Goal: Task Accomplishment & Management: Manage account settings

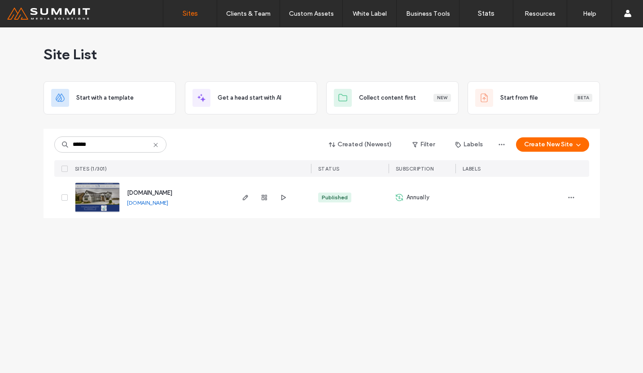
type input "******"
click at [166, 192] on span "www.walkercustomhomeskc.com" at bounding box center [149, 192] width 45 height 7
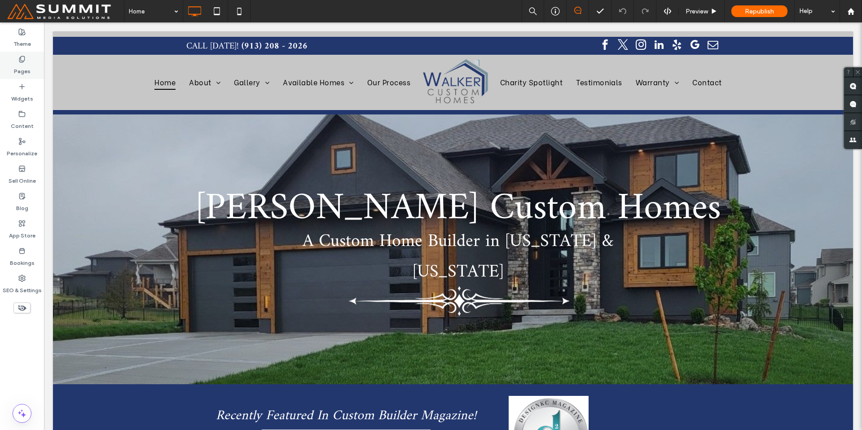
click at [24, 74] on label "Pages" at bounding box center [22, 69] width 17 height 13
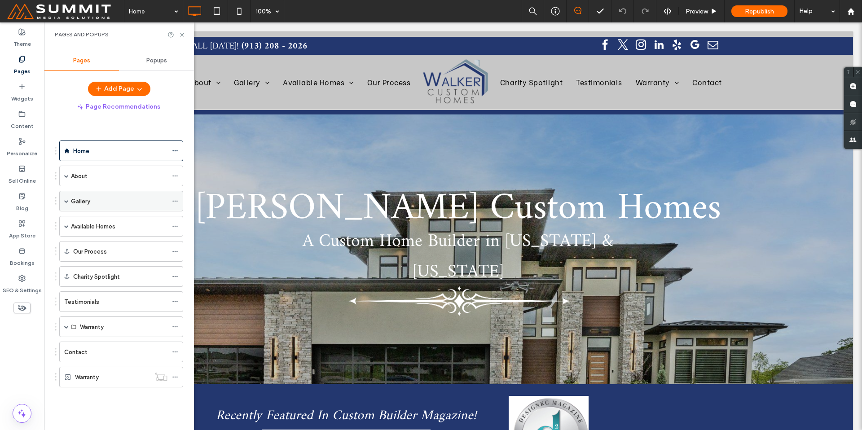
click at [67, 199] on span at bounding box center [66, 201] width 4 height 4
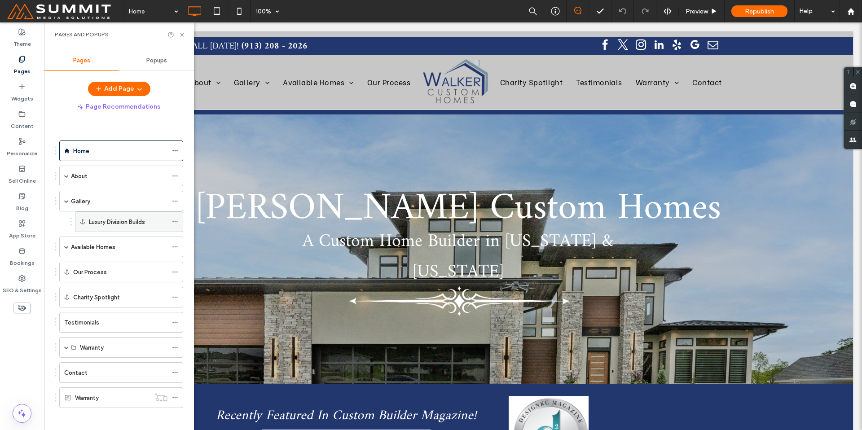
click at [107, 219] on label "Luxury Division Builds" at bounding box center [117, 222] width 56 height 16
click at [182, 35] on icon at bounding box center [182, 34] width 7 height 7
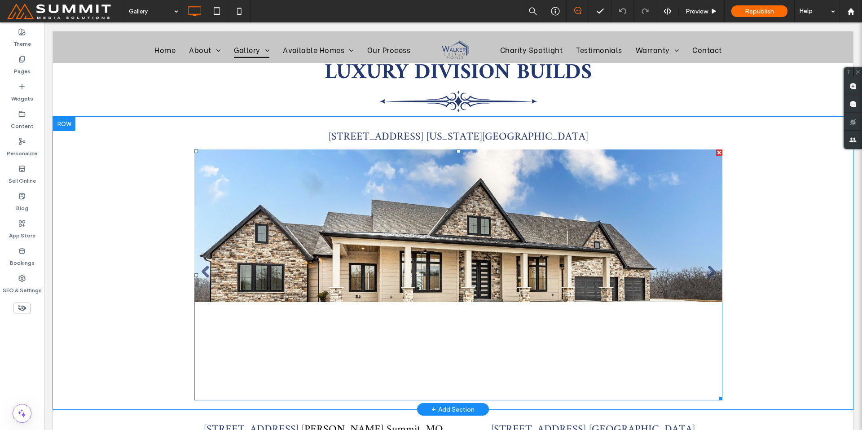
scroll to position [1246, 0]
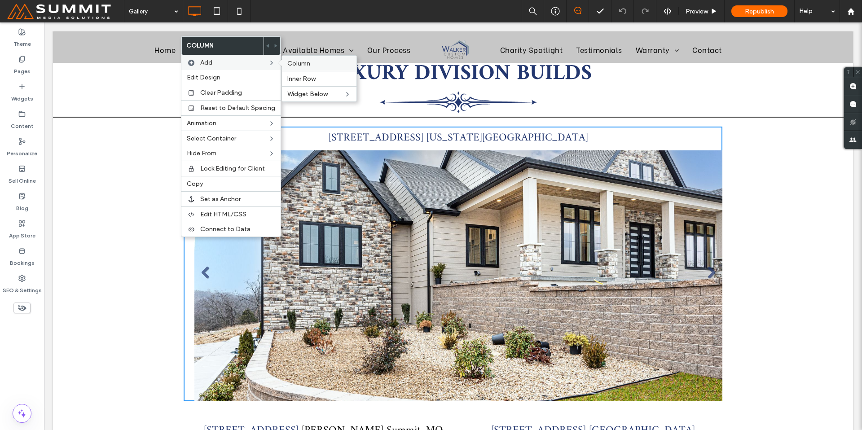
click at [296, 61] on span "Column" at bounding box center [298, 64] width 23 height 8
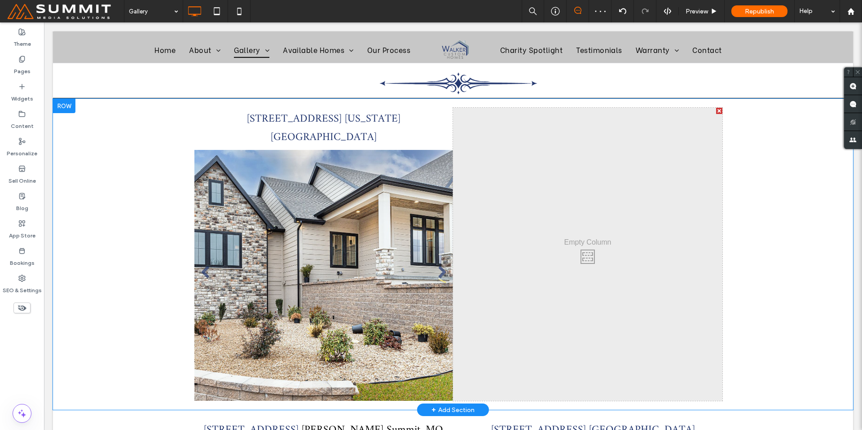
scroll to position [1239, 0]
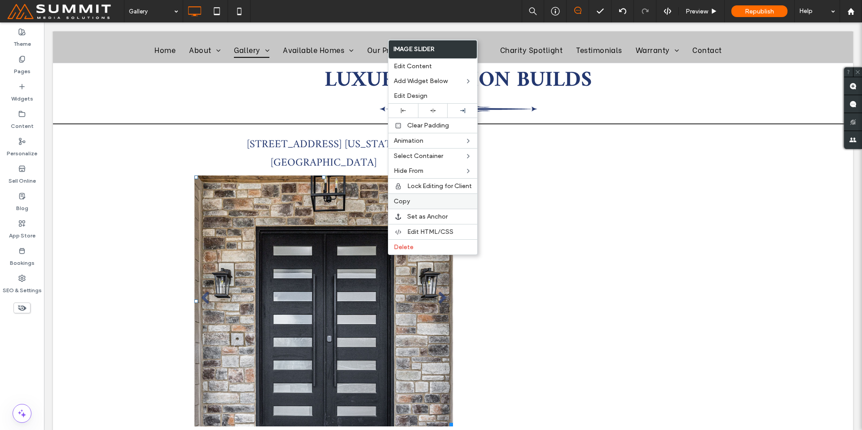
click at [414, 204] on label "Copy" at bounding box center [433, 202] width 78 height 8
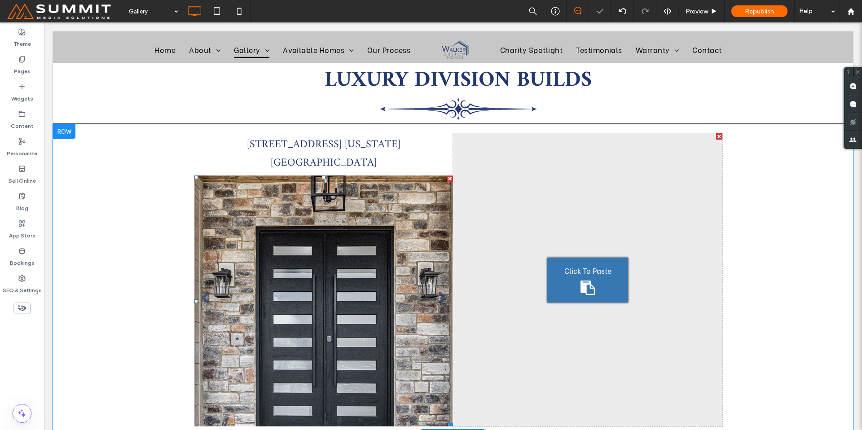
click at [560, 258] on div "Click To Paste" at bounding box center [587, 280] width 81 height 45
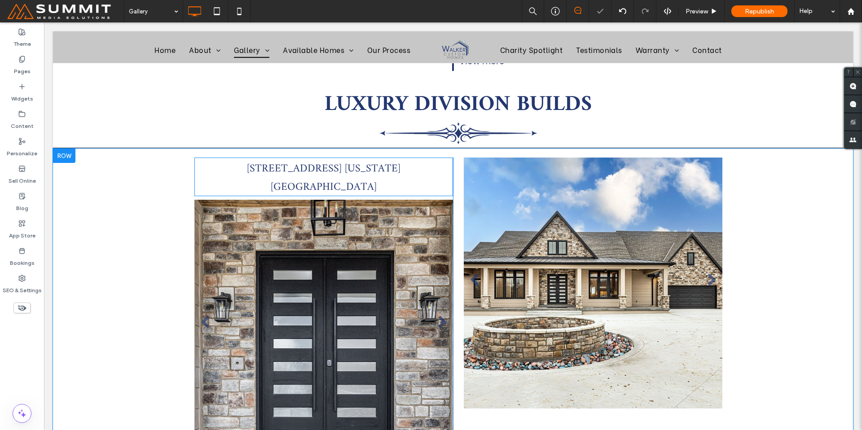
scroll to position [1214, 0]
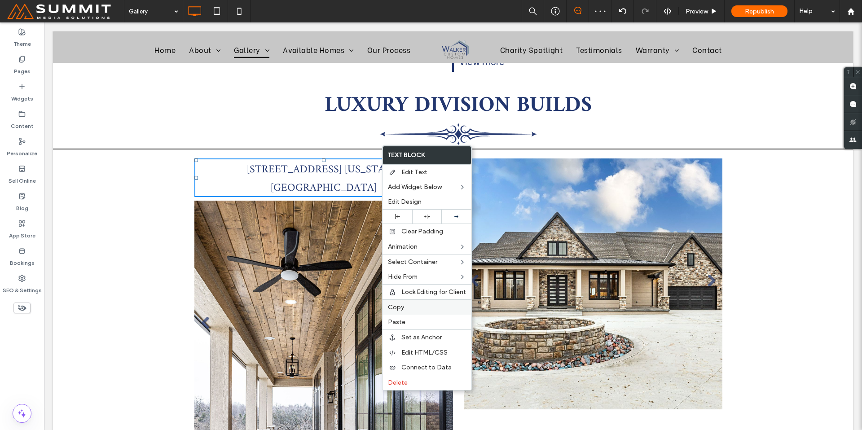
drag, startPoint x: 419, startPoint y: 305, endPoint x: 444, endPoint y: 210, distance: 98.0
click at [419, 305] on label "Copy" at bounding box center [427, 307] width 78 height 8
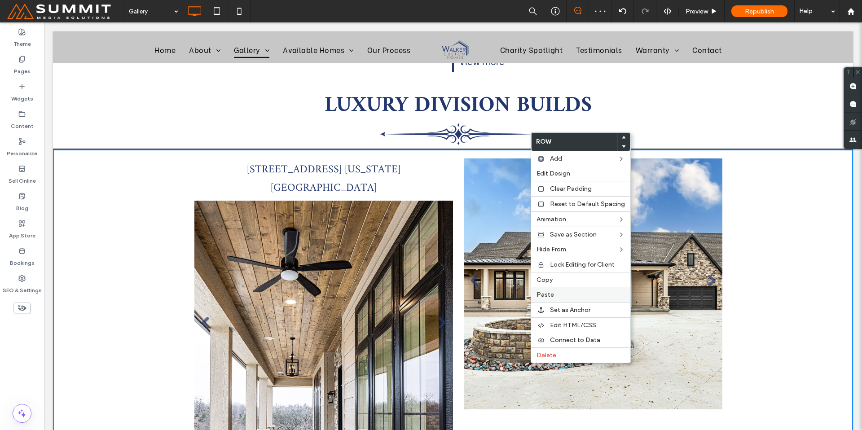
click at [562, 294] on label "Paste" at bounding box center [580, 295] width 88 height 8
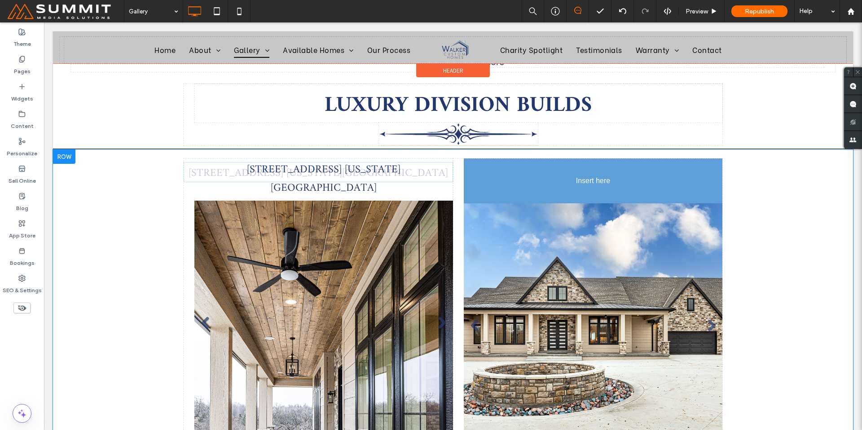
drag, startPoint x: 386, startPoint y: 150, endPoint x: 600, endPoint y: 150, distance: 213.7
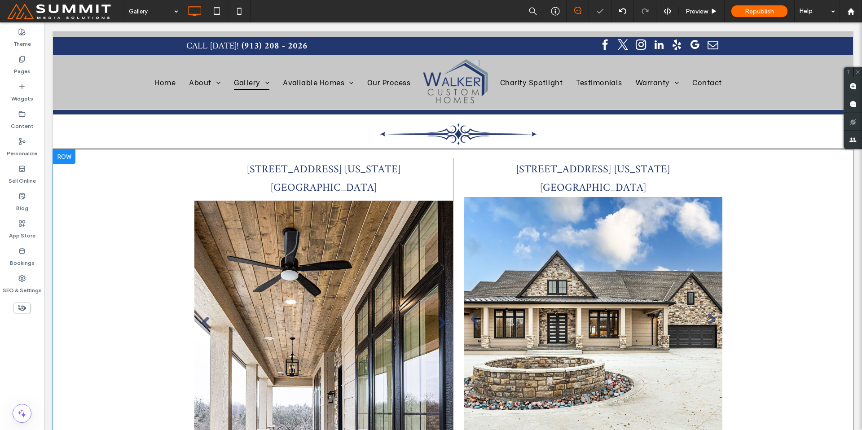
click at [785, 250] on div "16001 Ess Road Kansas City, MO 64136 Slide title Write your caption here Button…" at bounding box center [453, 304] width 800 height 311
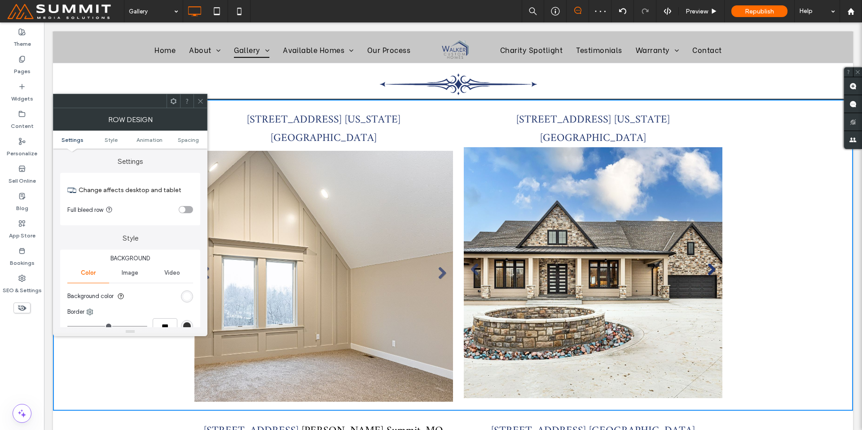
scroll to position [1266, 0]
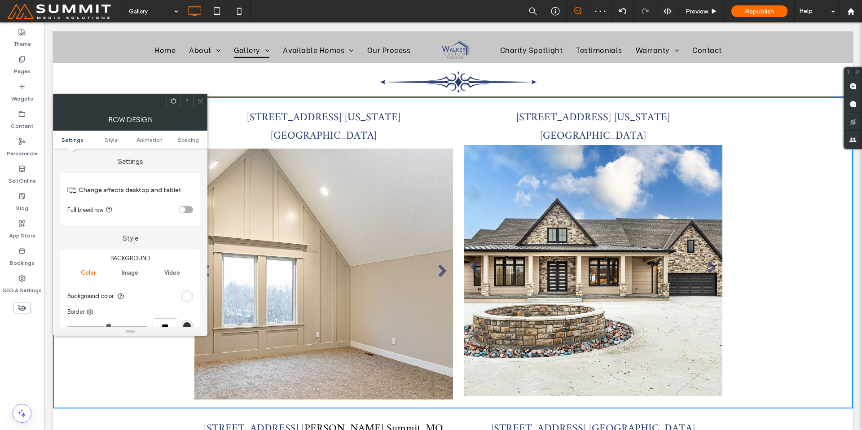
click at [200, 102] on icon at bounding box center [200, 101] width 7 height 7
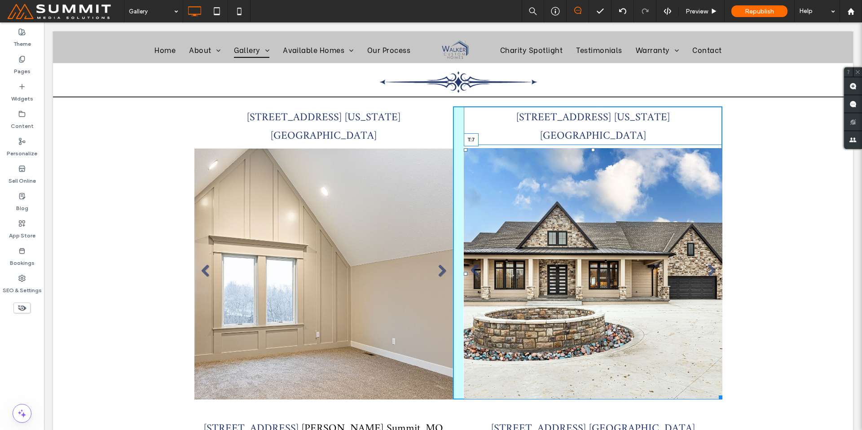
click at [591, 148] on div at bounding box center [593, 150] width 4 height 4
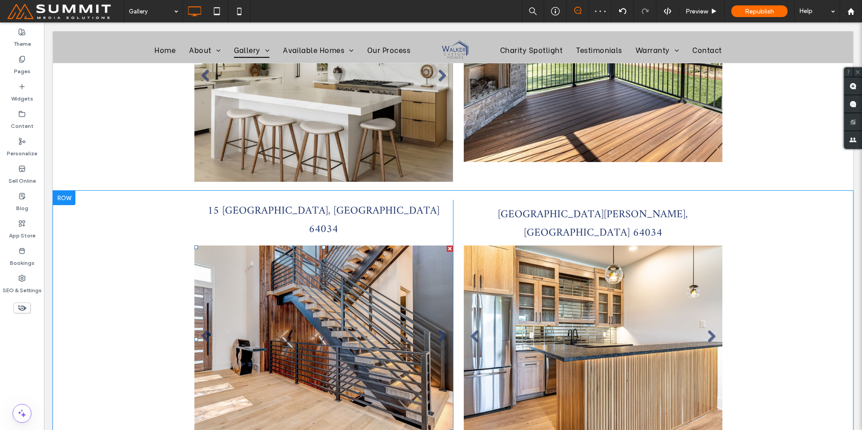
scroll to position [1741, 0]
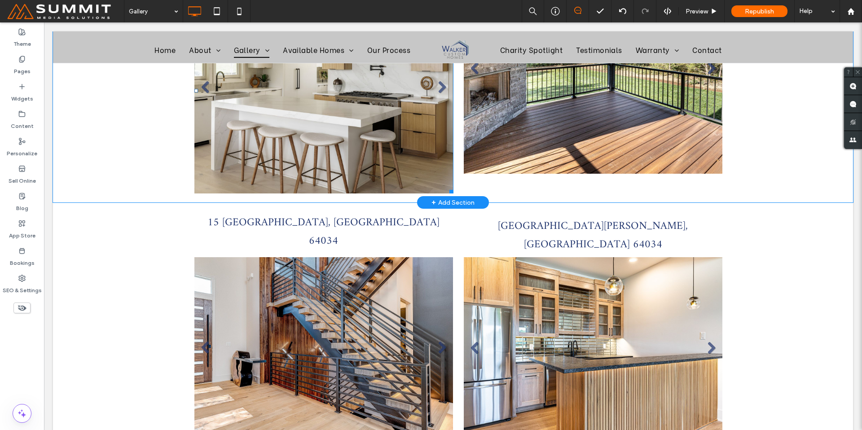
click at [369, 91] on li "Slide title Write your caption here Button" at bounding box center [323, 91] width 259 height 206
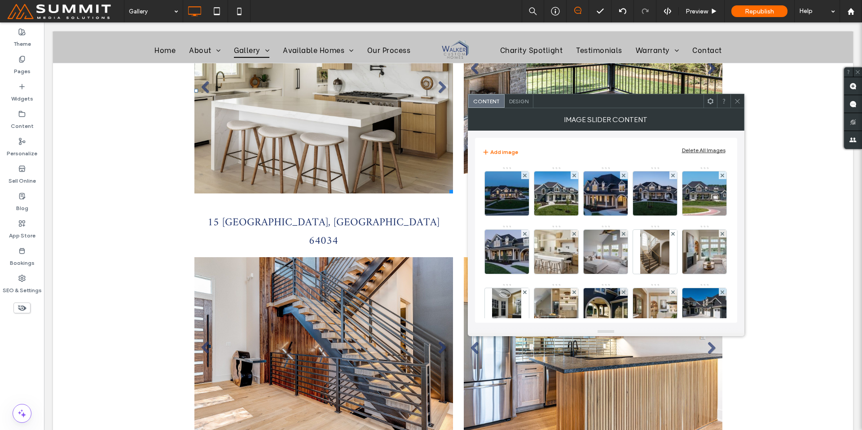
click at [518, 104] on div "Design" at bounding box center [519, 100] width 29 height 13
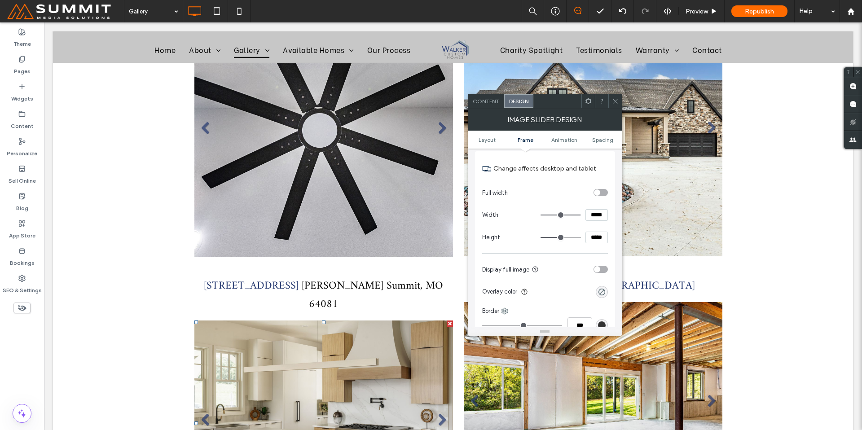
scroll to position [1408, 0]
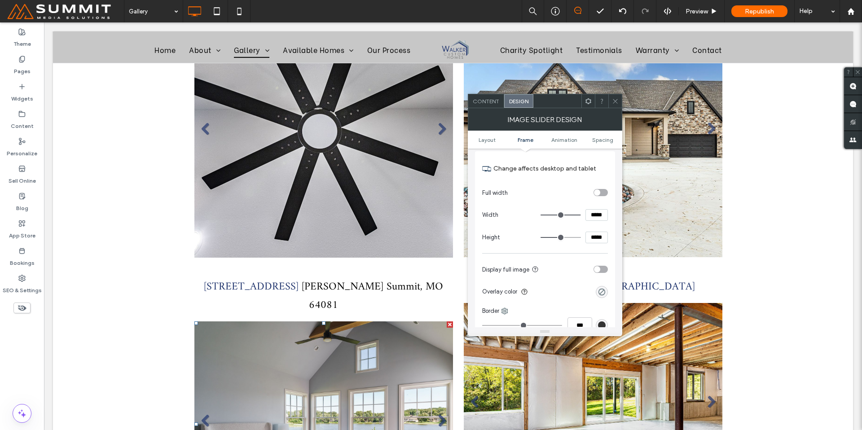
click at [615, 99] on icon at bounding box center [615, 101] width 7 height 7
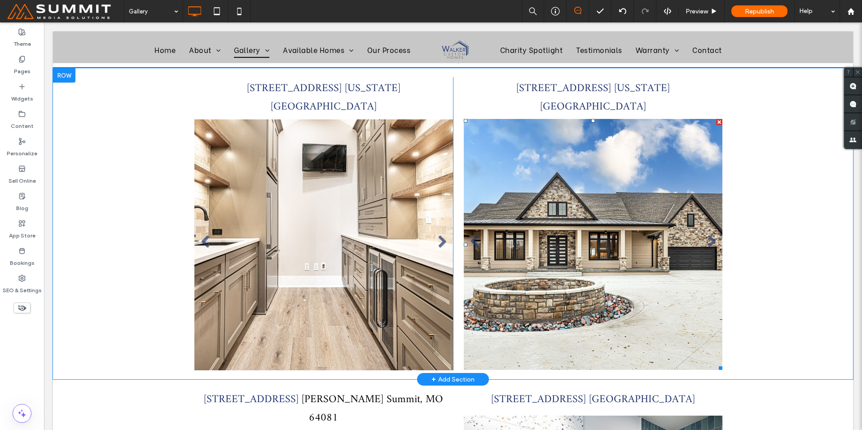
scroll to position [1302, 0]
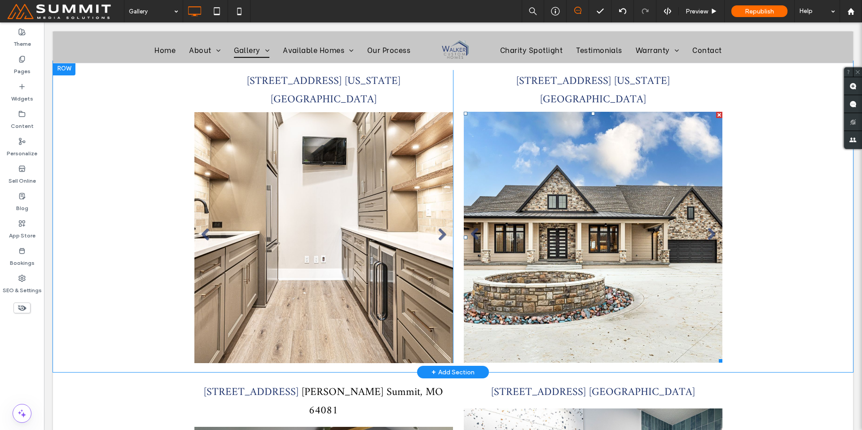
click at [551, 277] on li "Slide title Write your caption here Button" at bounding box center [593, 237] width 259 height 251
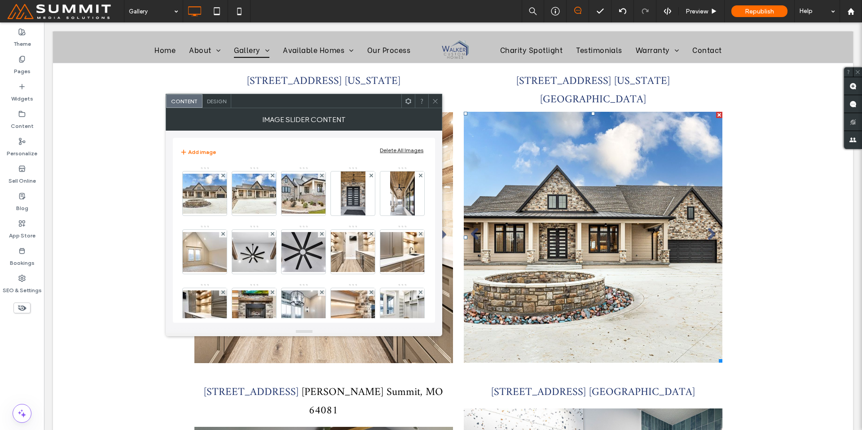
click at [226, 101] on span "Design" at bounding box center [216, 101] width 19 height 7
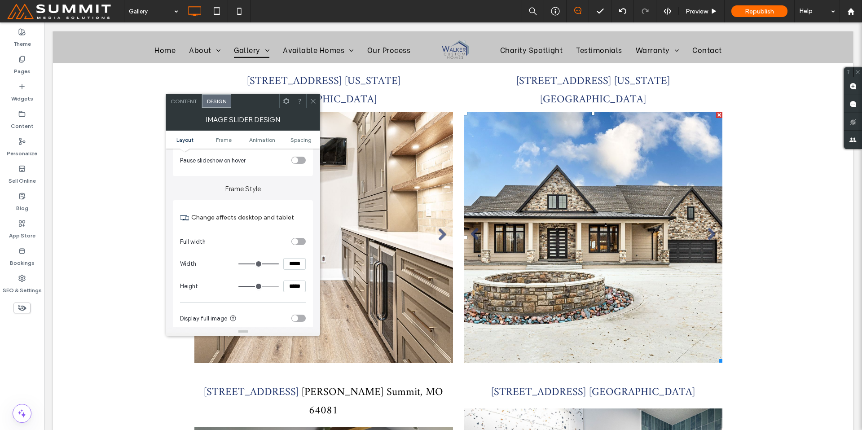
scroll to position [205, 0]
drag, startPoint x: 296, startPoint y: 285, endPoint x: 277, endPoint y: 281, distance: 19.1
click at [277, 281] on div "*****" at bounding box center [271, 285] width 67 height 12
type input "*****"
type input "***"
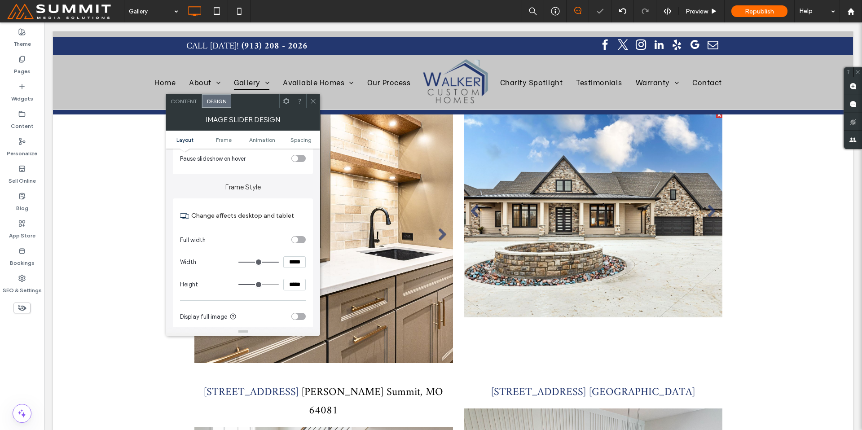
click at [340, 269] on li "Slide title Write your caption here Button" at bounding box center [323, 237] width 259 height 251
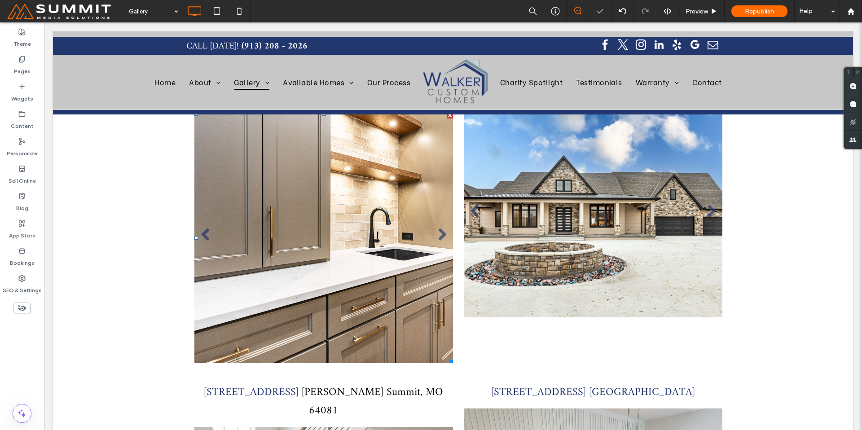
click at [392, 174] on li "Slide title Write your caption here Button" at bounding box center [323, 237] width 259 height 251
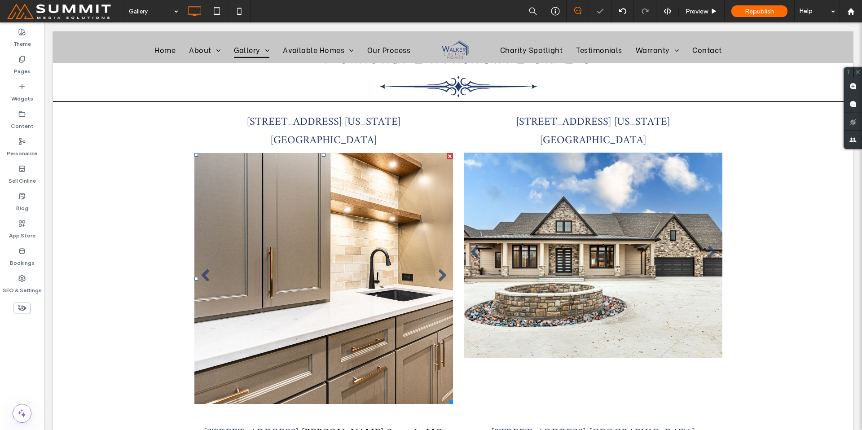
scroll to position [1250, 0]
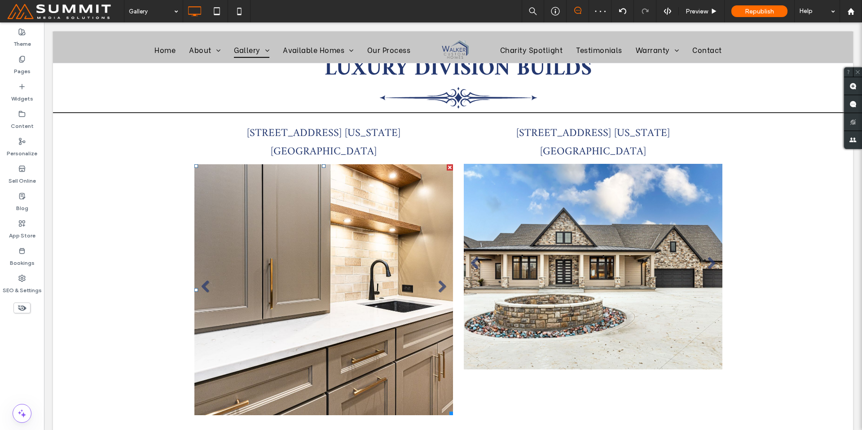
click at [356, 173] on li "Slide title Write your caption here Button" at bounding box center [323, 289] width 259 height 251
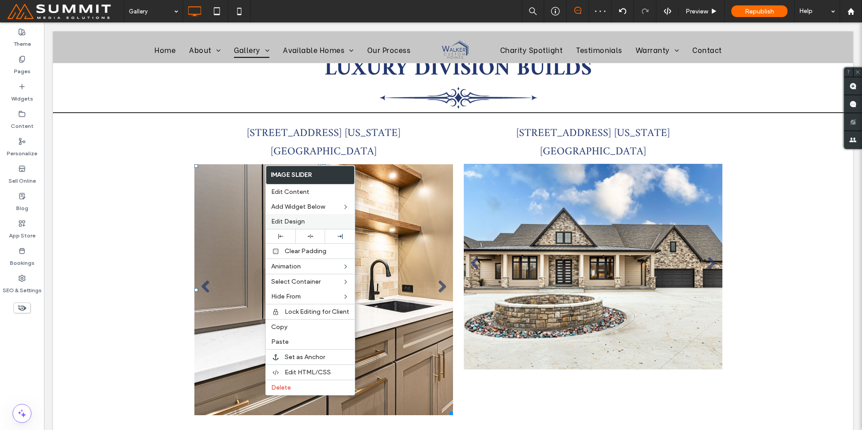
click at [291, 220] on span "Edit Design" at bounding box center [288, 222] width 34 height 8
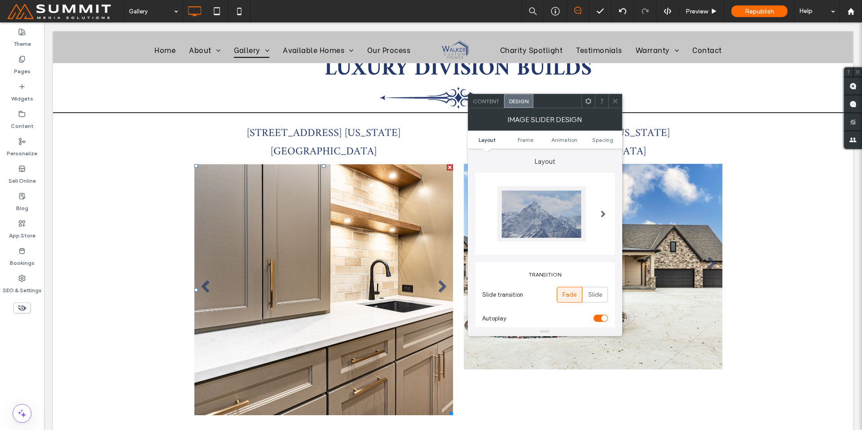
click at [492, 100] on span "Content" at bounding box center [486, 101] width 26 height 7
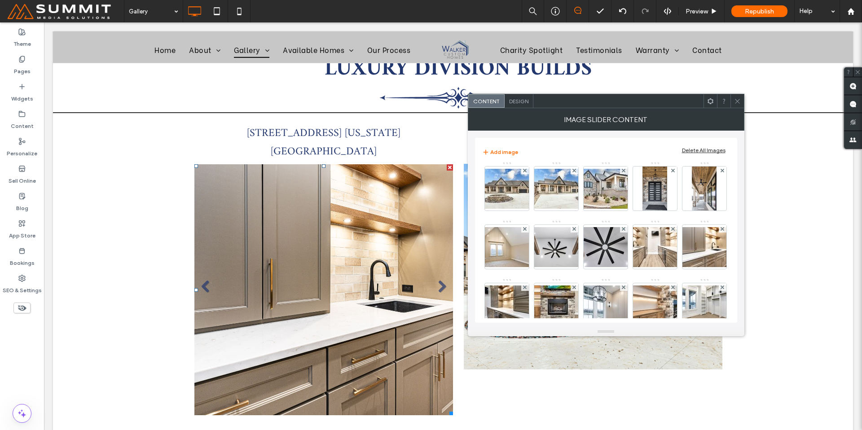
scroll to position [12, 0]
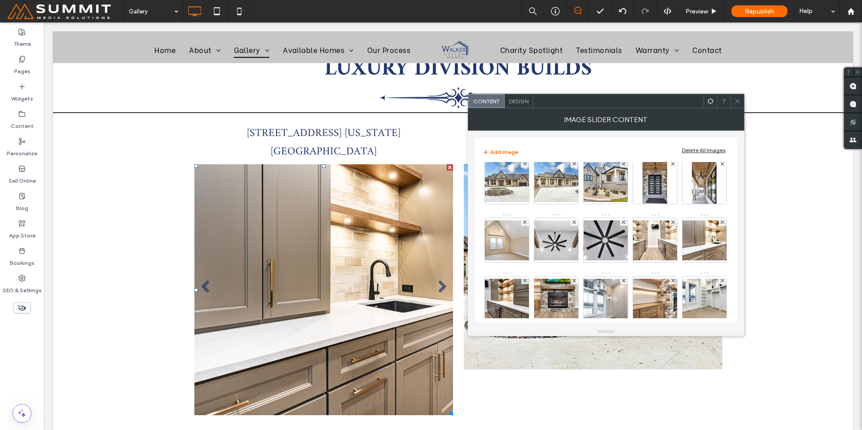
click at [514, 103] on span "Design" at bounding box center [518, 101] width 19 height 7
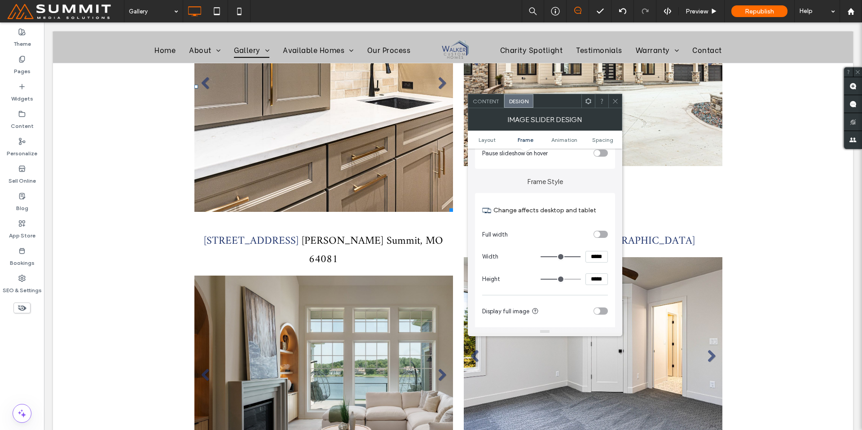
scroll to position [238, 0]
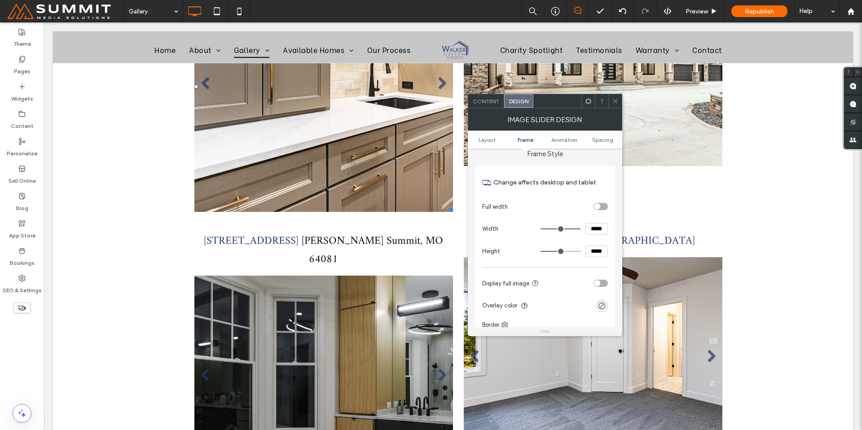
click at [591, 249] on input "*****" at bounding box center [596, 252] width 22 height 12
drag, startPoint x: 598, startPoint y: 251, endPoint x: 585, endPoint y: 248, distance: 13.8
click at [585, 248] on input "*****" at bounding box center [596, 252] width 22 height 12
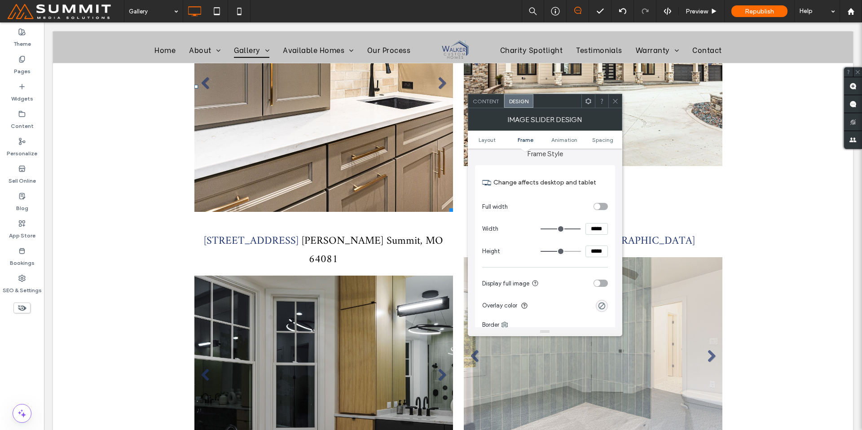
type input "*****"
type input "***"
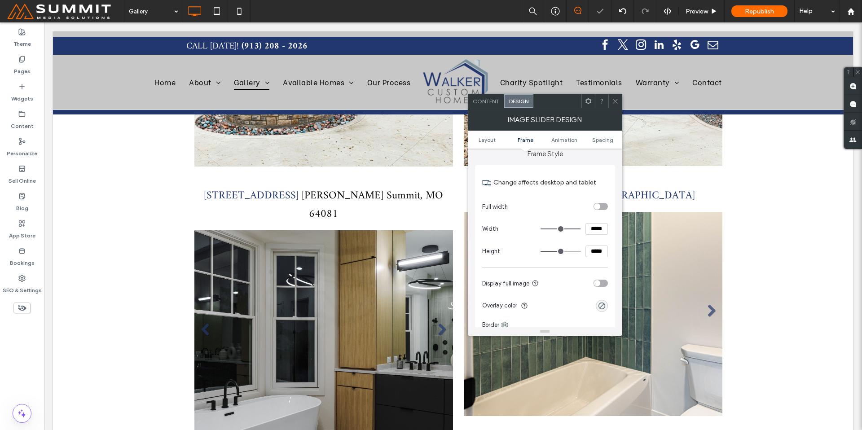
click at [619, 101] on div at bounding box center [614, 100] width 13 height 13
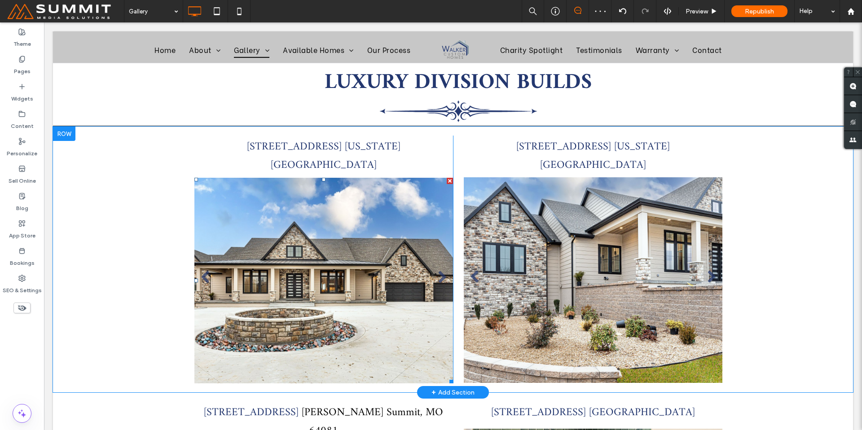
scroll to position [1199, 0]
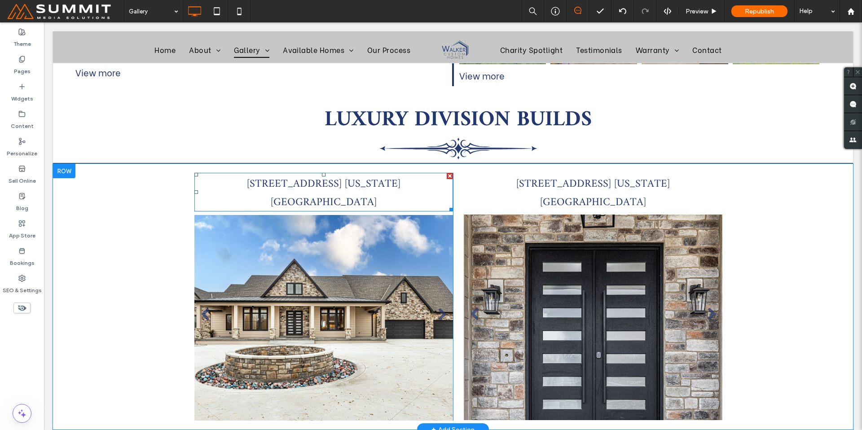
click at [400, 175] on span "[US_STATE][GEOGRAPHIC_DATA]" at bounding box center [336, 193] width 130 height 37
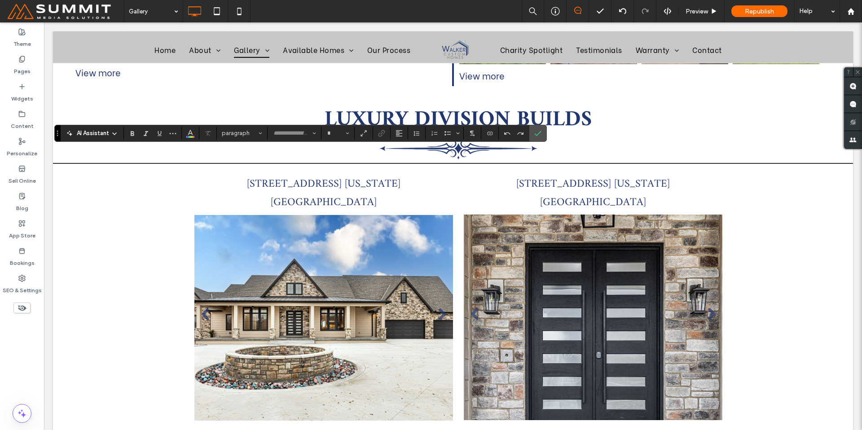
type input "*****"
type input "**"
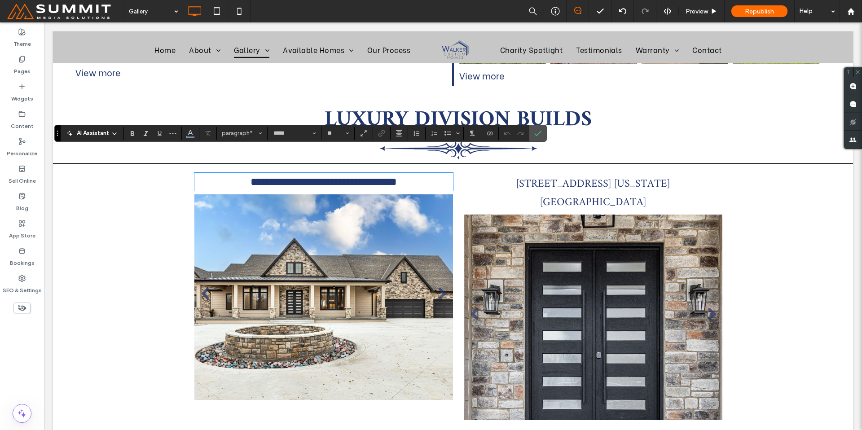
scroll to position [1, 0]
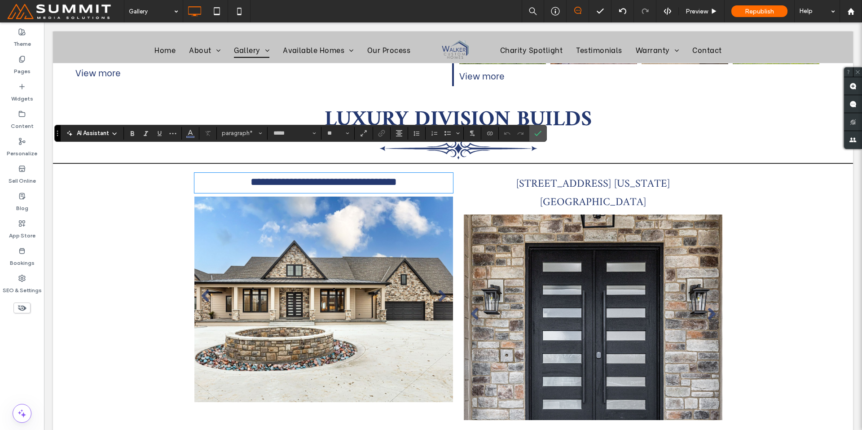
type input "**********"
type input "**"
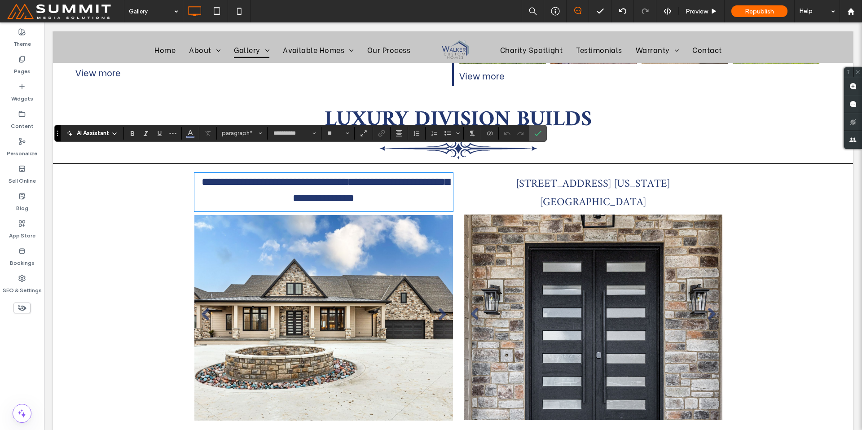
scroll to position [1, 0]
type input "*****"
type input "**"
drag, startPoint x: 375, startPoint y: 157, endPoint x: 199, endPoint y: 158, distance: 176.0
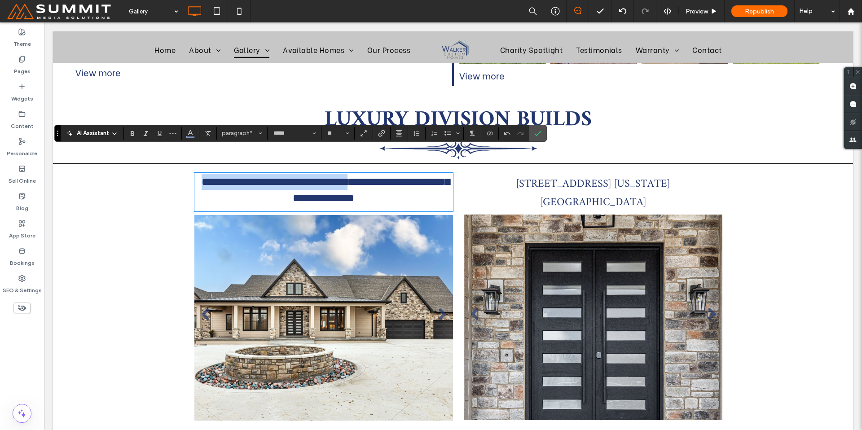
click at [199, 174] on p "**********" at bounding box center [323, 190] width 259 height 32
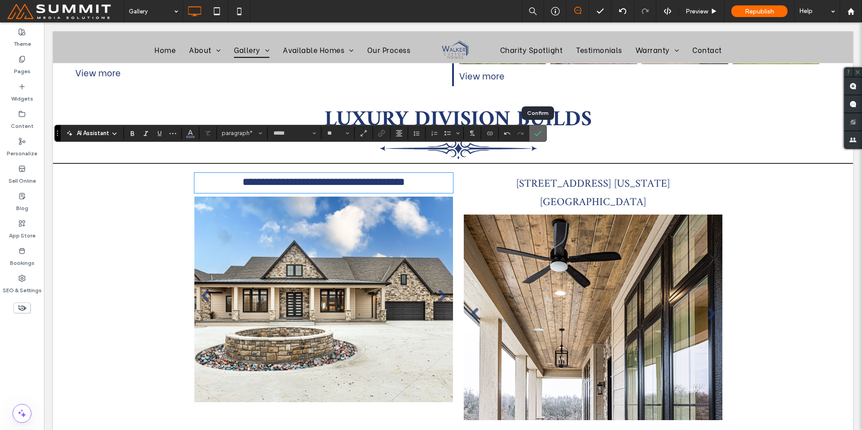
click at [532, 132] on label "Confirm" at bounding box center [537, 133] width 13 height 16
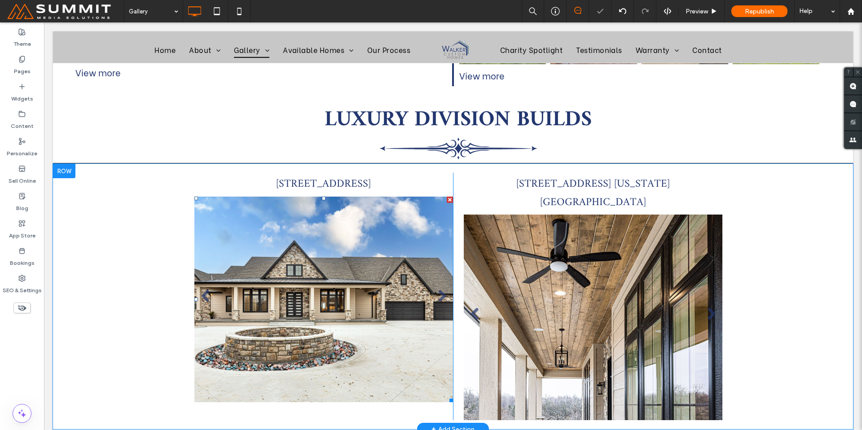
click at [247, 311] on li "Slide title Write your caption here Button" at bounding box center [323, 300] width 259 height 206
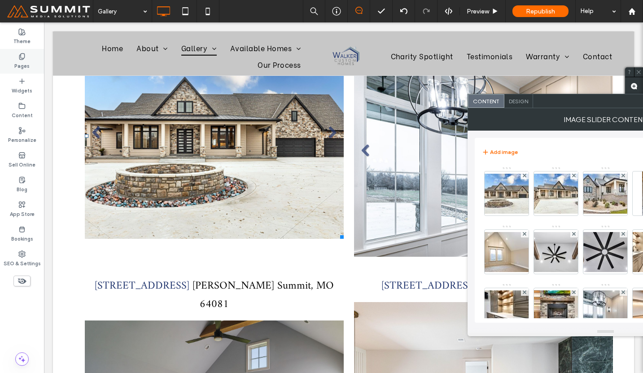
click at [13, 64] on div "Pages" at bounding box center [22, 61] width 44 height 25
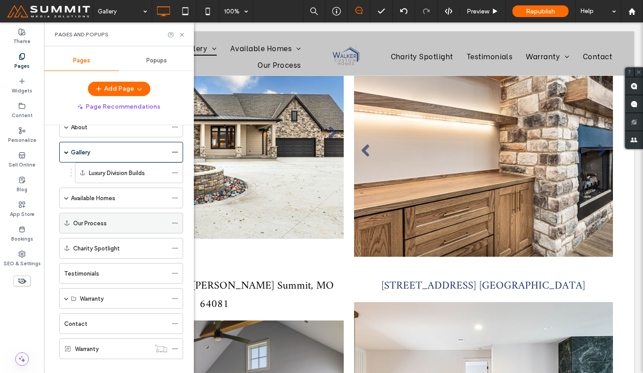
scroll to position [0, 0]
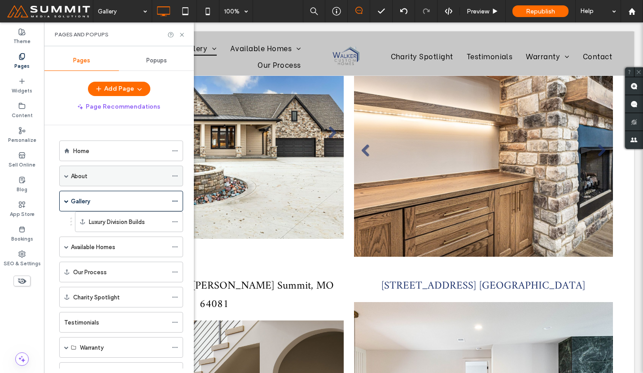
click at [65, 177] on span at bounding box center [66, 176] width 4 height 4
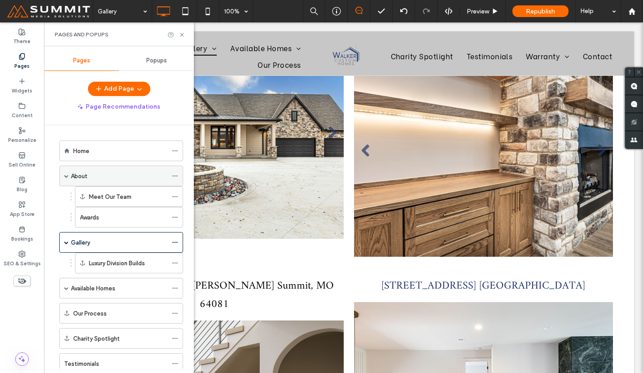
click at [65, 177] on span at bounding box center [66, 176] width 4 height 4
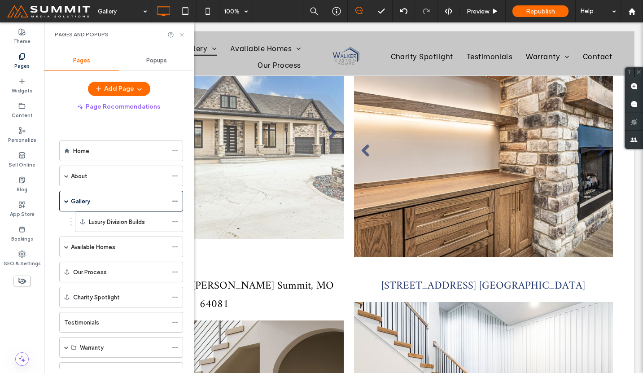
drag, startPoint x: 180, startPoint y: 35, endPoint x: 136, endPoint y: 13, distance: 49.0
click at [180, 35] on icon at bounding box center [182, 34] width 7 height 7
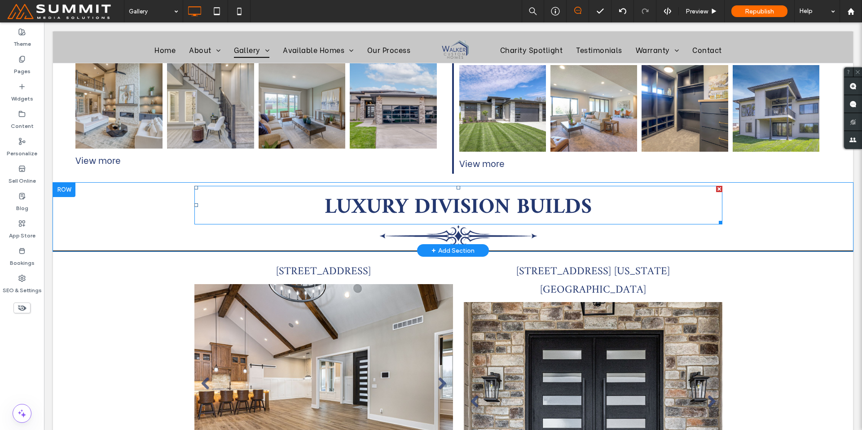
scroll to position [1125, 0]
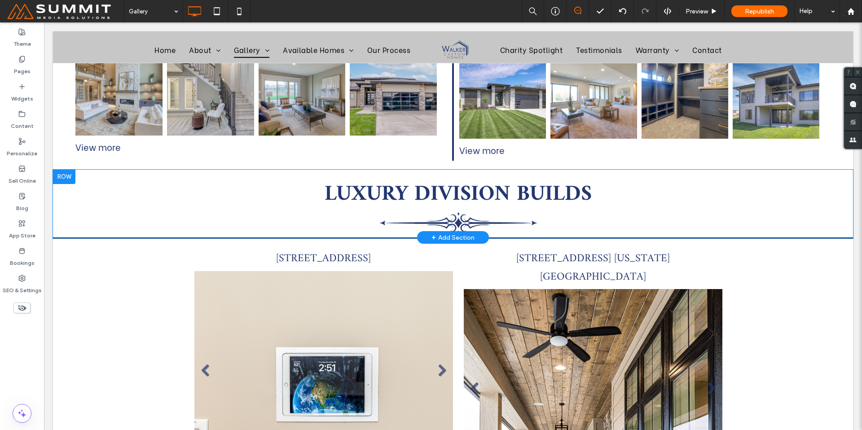
click at [58, 170] on div at bounding box center [64, 177] width 22 height 14
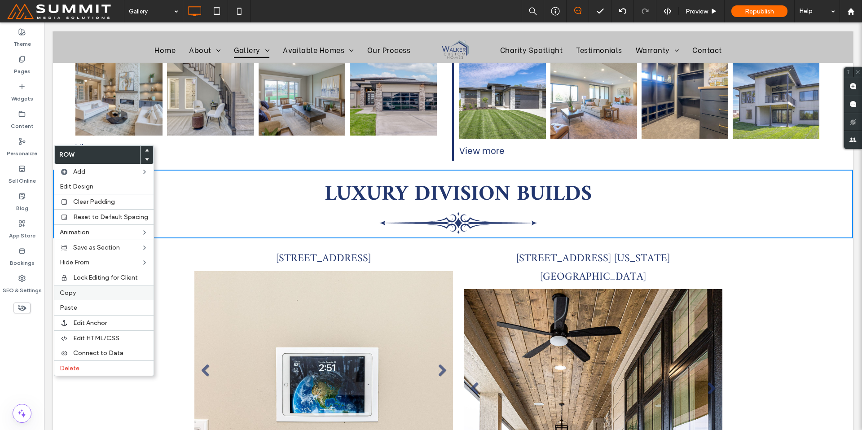
click at [90, 294] on label "Copy" at bounding box center [104, 293] width 88 height 8
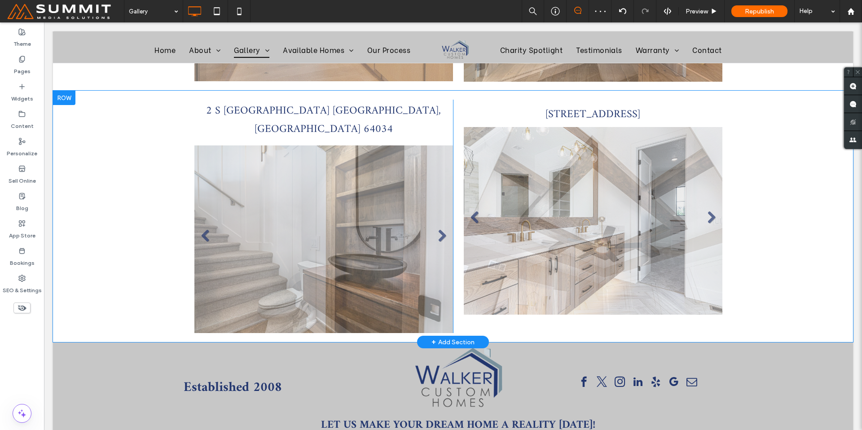
scroll to position [2058, 0]
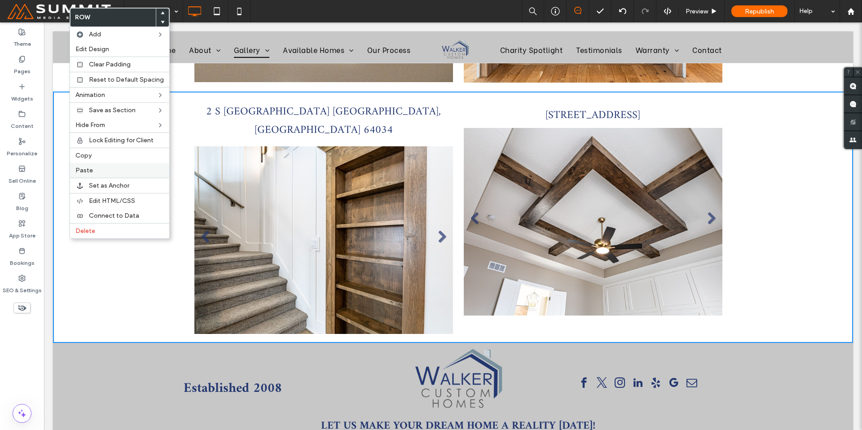
click at [79, 172] on span "Paste" at bounding box center [84, 171] width 18 height 8
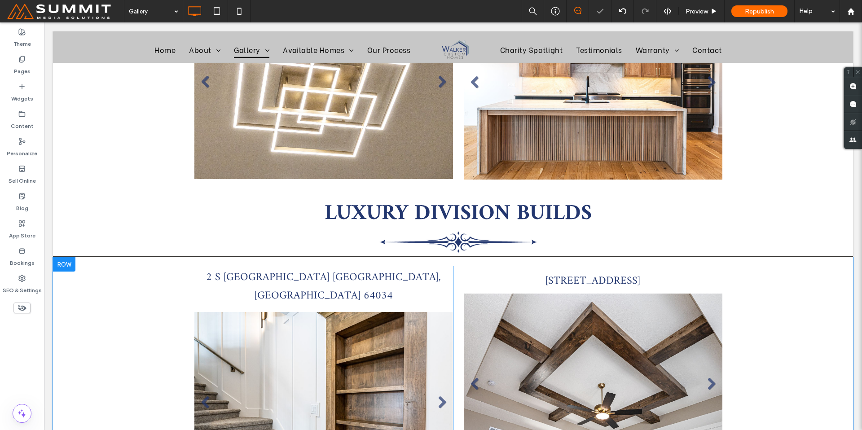
scroll to position [1957, 0]
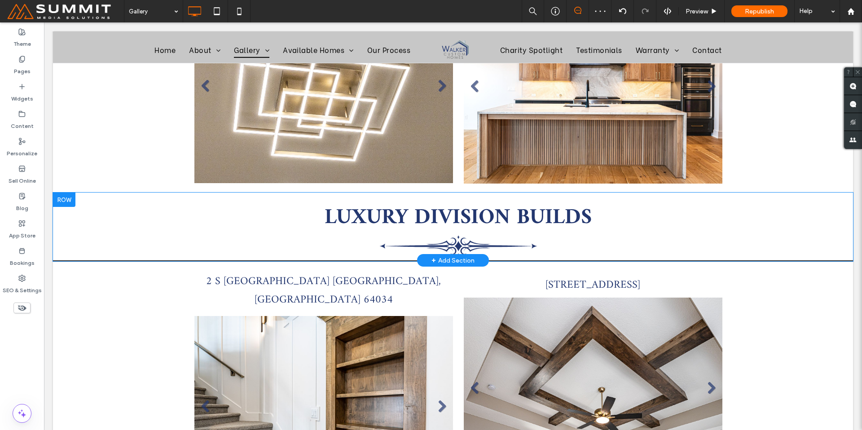
click at [70, 193] on div at bounding box center [64, 200] width 22 height 14
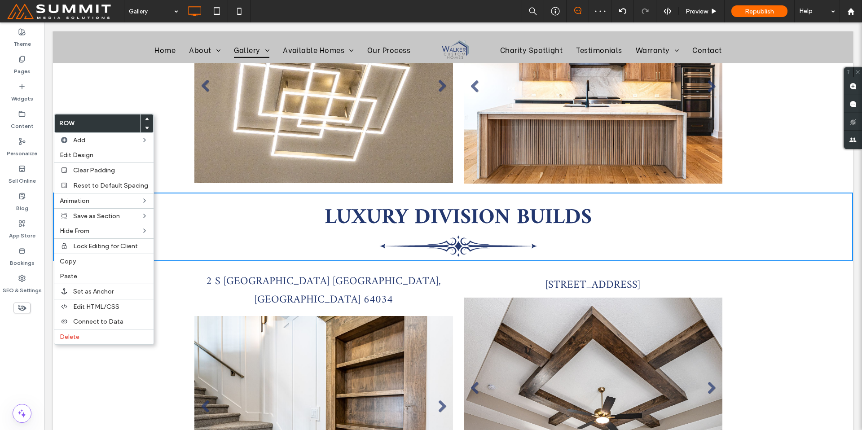
click at [147, 127] on div at bounding box center [146, 127] width 13 height 9
click at [145, 128] on use at bounding box center [147, 128] width 4 height 3
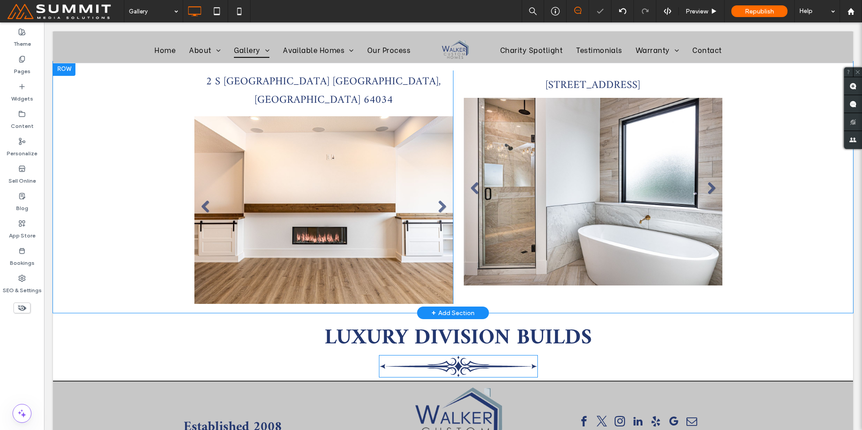
scroll to position [2144, 0]
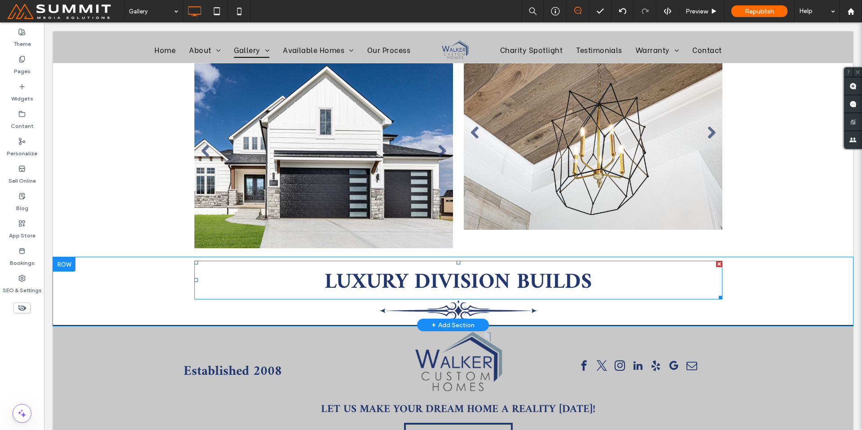
click at [560, 263] on span "LUXURY DIVISION BUILDS" at bounding box center [458, 282] width 267 height 38
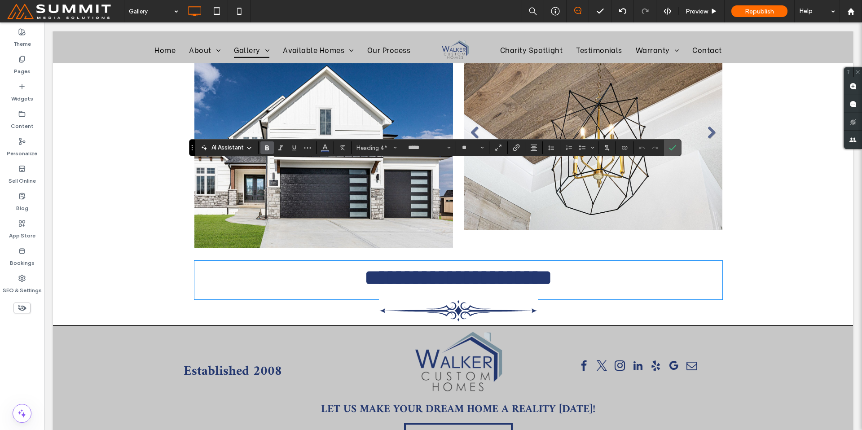
click at [552, 267] on strong "**********" at bounding box center [458, 277] width 188 height 21
drag, startPoint x: 590, startPoint y: 182, endPoint x: 521, endPoint y: 190, distance: 69.5
click at [521, 262] on h4 "**********" at bounding box center [458, 278] width 528 height 32
click at [601, 262] on h4 "**********" at bounding box center [458, 278] width 528 height 32
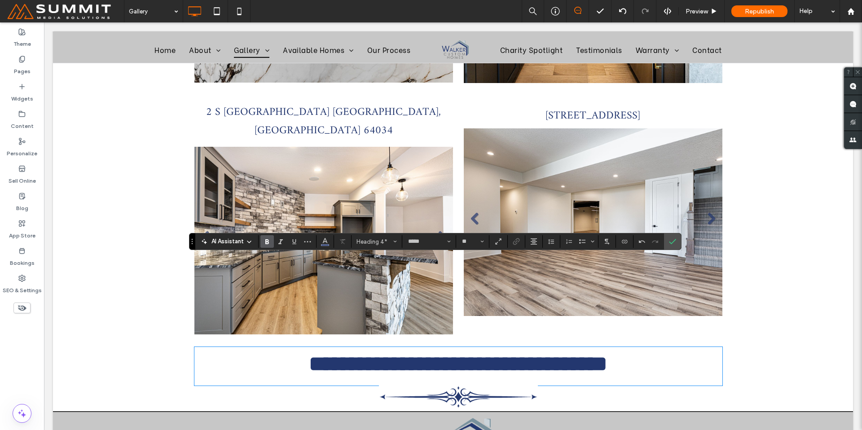
scroll to position [2145, 0]
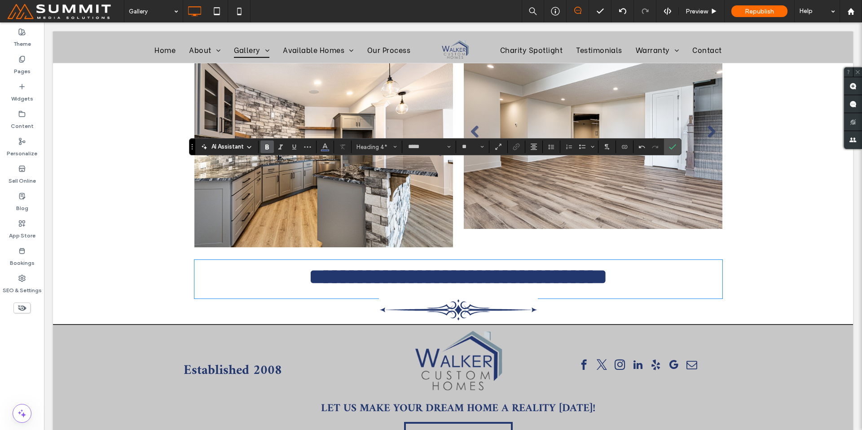
click at [809, 256] on div "**********" at bounding box center [453, 290] width 800 height 69
click at [672, 149] on icon "Confirm" at bounding box center [672, 146] width 7 height 7
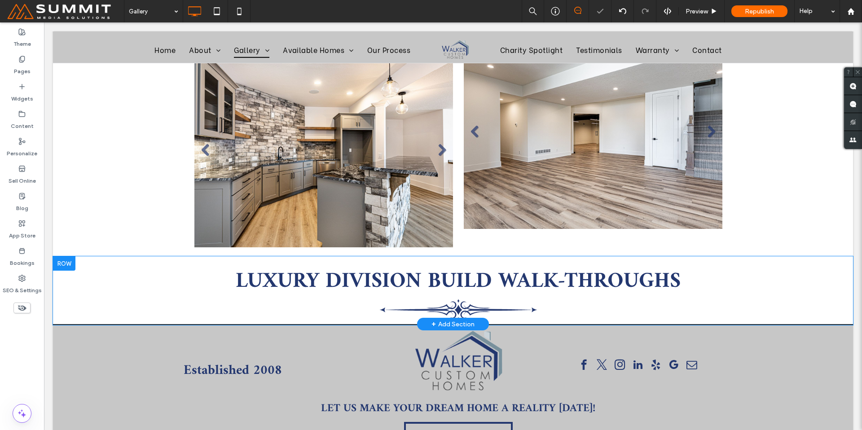
click at [453, 319] on div "+ Add Section" at bounding box center [452, 324] width 43 height 10
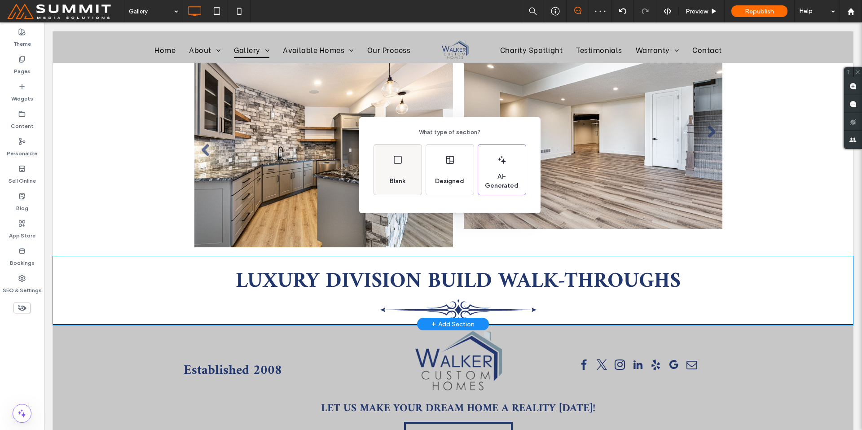
click at [407, 183] on span "Blank" at bounding box center [397, 181] width 23 height 9
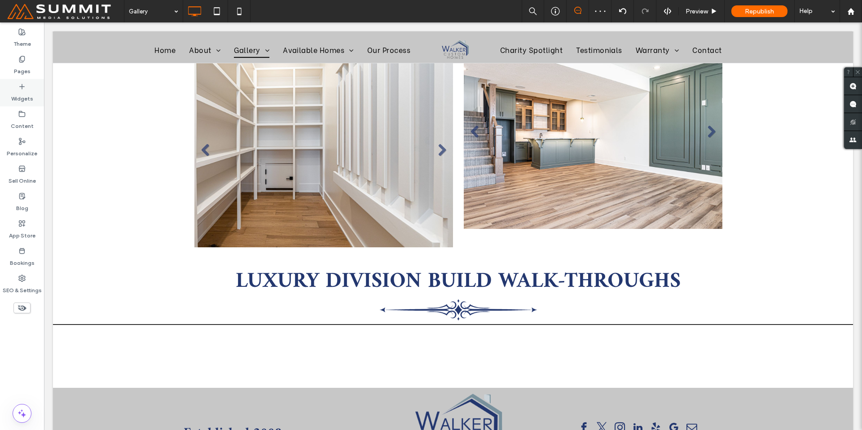
click at [10, 85] on div "Widgets" at bounding box center [22, 92] width 44 height 27
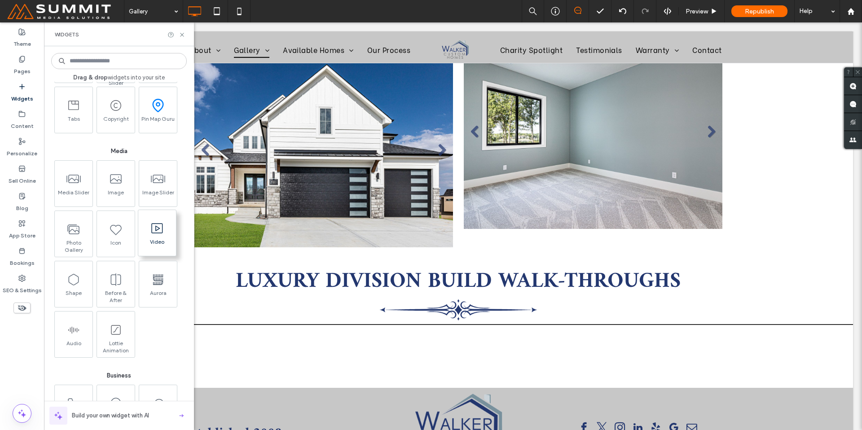
scroll to position [720, 0]
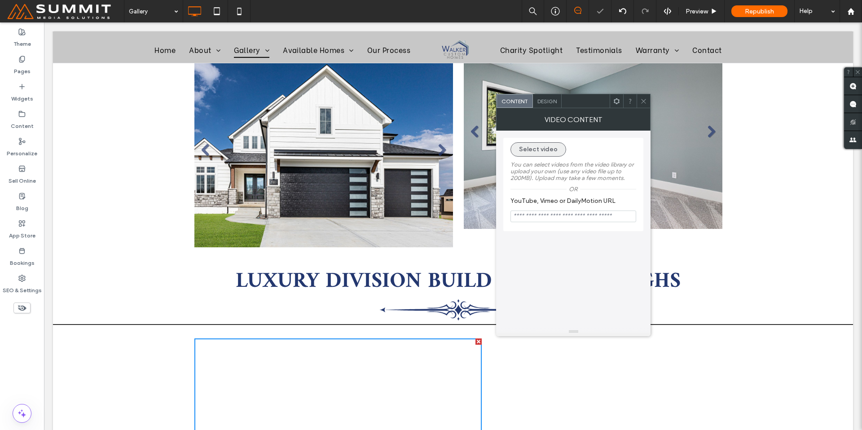
click at [540, 151] on button "Select video" at bounding box center [538, 149] width 56 height 14
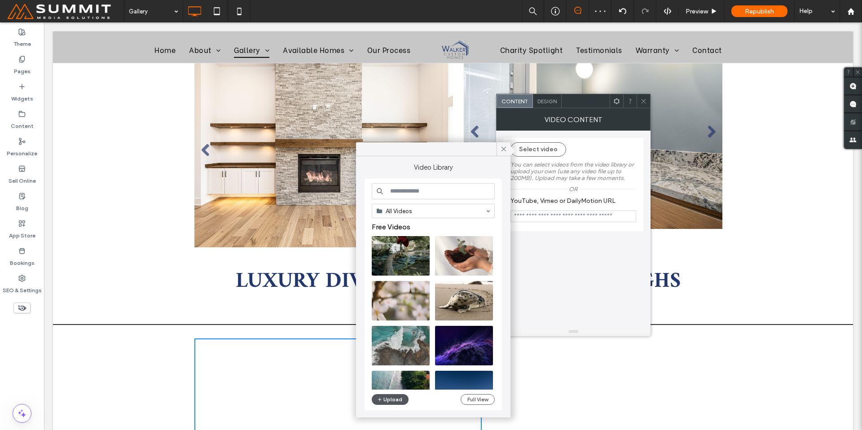
click at [396, 399] on button "Upload" at bounding box center [390, 399] width 37 height 11
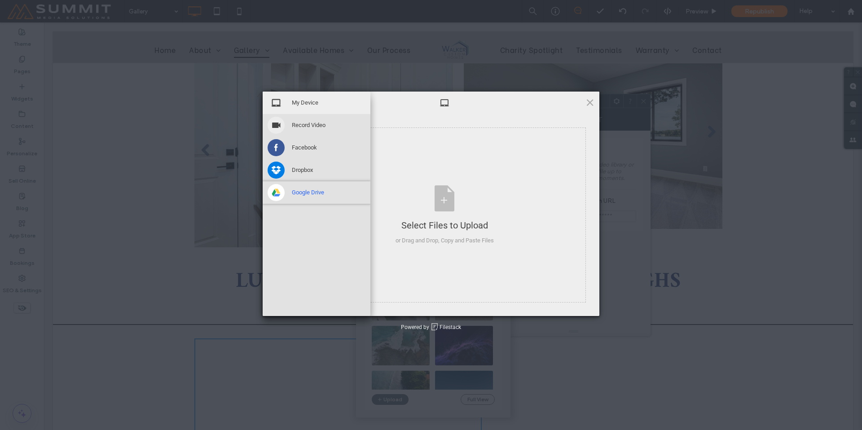
click at [295, 190] on span "Google Drive" at bounding box center [308, 193] width 32 height 8
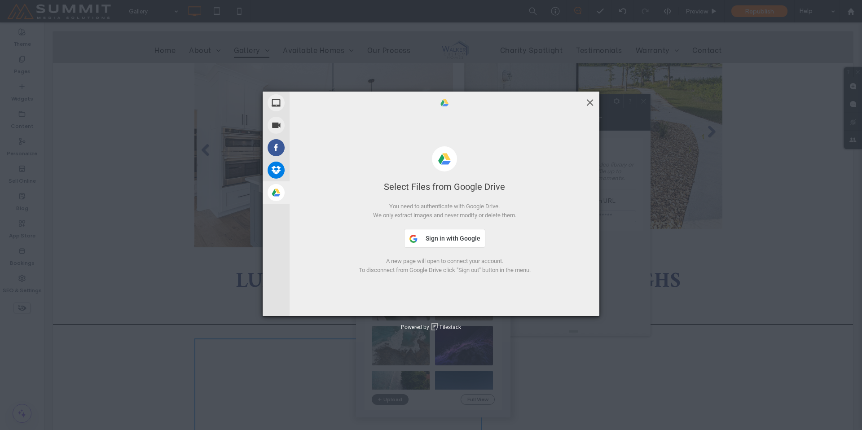
click at [592, 103] on span at bounding box center [590, 102] width 10 height 10
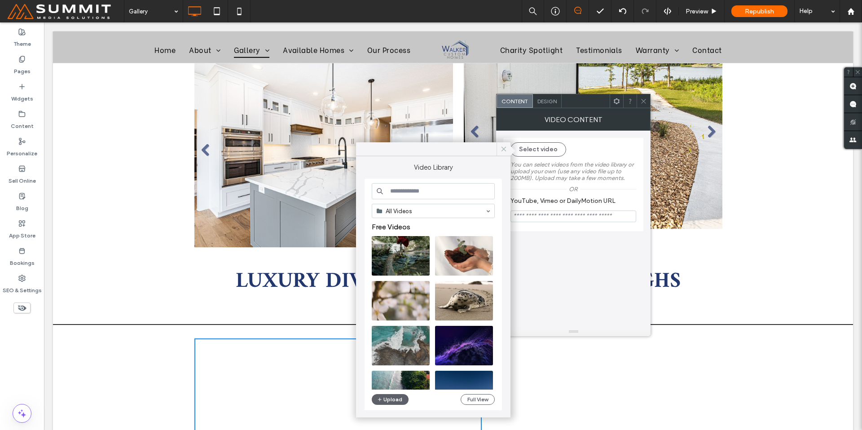
click at [506, 150] on icon at bounding box center [504, 149] width 8 height 8
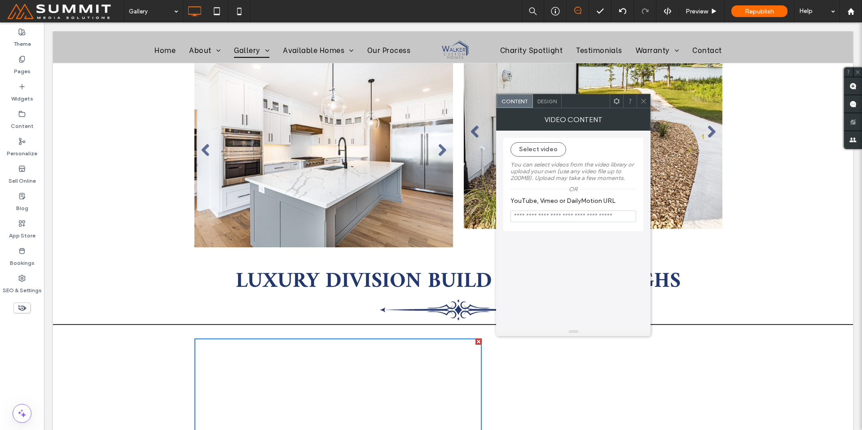
click at [642, 106] on span at bounding box center [643, 100] width 7 height 13
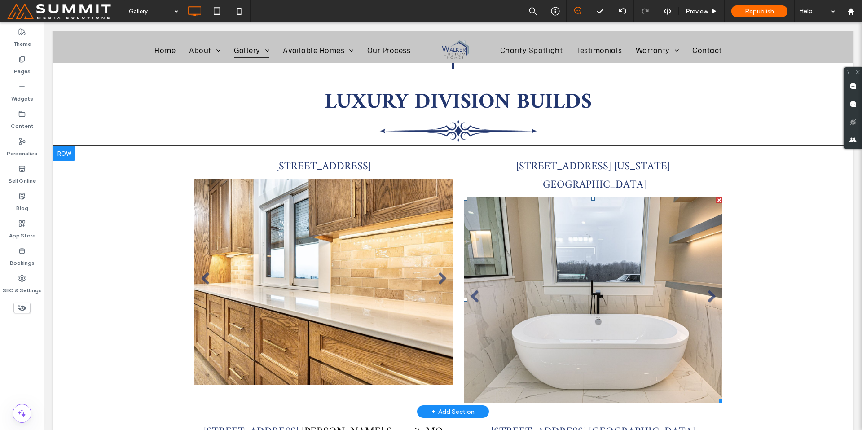
scroll to position [1219, 0]
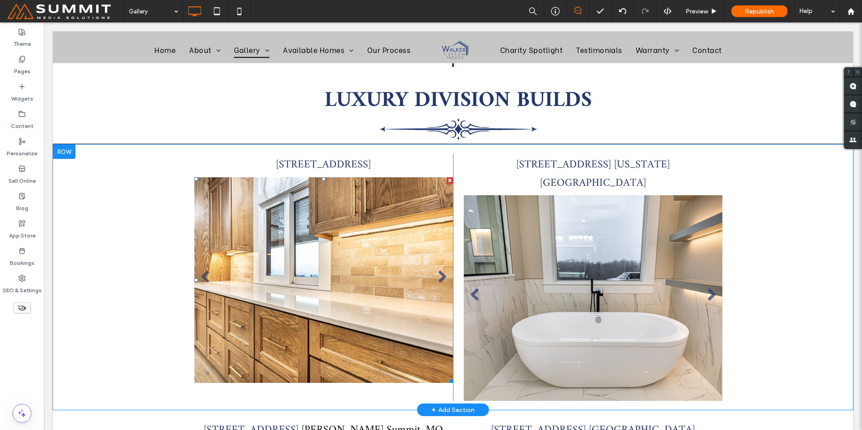
click at [341, 217] on li "Slide title Write your caption here Button" at bounding box center [323, 280] width 259 height 206
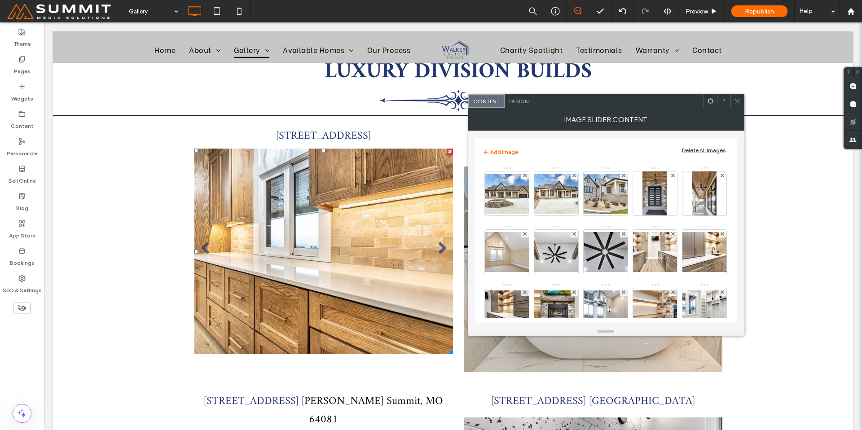
scroll to position [1260, 0]
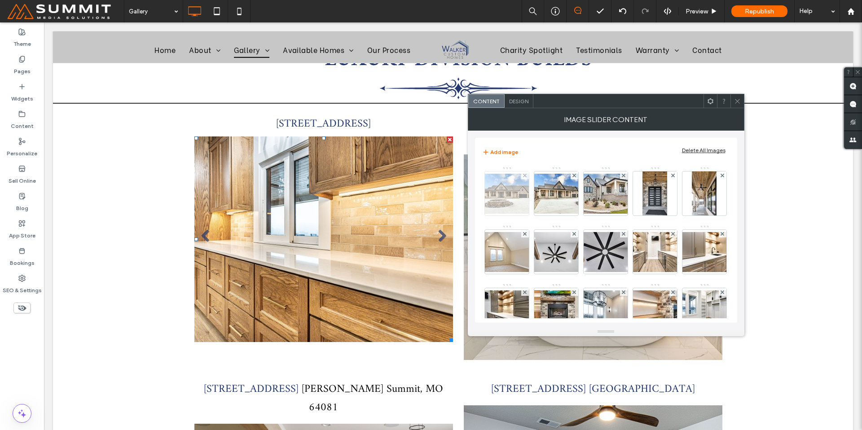
click at [527, 175] on div at bounding box center [525, 175] width 8 height 8
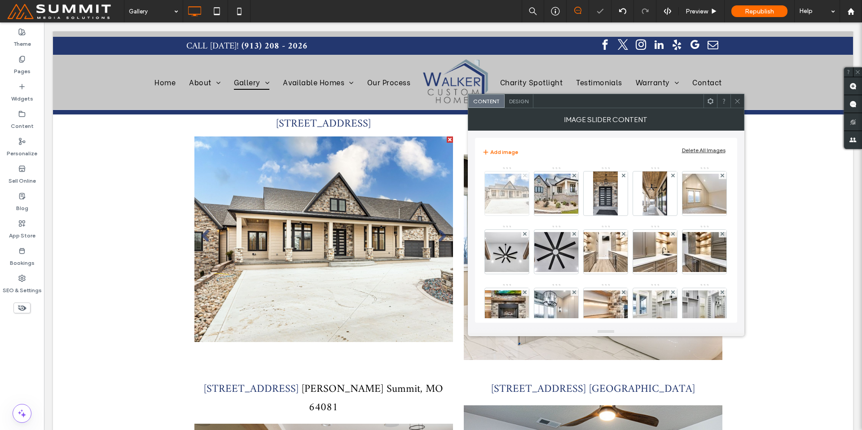
click at [525, 176] on use at bounding box center [525, 175] width 4 height 4
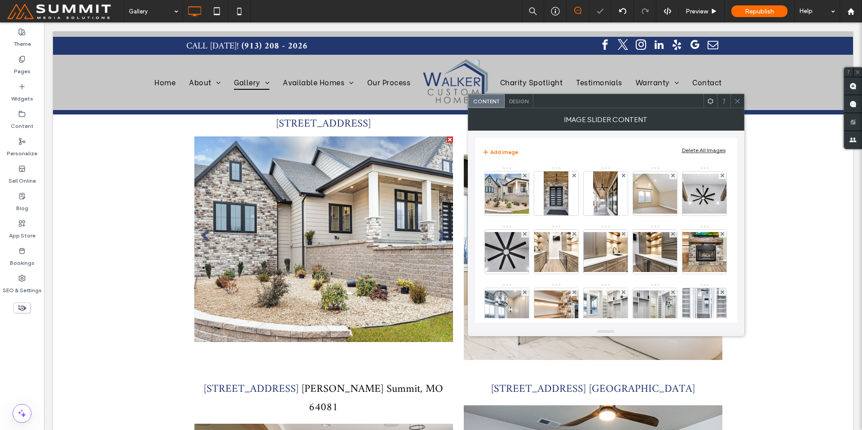
click at [525, 176] on use at bounding box center [525, 175] width 4 height 4
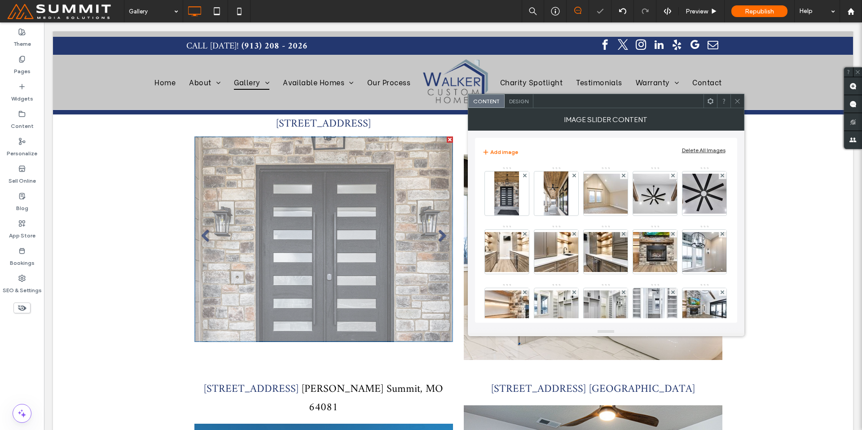
click at [525, 176] on use at bounding box center [525, 175] width 4 height 4
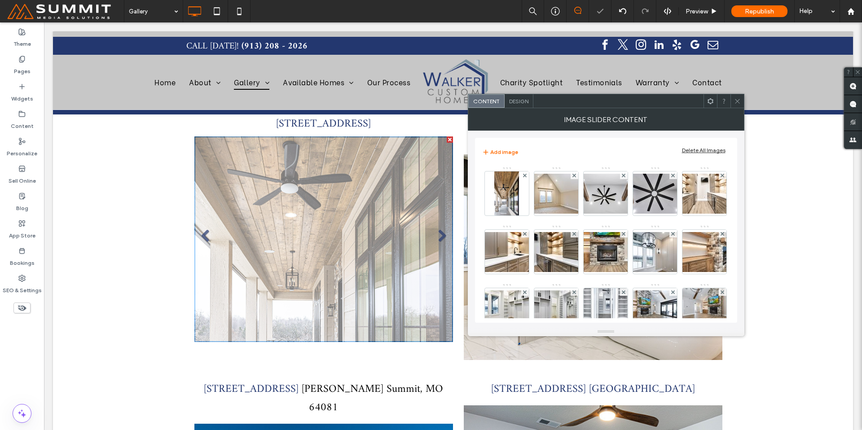
click at [525, 176] on use at bounding box center [525, 175] width 4 height 4
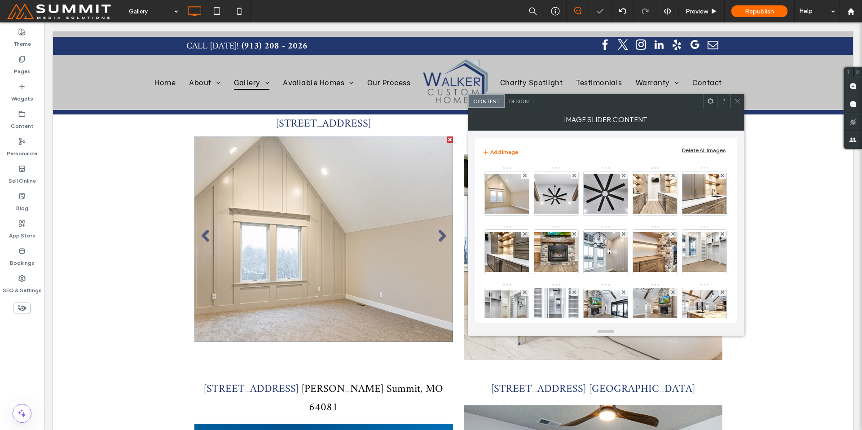
click at [525, 176] on use at bounding box center [525, 175] width 4 height 4
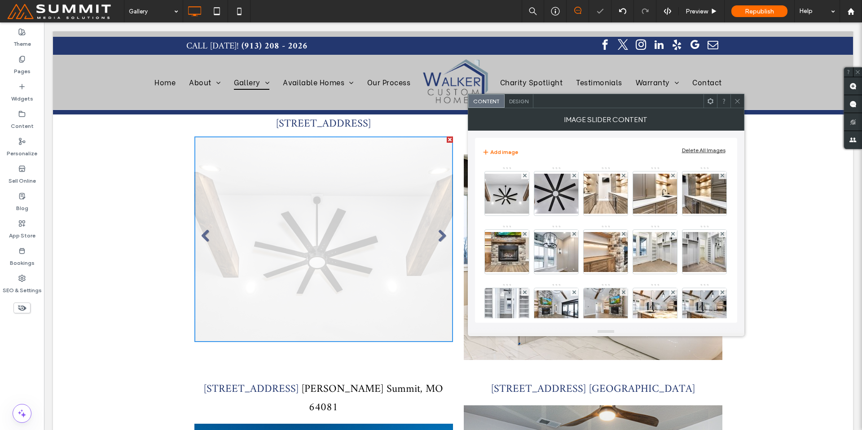
click at [525, 176] on use at bounding box center [525, 175] width 4 height 4
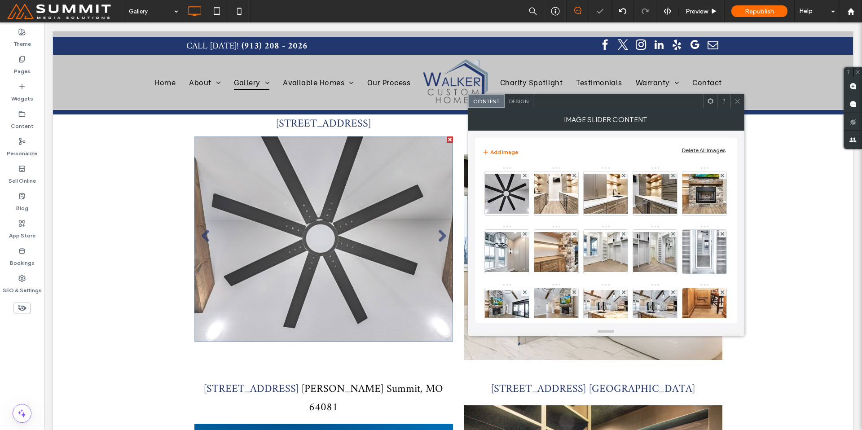
click at [525, 176] on use at bounding box center [525, 175] width 4 height 4
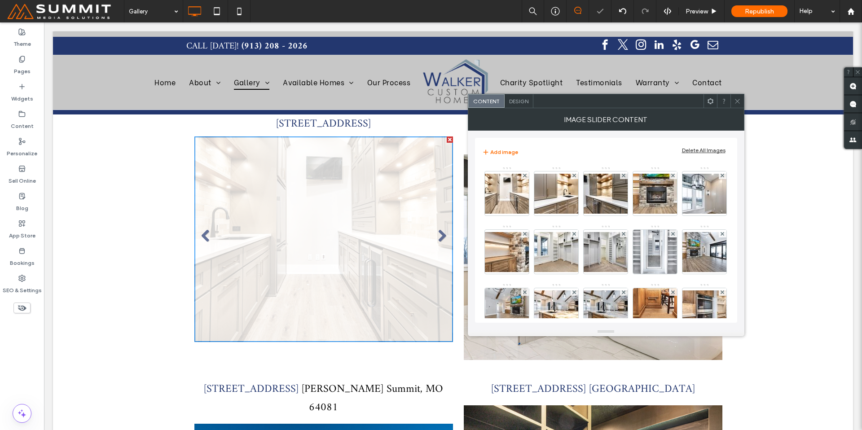
click at [525, 176] on use at bounding box center [525, 175] width 4 height 4
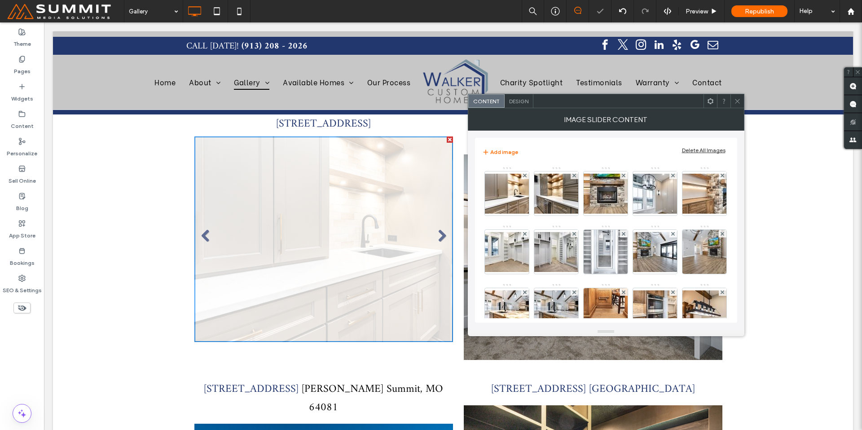
click at [525, 176] on use at bounding box center [525, 175] width 4 height 4
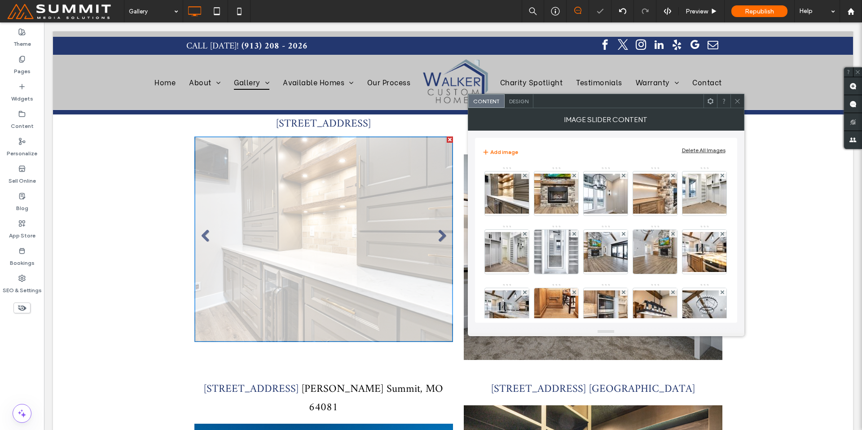
click at [525, 176] on use at bounding box center [525, 175] width 4 height 4
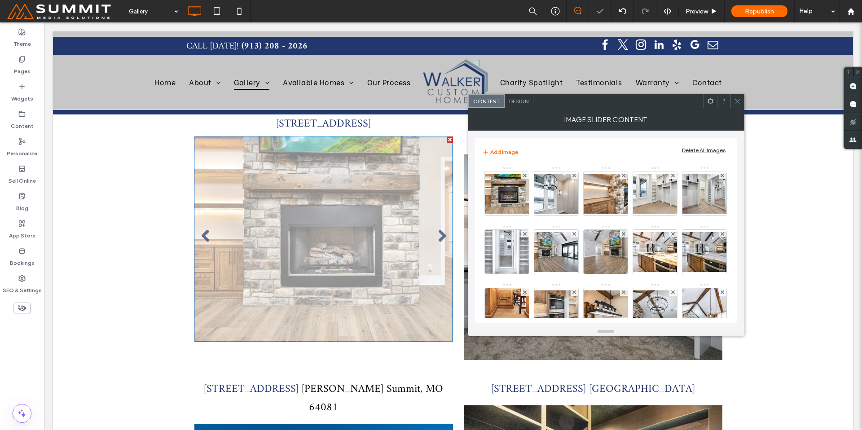
click at [525, 176] on use at bounding box center [525, 175] width 4 height 4
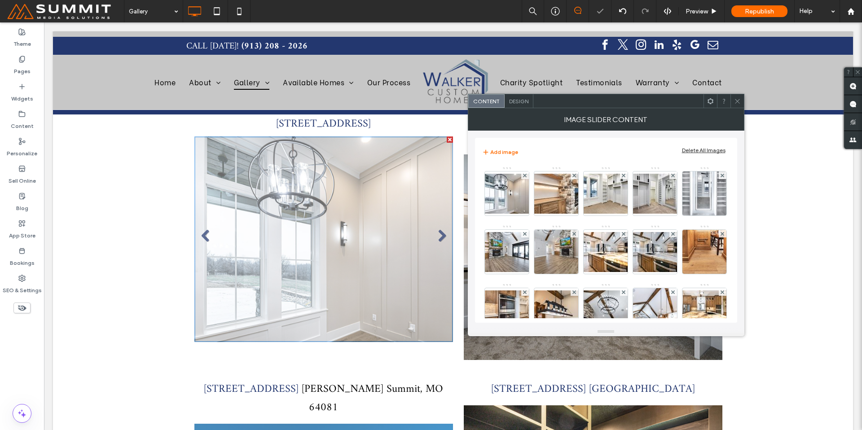
click at [525, 176] on use at bounding box center [525, 175] width 4 height 4
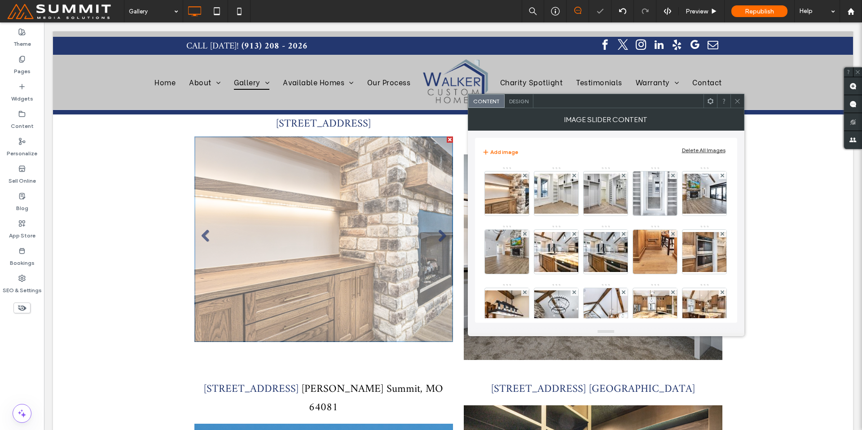
click at [525, 176] on use at bounding box center [525, 175] width 4 height 4
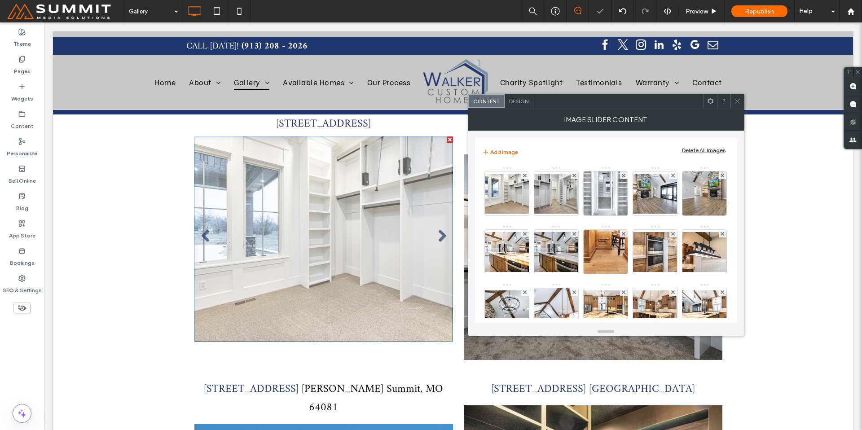
click at [525, 176] on use at bounding box center [525, 175] width 4 height 4
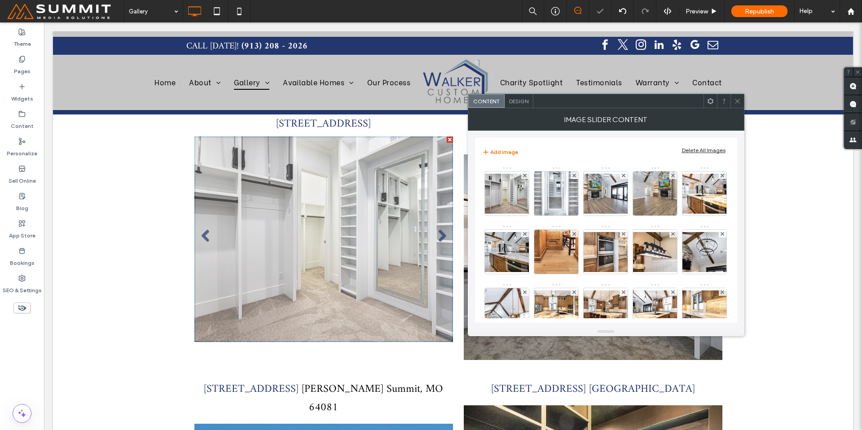
click at [525, 176] on use at bounding box center [525, 175] width 4 height 4
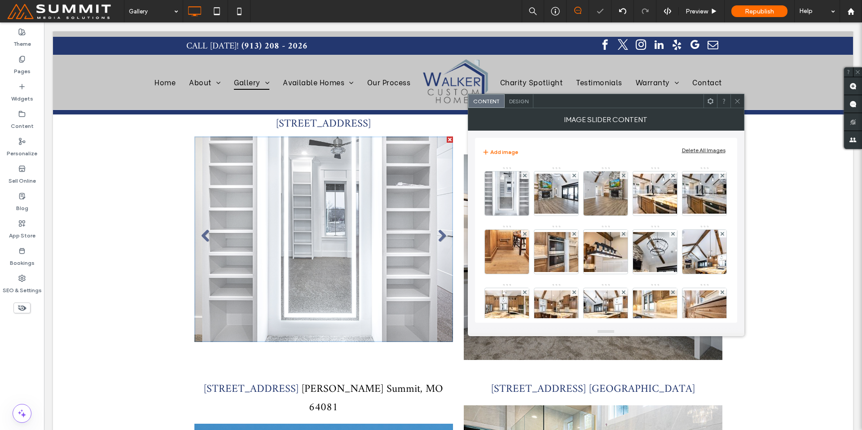
click at [525, 176] on use at bounding box center [525, 175] width 4 height 4
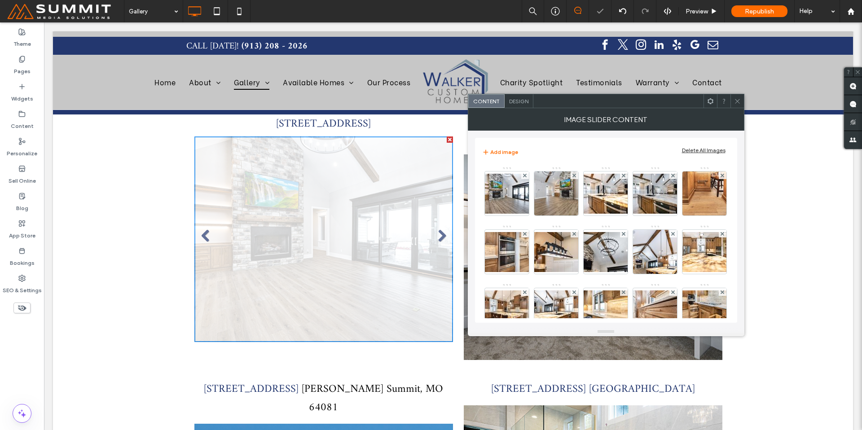
click at [525, 176] on use at bounding box center [525, 175] width 4 height 4
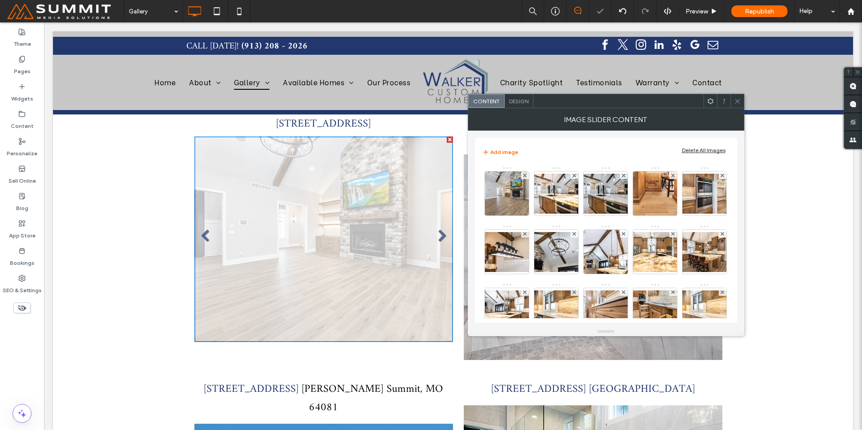
click at [525, 176] on use at bounding box center [525, 175] width 4 height 4
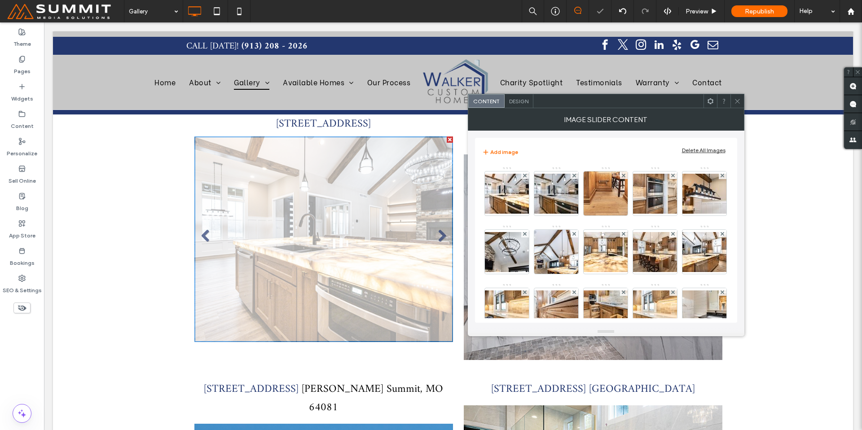
click at [525, 176] on use at bounding box center [525, 175] width 4 height 4
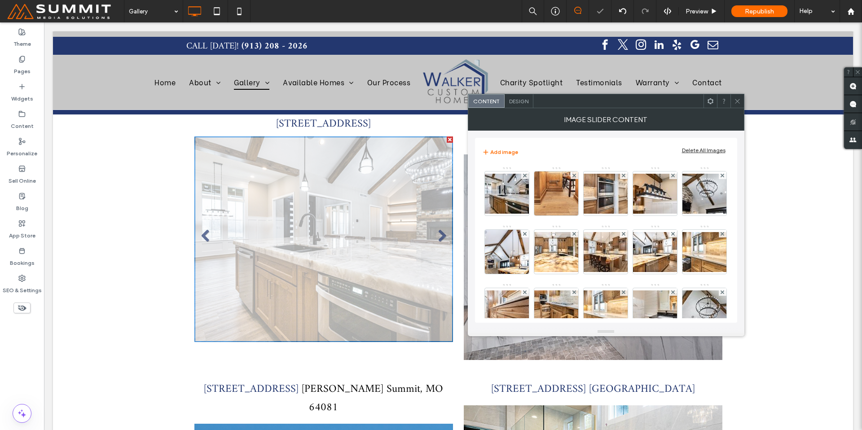
click at [525, 176] on use at bounding box center [525, 175] width 4 height 4
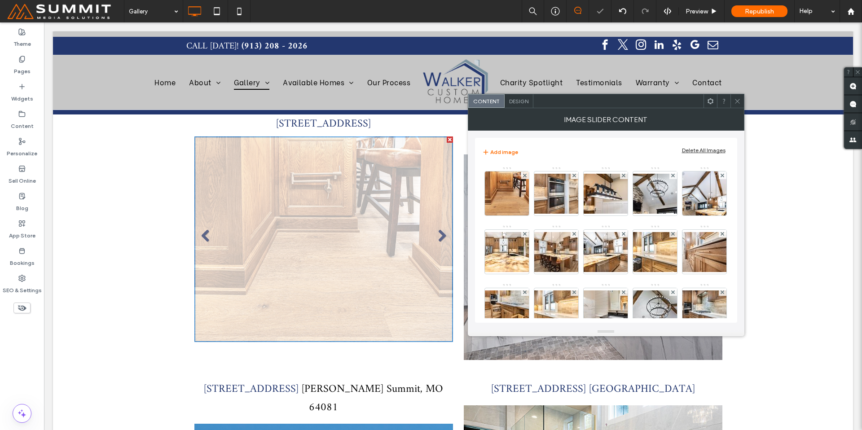
click at [525, 176] on use at bounding box center [525, 175] width 4 height 4
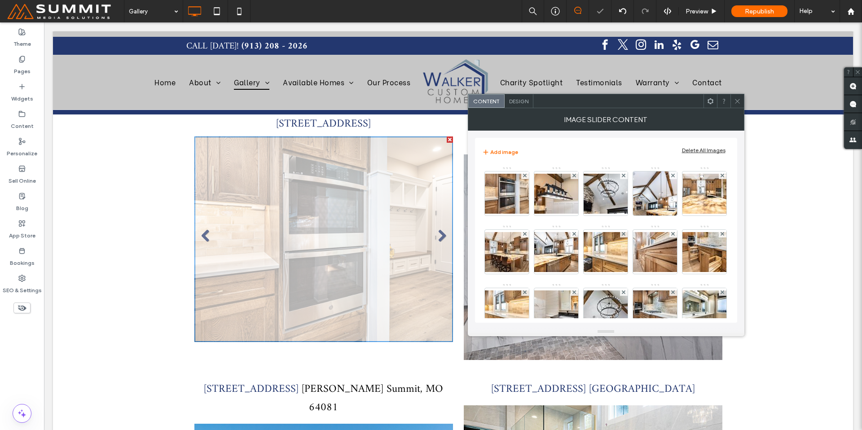
click at [525, 176] on use at bounding box center [525, 175] width 4 height 4
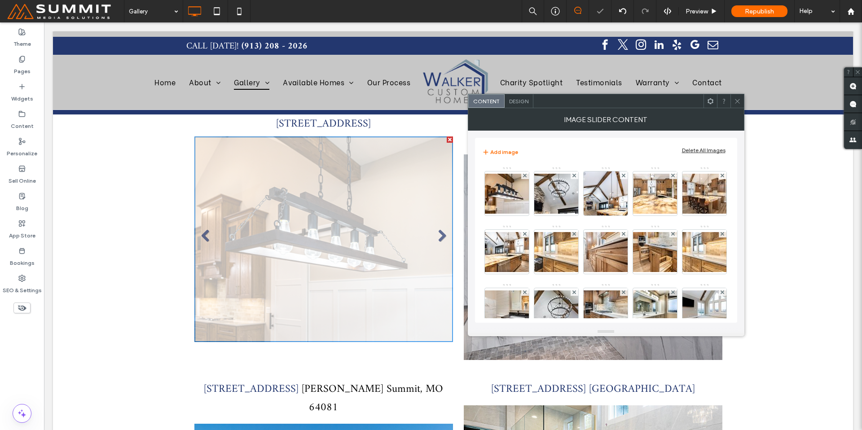
click at [525, 176] on use at bounding box center [525, 175] width 4 height 4
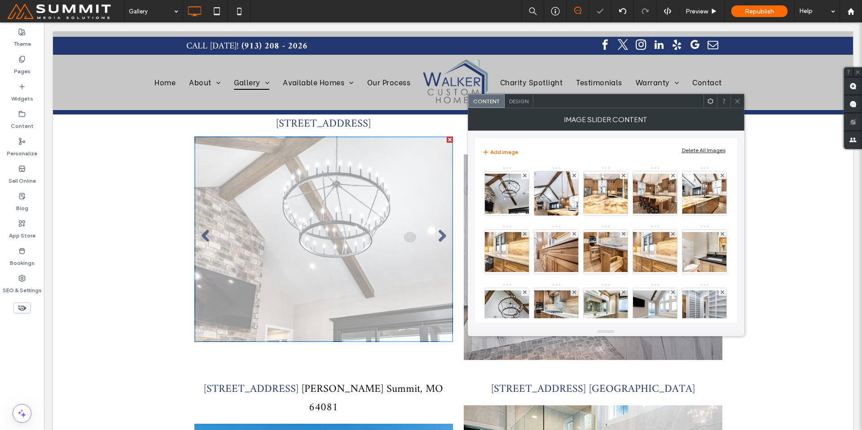
click at [525, 176] on use at bounding box center [525, 175] width 4 height 4
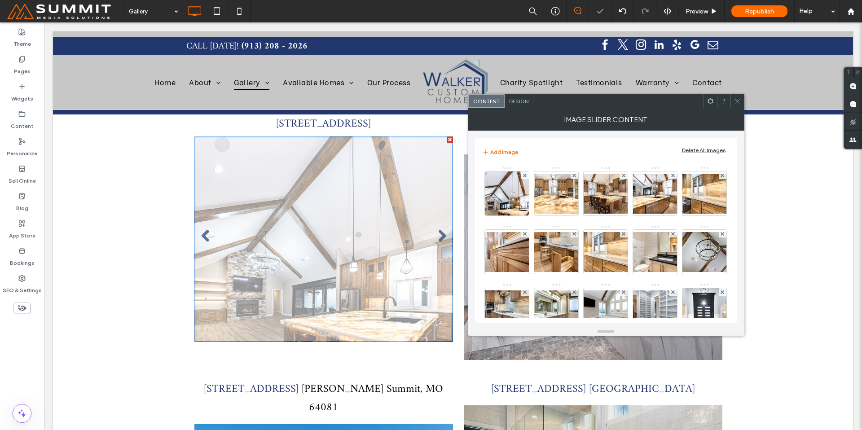
click at [525, 176] on use at bounding box center [525, 175] width 4 height 4
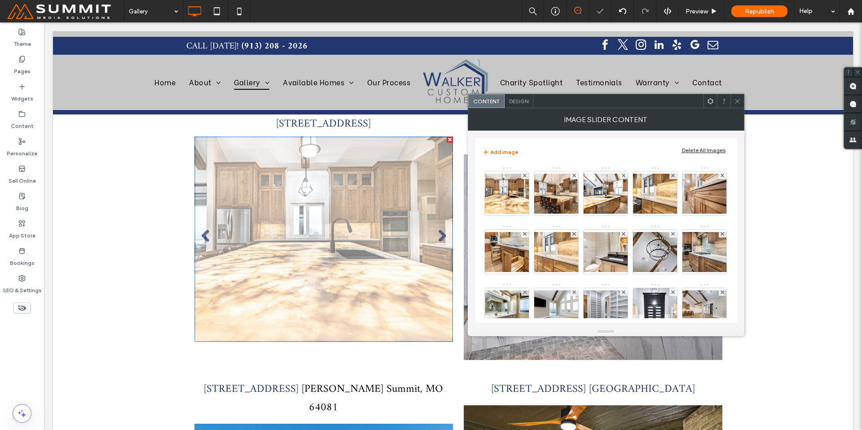
click at [525, 176] on use at bounding box center [525, 175] width 4 height 4
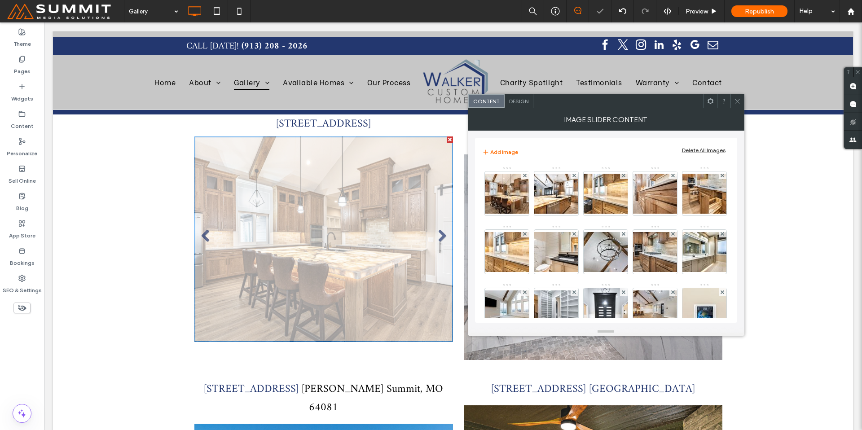
click at [525, 176] on use at bounding box center [525, 175] width 4 height 4
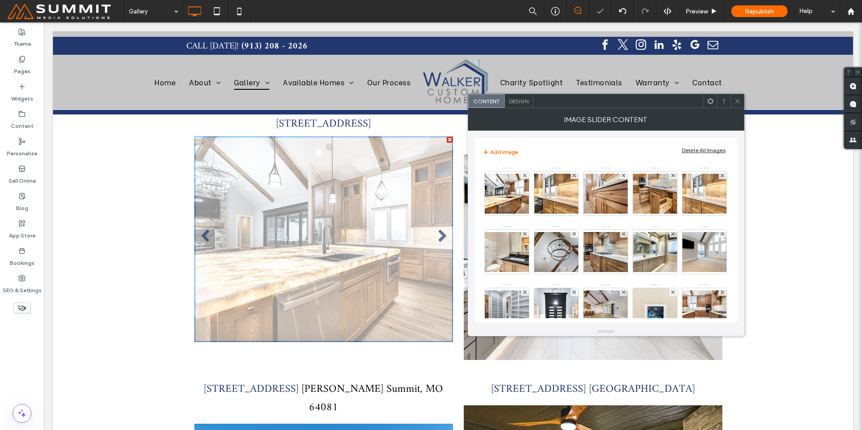
click at [525, 176] on use at bounding box center [525, 175] width 4 height 4
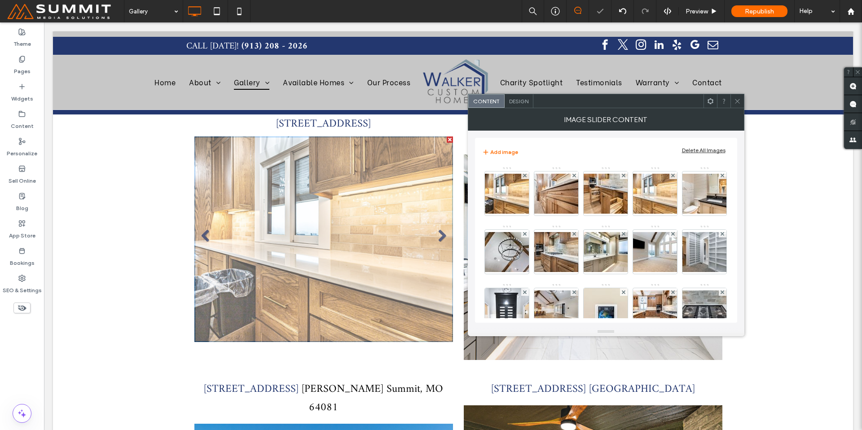
click at [525, 176] on use at bounding box center [525, 175] width 4 height 4
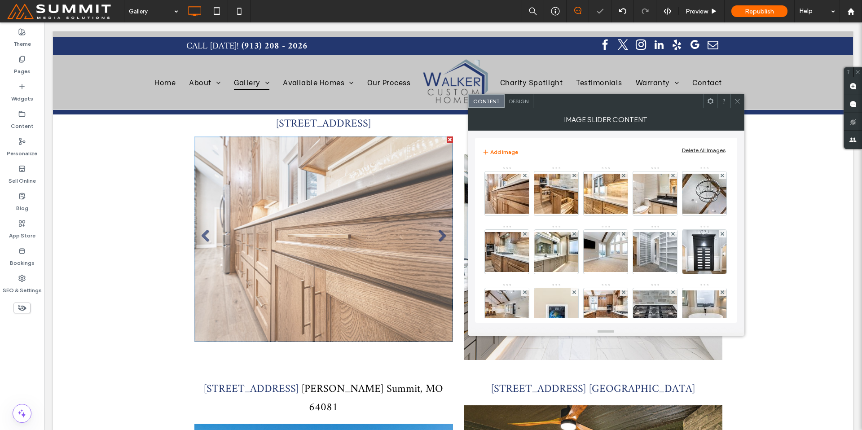
click at [525, 176] on use at bounding box center [525, 175] width 4 height 4
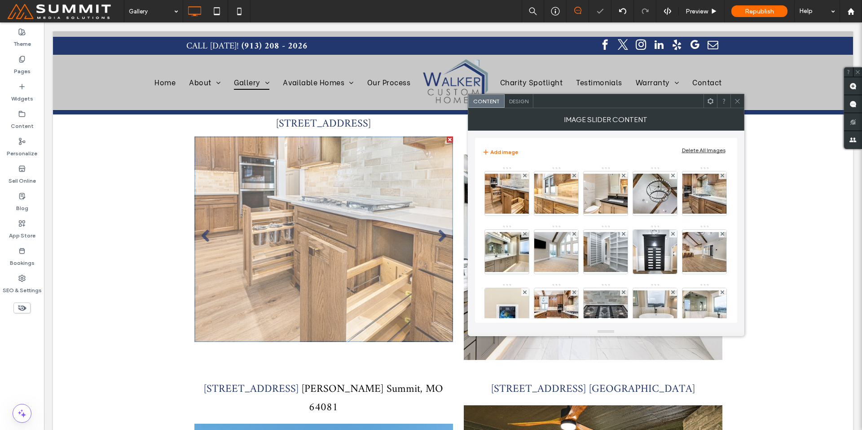
click at [525, 176] on use at bounding box center [525, 175] width 4 height 4
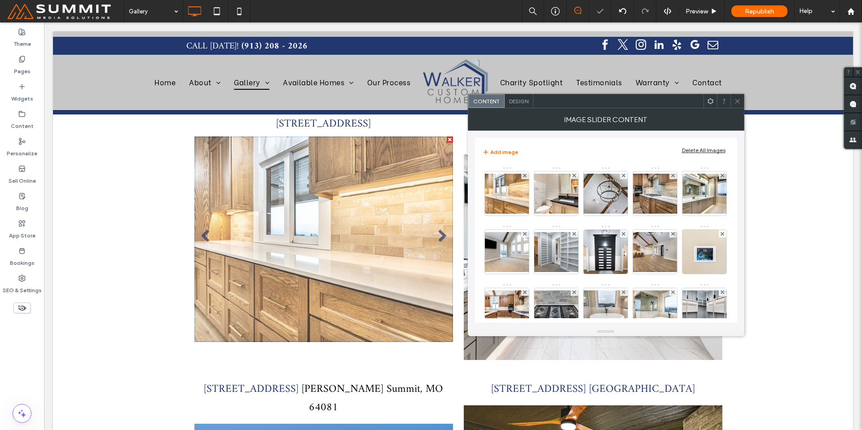
click at [525, 176] on use at bounding box center [525, 175] width 4 height 4
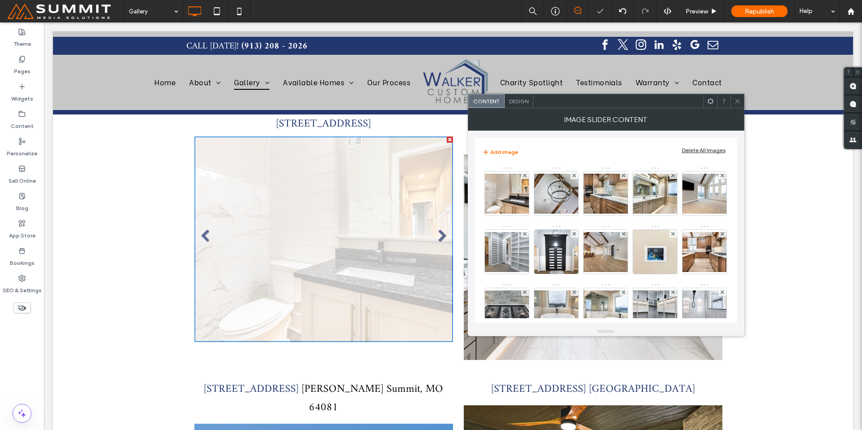
click at [525, 176] on use at bounding box center [525, 175] width 4 height 4
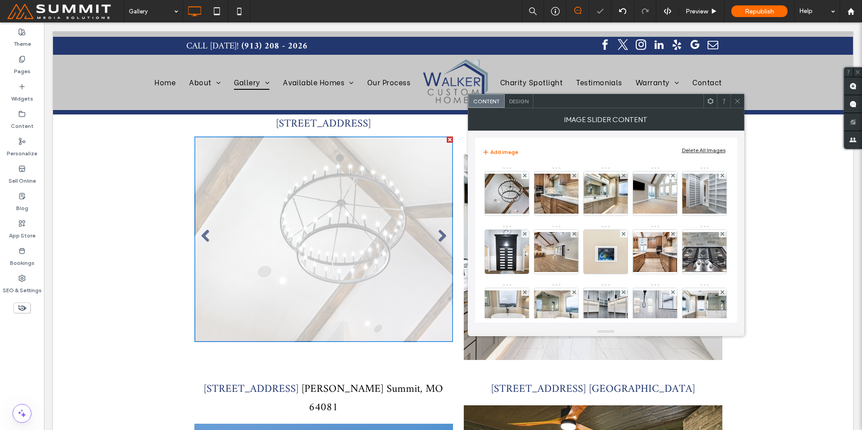
click at [525, 176] on use at bounding box center [525, 175] width 4 height 4
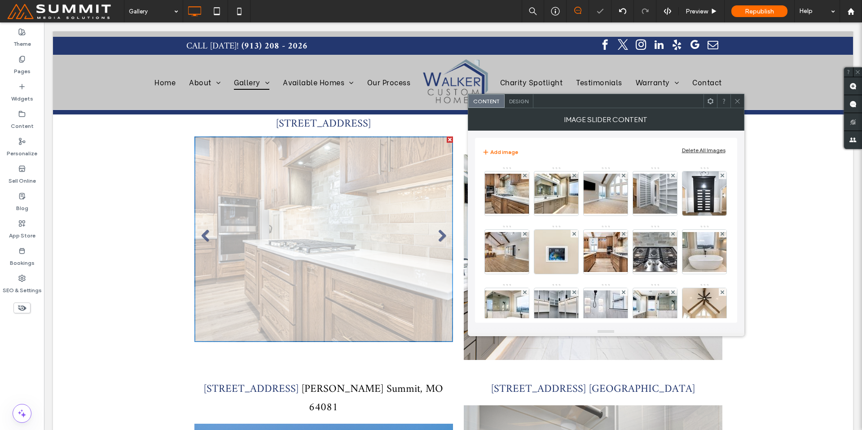
click at [525, 176] on use at bounding box center [525, 175] width 4 height 4
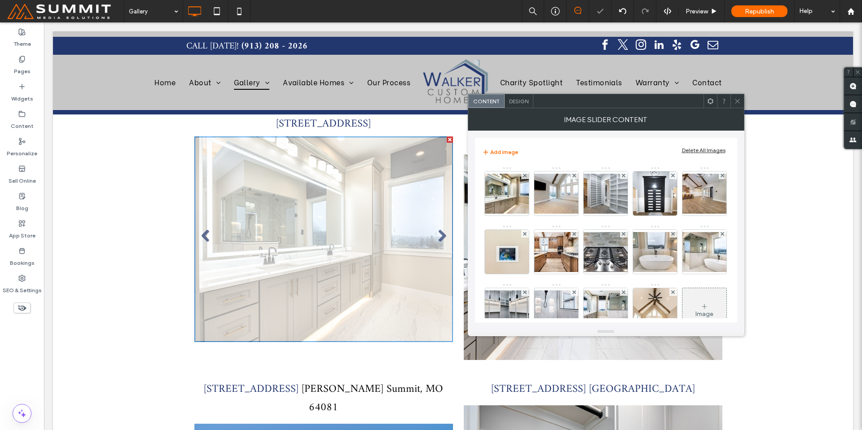
click at [525, 176] on use at bounding box center [525, 175] width 4 height 4
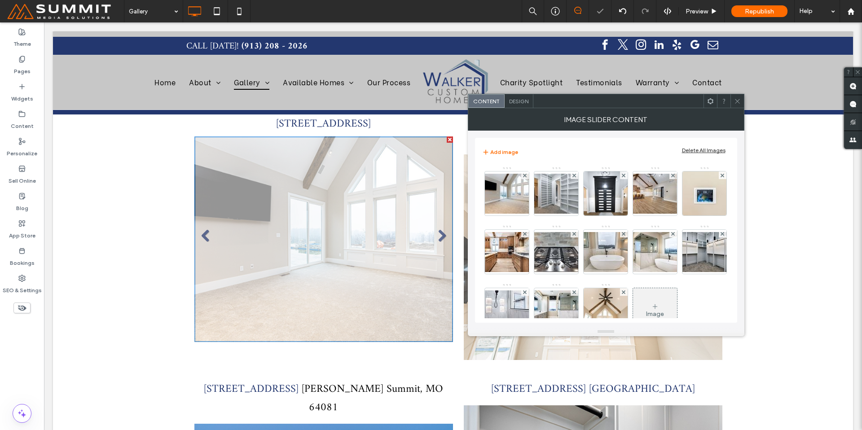
click at [525, 176] on use at bounding box center [525, 175] width 4 height 4
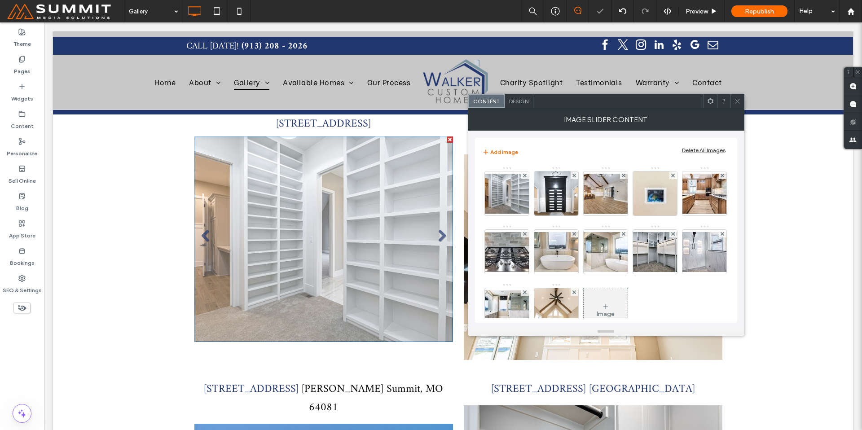
click at [525, 176] on use at bounding box center [525, 175] width 4 height 4
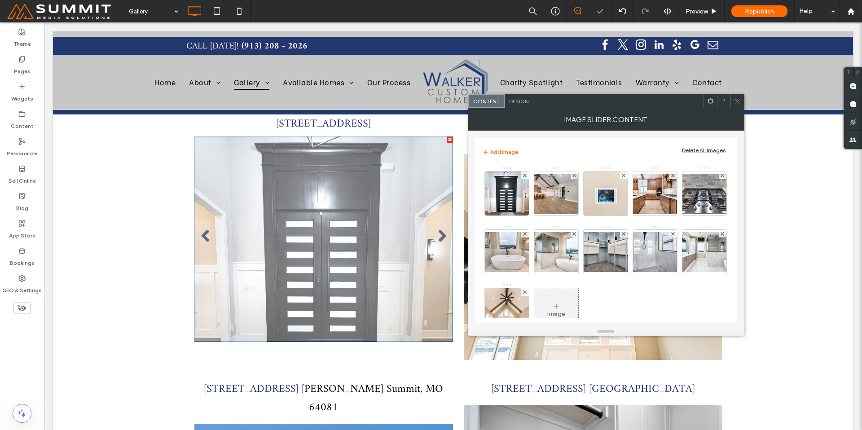
click at [525, 176] on use at bounding box center [525, 175] width 4 height 4
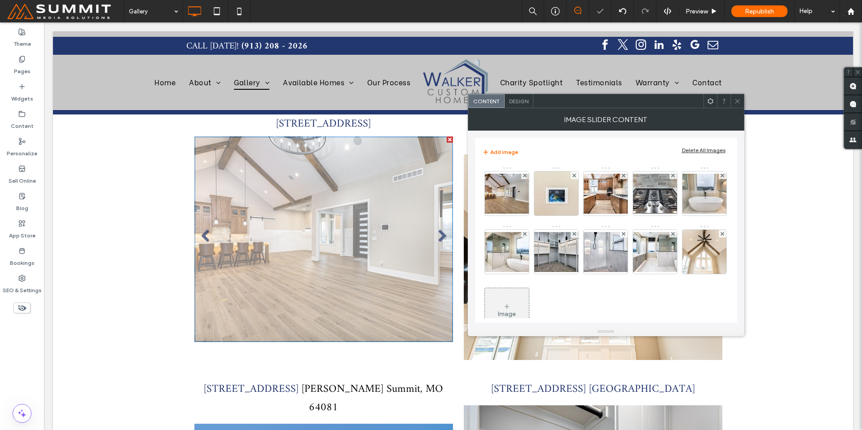
click at [525, 176] on use at bounding box center [525, 175] width 4 height 4
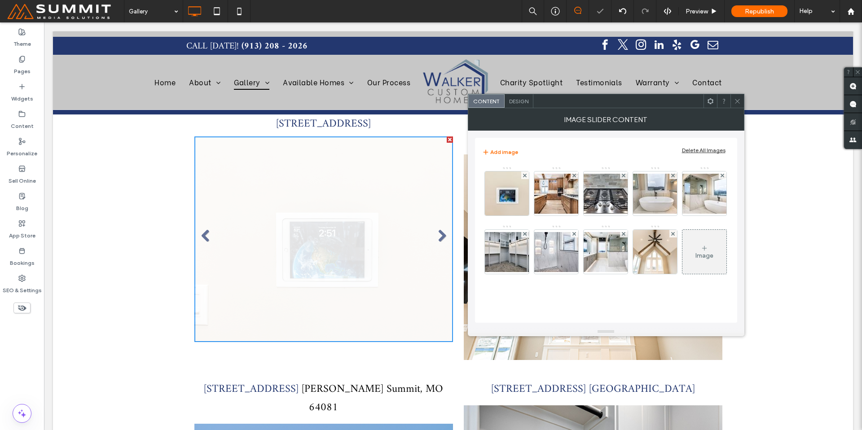
click at [525, 176] on use at bounding box center [525, 175] width 4 height 4
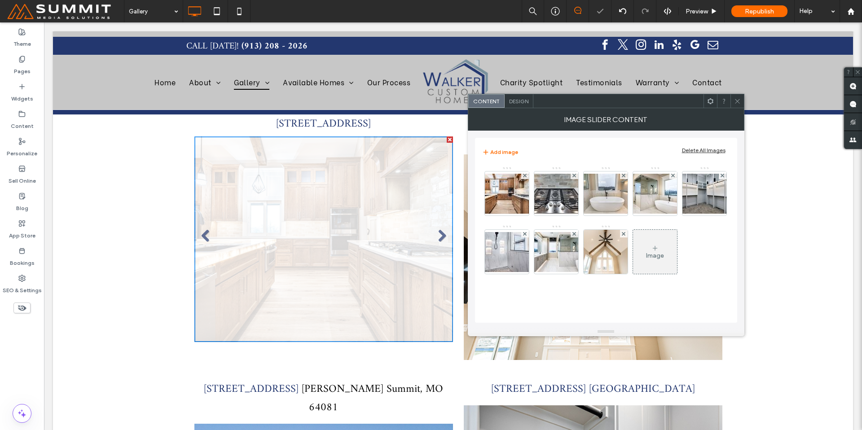
click at [525, 176] on use at bounding box center [525, 175] width 4 height 4
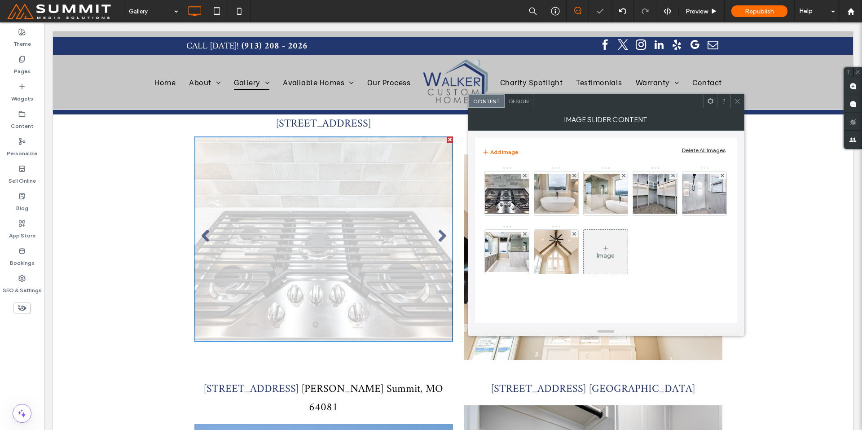
click at [525, 176] on use at bounding box center [525, 175] width 4 height 4
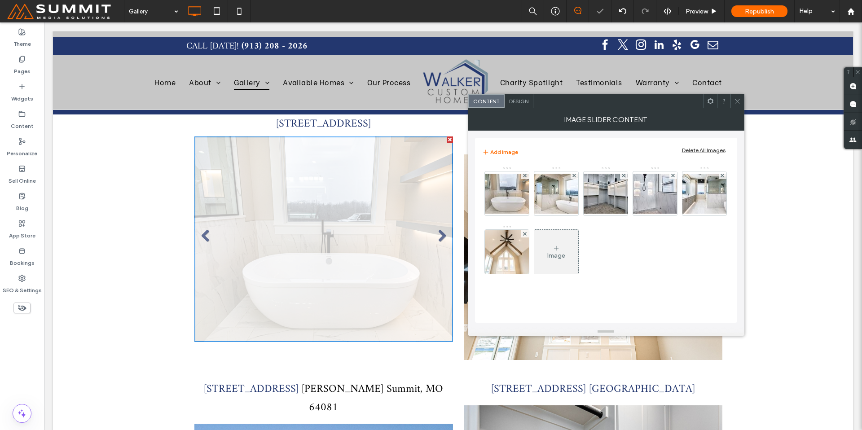
click at [525, 176] on use at bounding box center [525, 175] width 4 height 4
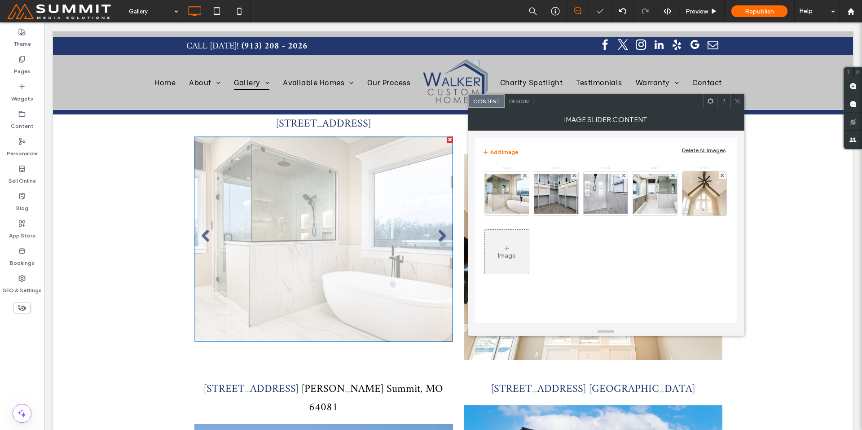
click at [525, 176] on use at bounding box center [525, 175] width 4 height 4
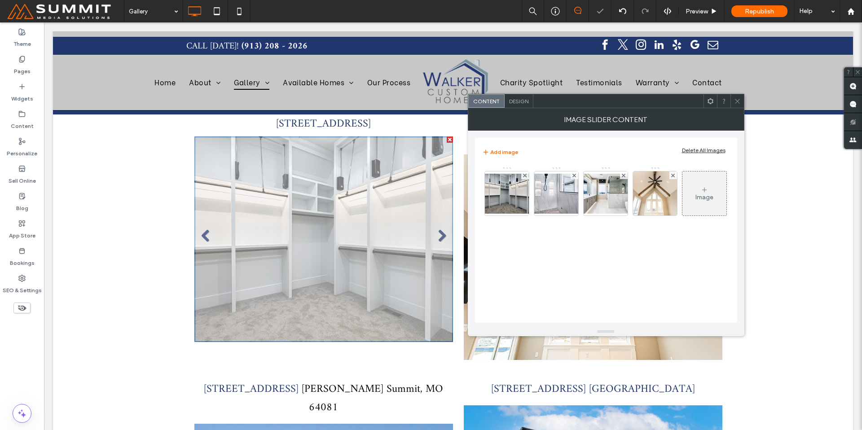
click at [525, 176] on use at bounding box center [525, 175] width 4 height 4
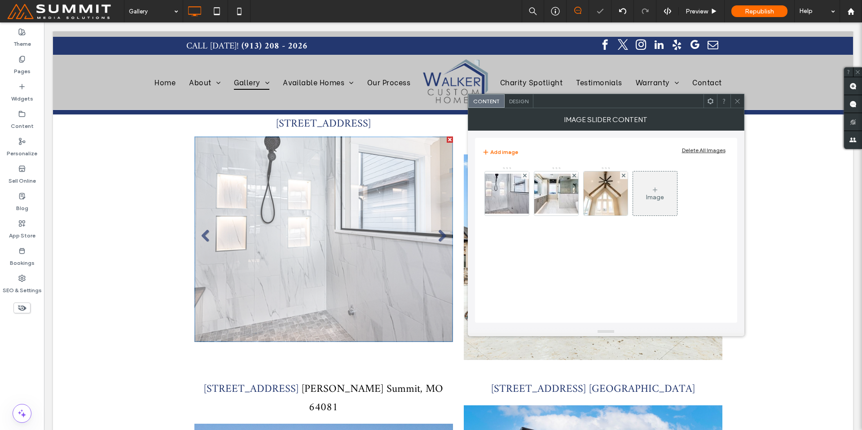
click at [525, 176] on use at bounding box center [525, 175] width 4 height 4
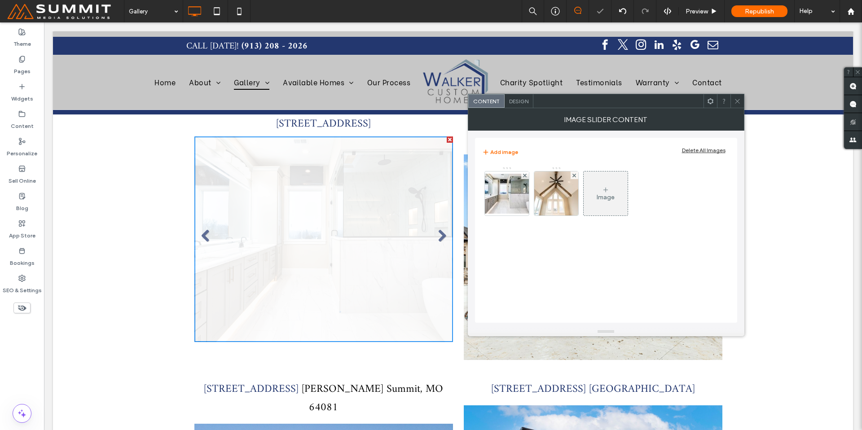
click at [525, 176] on use at bounding box center [525, 175] width 4 height 4
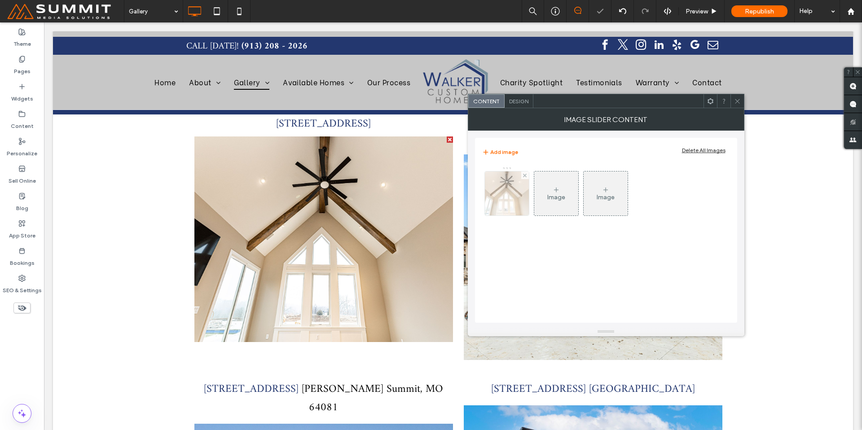
click at [492, 193] on img at bounding box center [506, 193] width 69 height 44
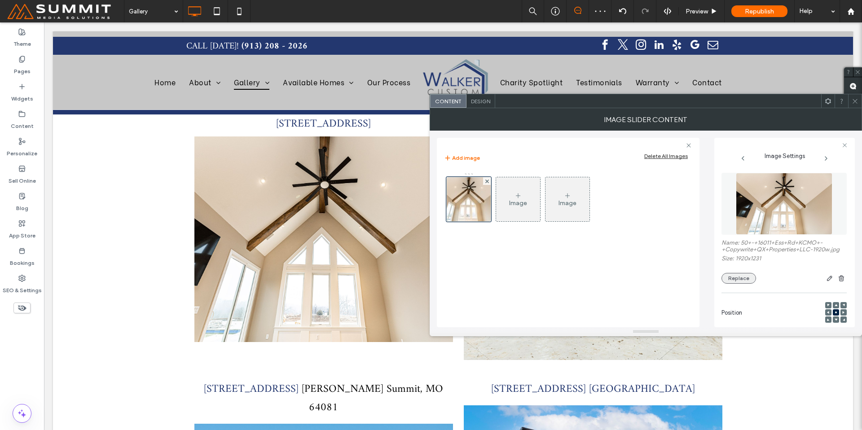
click at [742, 277] on button "Replace" at bounding box center [738, 278] width 35 height 11
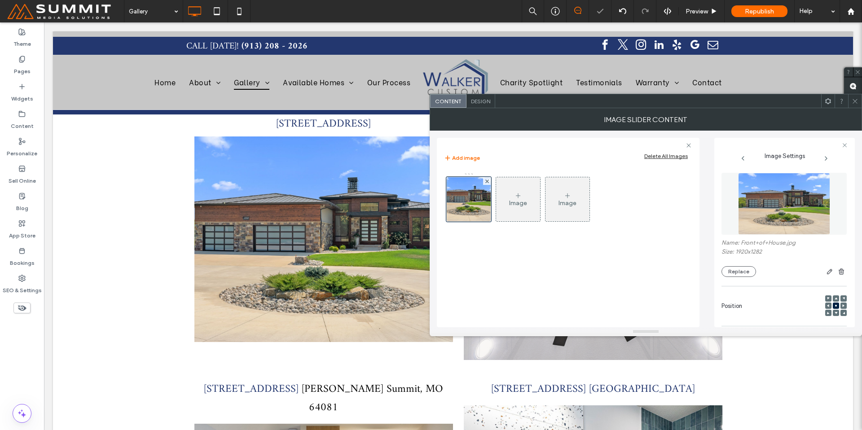
click at [522, 206] on div "Image" at bounding box center [518, 203] width 18 height 8
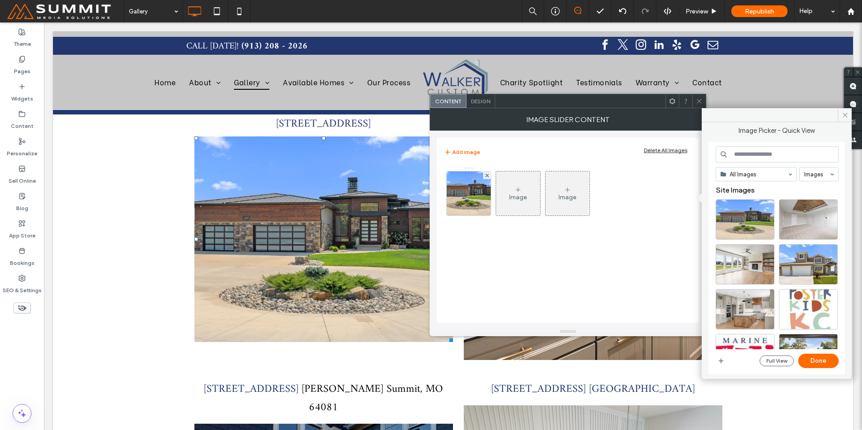
click at [502, 186] on div "Image" at bounding box center [518, 193] width 44 height 42
click at [503, 191] on div "Image" at bounding box center [518, 193] width 44 height 42
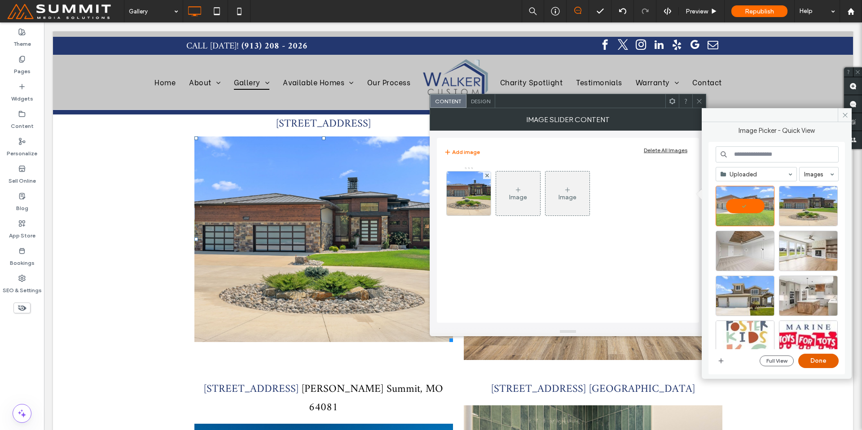
click at [820, 358] on button "Done" at bounding box center [818, 361] width 40 height 14
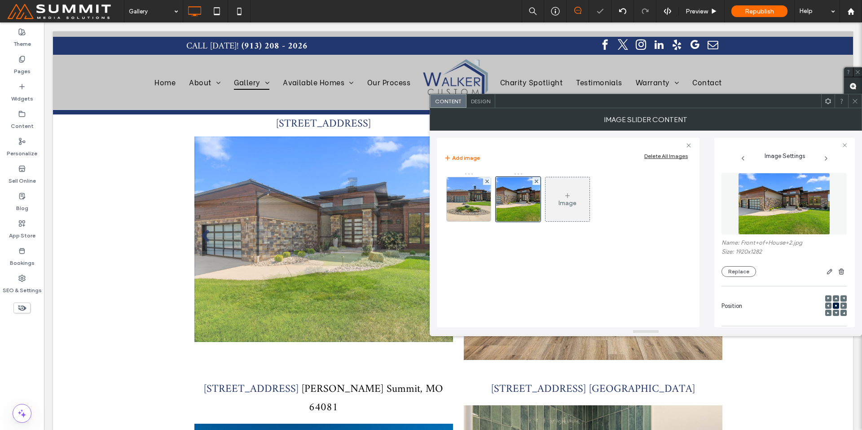
click at [575, 209] on div "Image" at bounding box center [567, 199] width 44 height 42
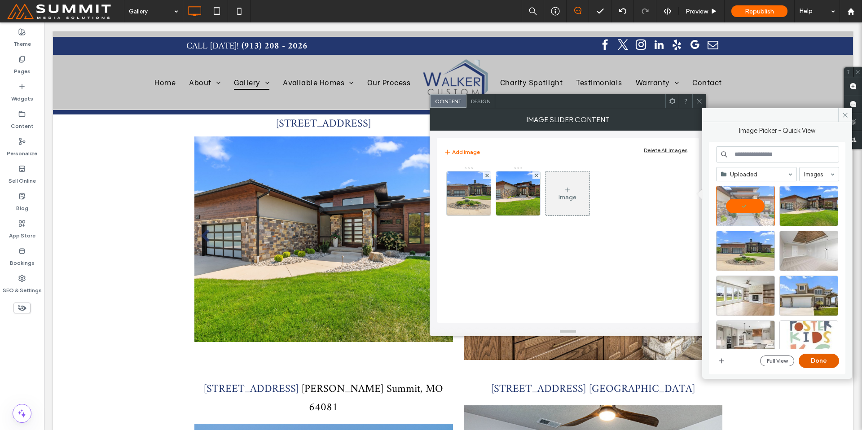
click at [814, 365] on button "Done" at bounding box center [819, 361] width 40 height 14
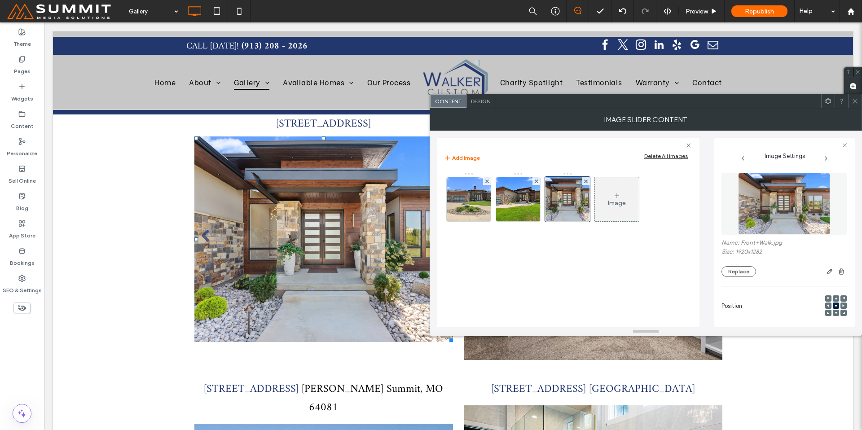
click at [622, 211] on div "Image" at bounding box center [617, 199] width 44 height 42
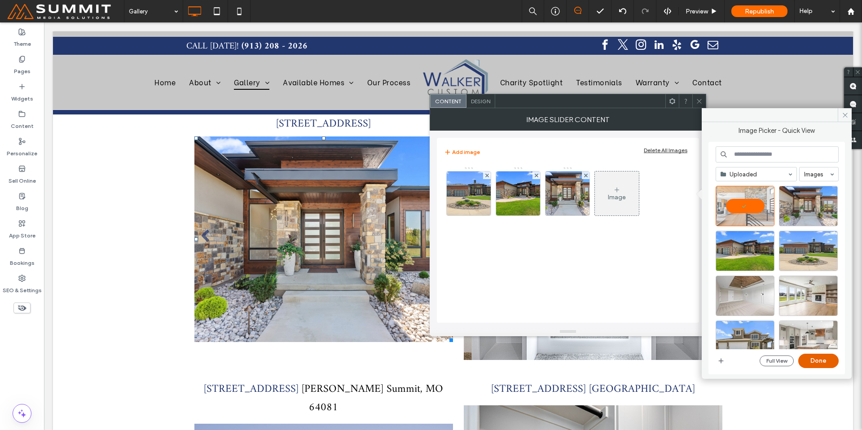
click at [810, 361] on button "Done" at bounding box center [818, 361] width 40 height 14
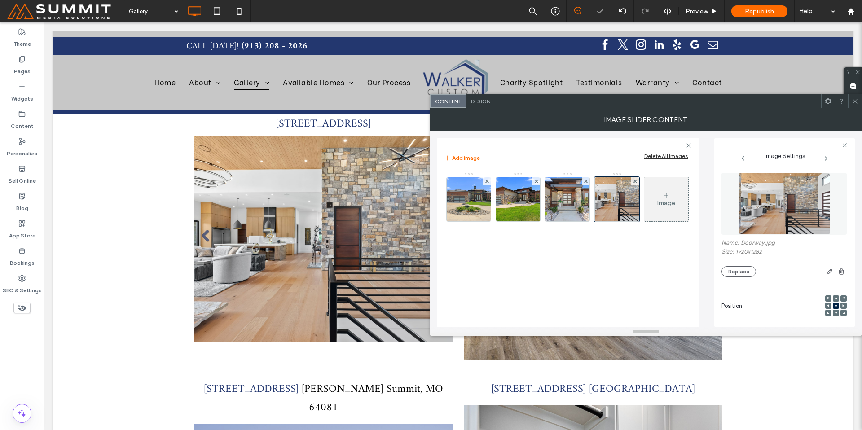
click at [663, 220] on div "Image" at bounding box center [666, 199] width 44 height 42
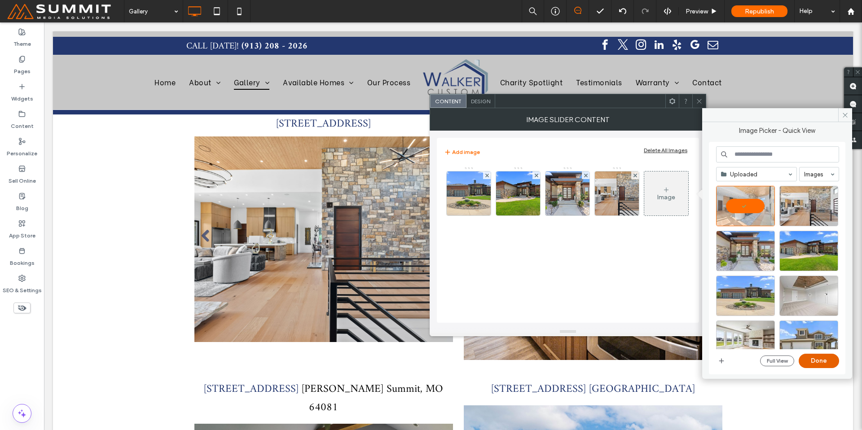
drag, startPoint x: 818, startPoint y: 359, endPoint x: 774, endPoint y: 336, distance: 49.6
click at [818, 359] on button "Done" at bounding box center [819, 361] width 40 height 14
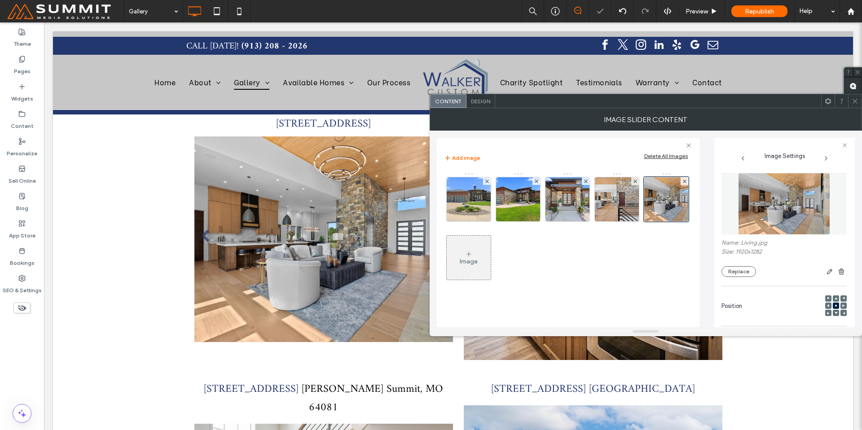
click at [462, 264] on div "Image" at bounding box center [469, 262] width 18 height 8
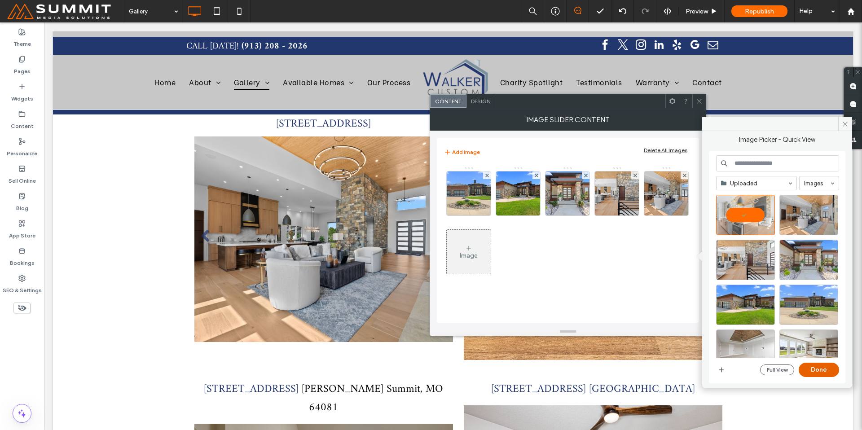
click at [829, 369] on button "Done" at bounding box center [819, 370] width 40 height 14
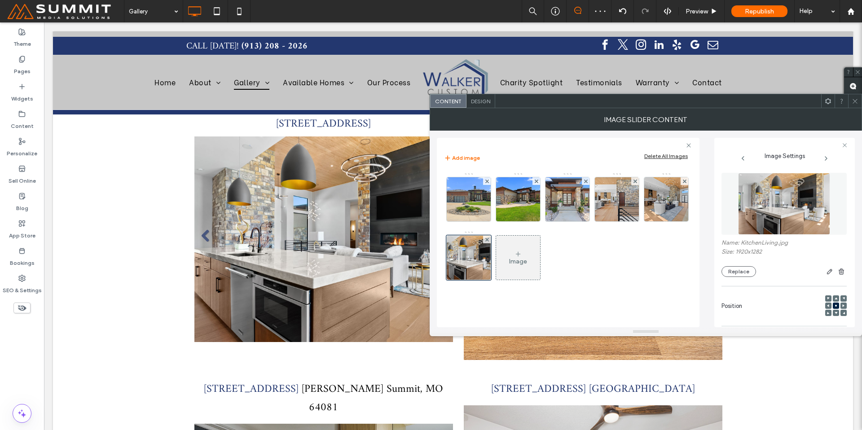
click at [505, 257] on div "Image" at bounding box center [518, 258] width 44 height 42
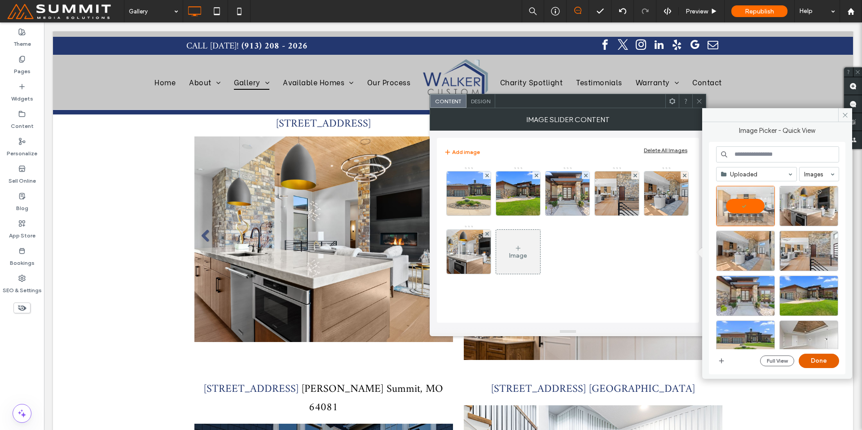
drag, startPoint x: 829, startPoint y: 359, endPoint x: 766, endPoint y: 335, distance: 67.5
click at [829, 359] on button "Done" at bounding box center [819, 361] width 40 height 14
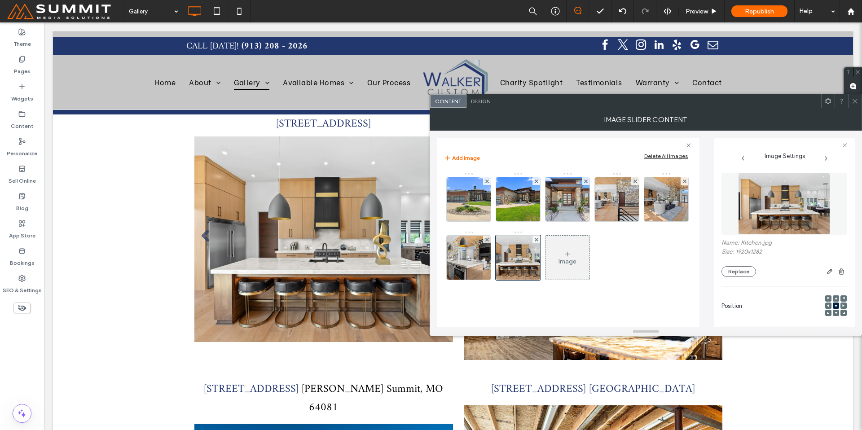
click at [567, 262] on div "Image" at bounding box center [567, 262] width 18 height 8
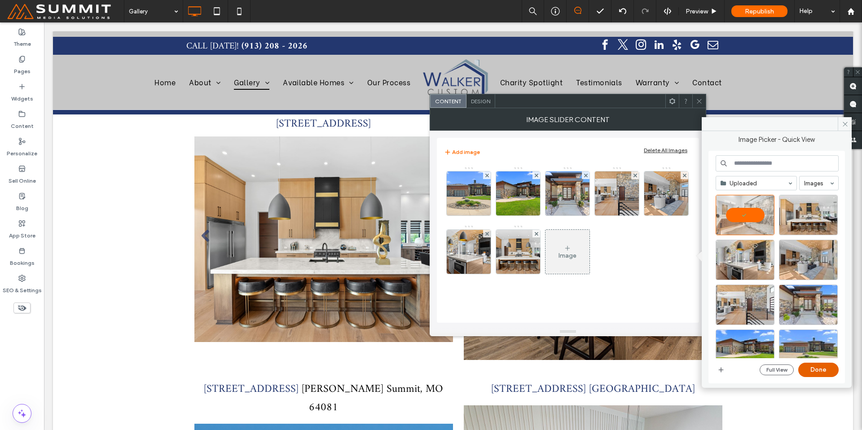
click at [821, 369] on button "Done" at bounding box center [818, 370] width 40 height 14
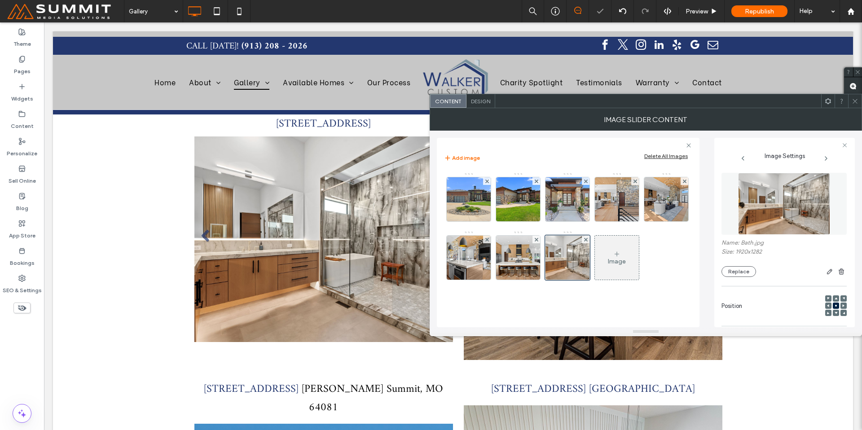
click at [595, 279] on div "Image" at bounding box center [617, 258] width 44 height 42
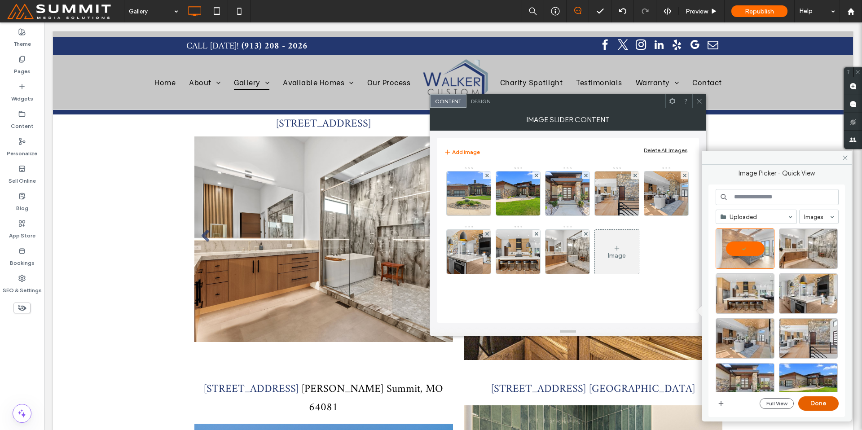
click at [825, 404] on button "Done" at bounding box center [818, 403] width 40 height 14
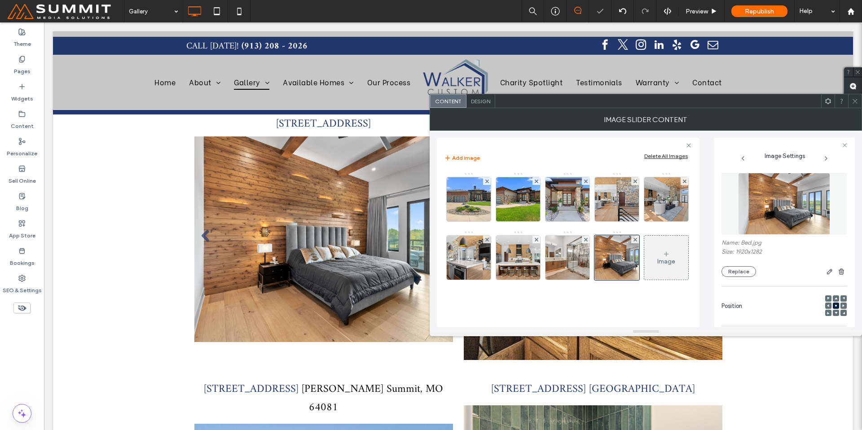
click at [644, 279] on div "Image" at bounding box center [666, 258] width 44 height 42
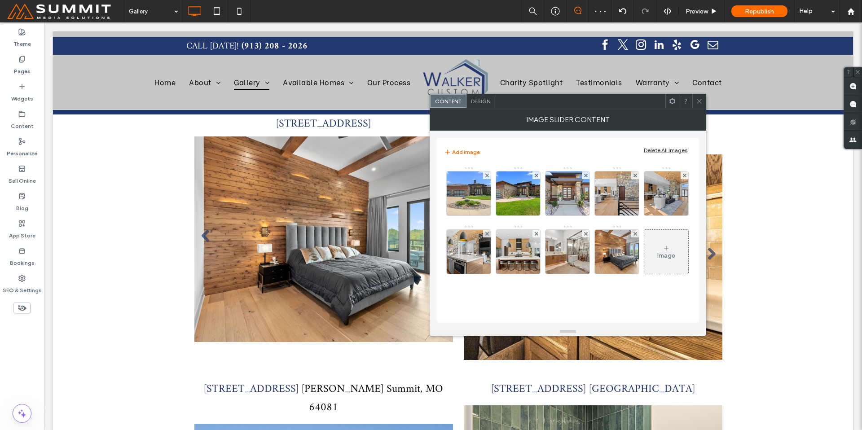
scroll to position [29, 0]
click at [657, 259] on div "Image" at bounding box center [666, 256] width 18 height 8
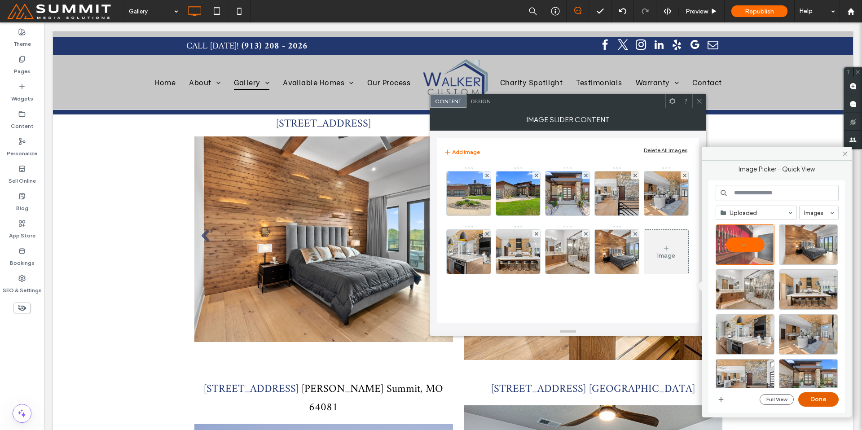
click at [820, 403] on button "Done" at bounding box center [818, 399] width 40 height 14
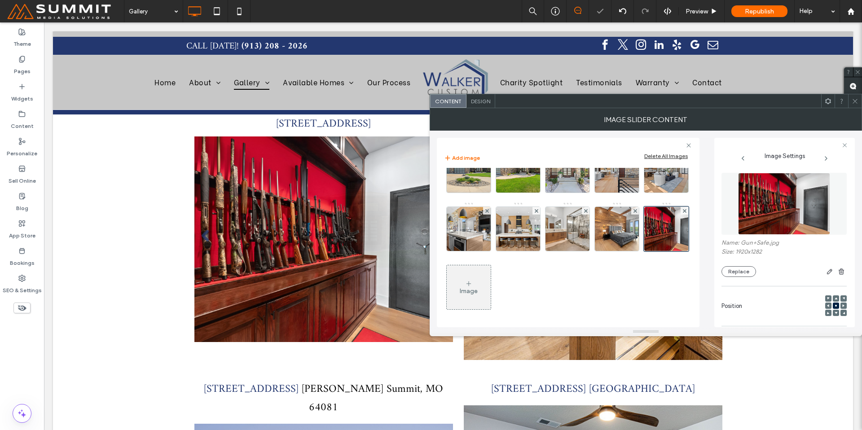
click at [491, 301] on div "Image" at bounding box center [469, 287] width 44 height 42
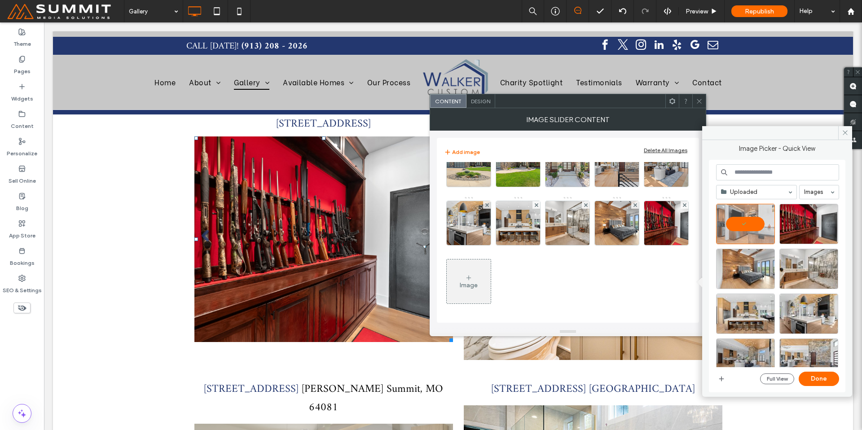
click at [491, 295] on div "Image" at bounding box center [469, 281] width 44 height 42
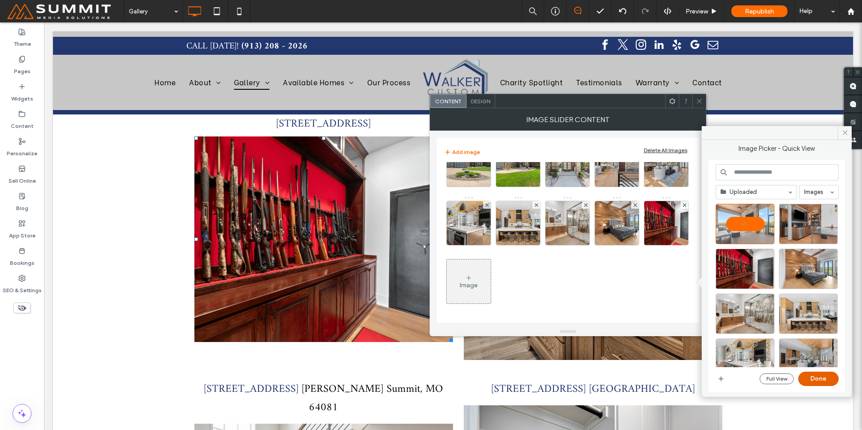
click at [819, 381] on button "Done" at bounding box center [818, 379] width 40 height 14
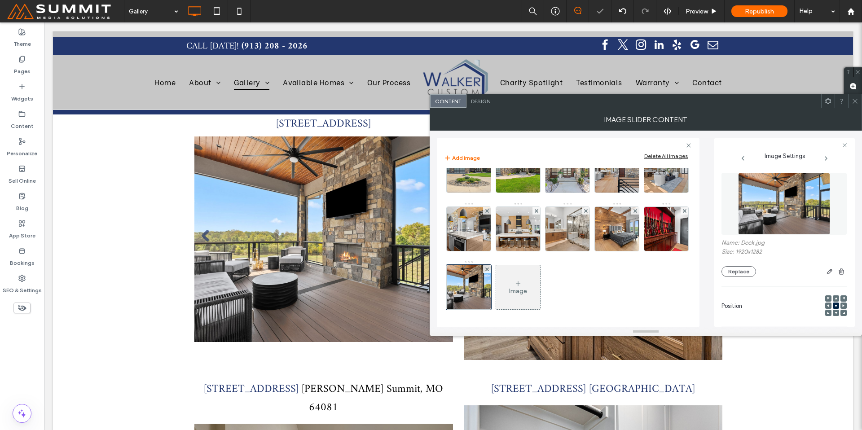
click at [540, 298] on div "Image" at bounding box center [518, 287] width 44 height 42
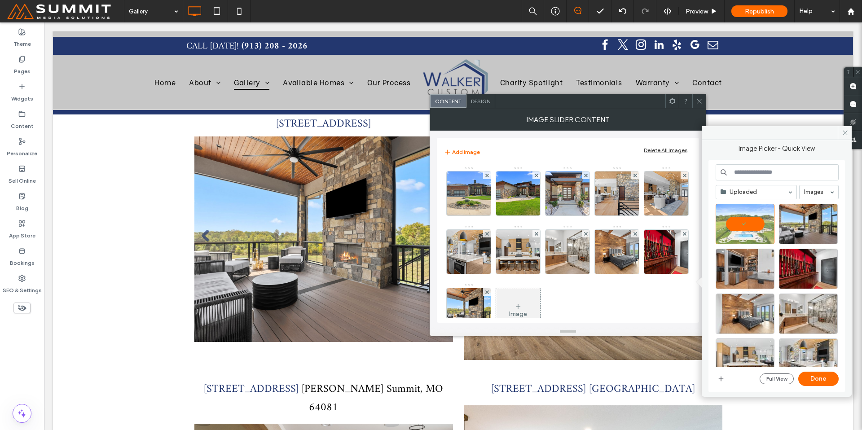
scroll to position [29, 0]
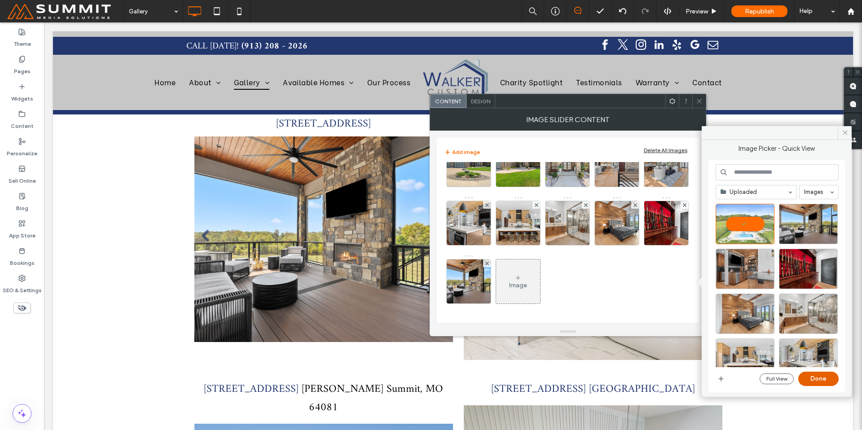
drag, startPoint x: 819, startPoint y: 380, endPoint x: 775, endPoint y: 357, distance: 50.2
click at [819, 380] on button "Done" at bounding box center [818, 379] width 40 height 14
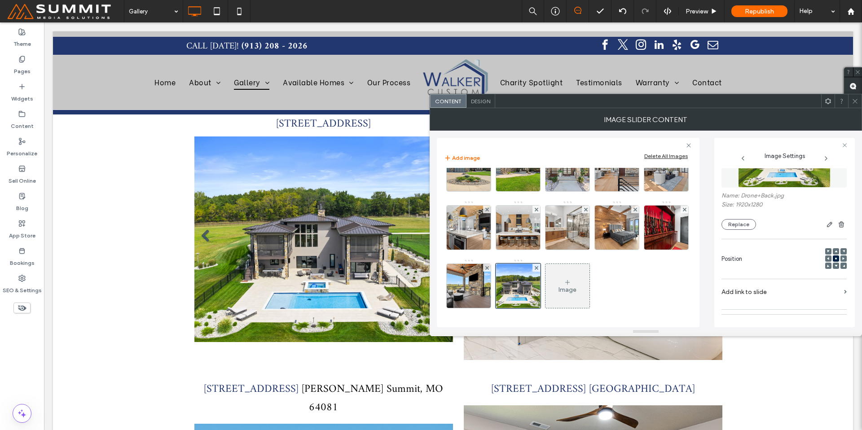
scroll to position [88, 0]
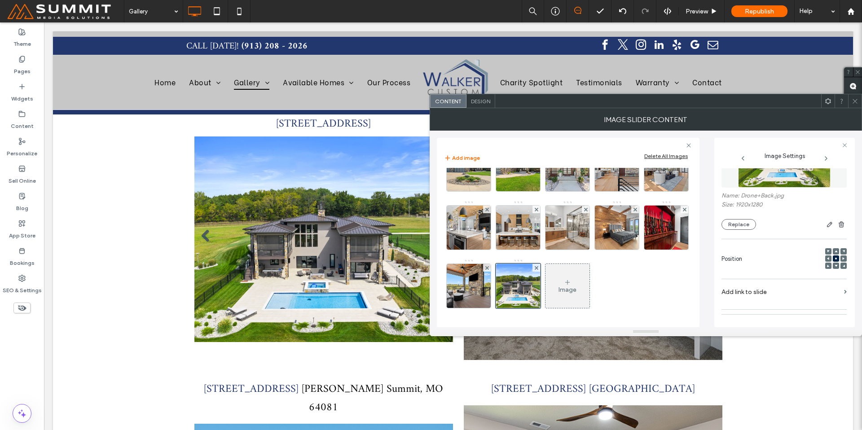
click at [545, 284] on div "Image" at bounding box center [567, 286] width 44 height 42
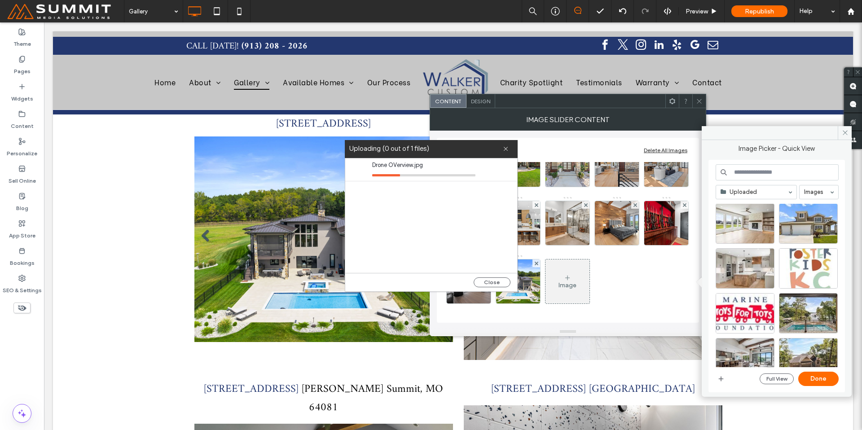
scroll to position [181, 0]
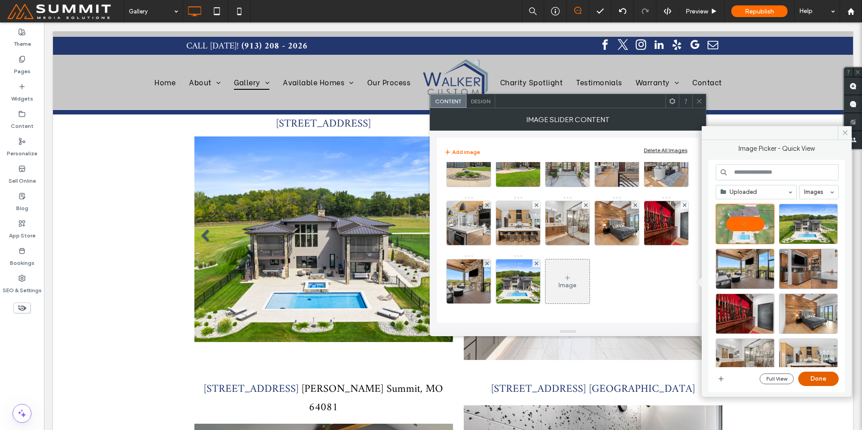
click at [809, 380] on button "Done" at bounding box center [818, 379] width 40 height 14
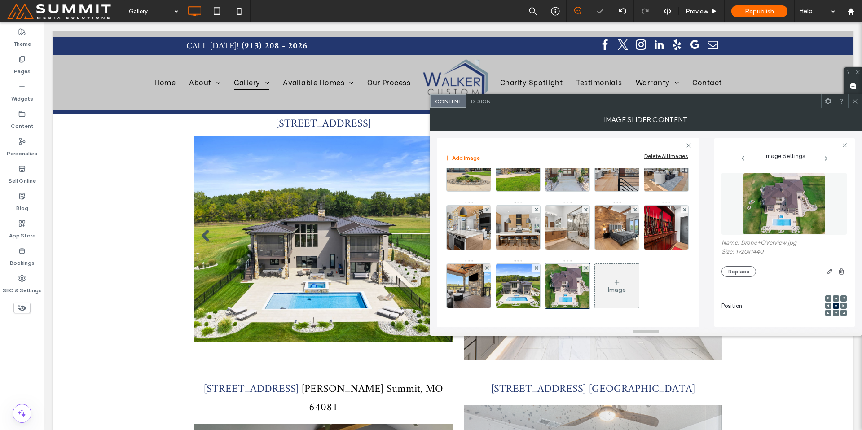
scroll to position [88, 0]
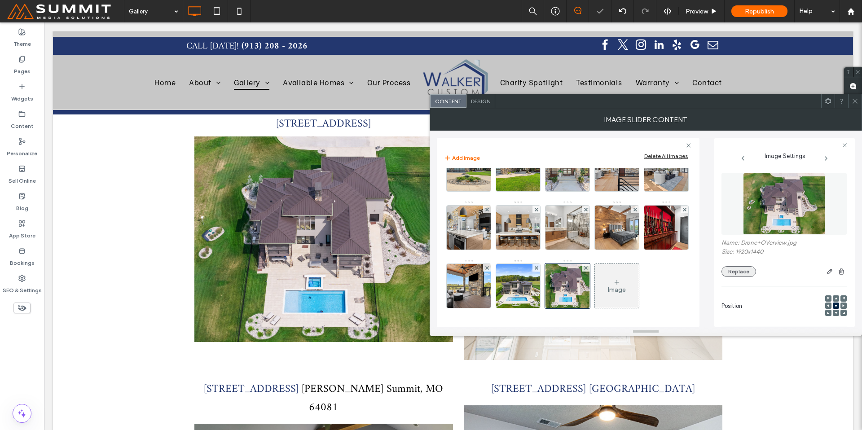
click at [743, 272] on button "Replace" at bounding box center [738, 271] width 35 height 11
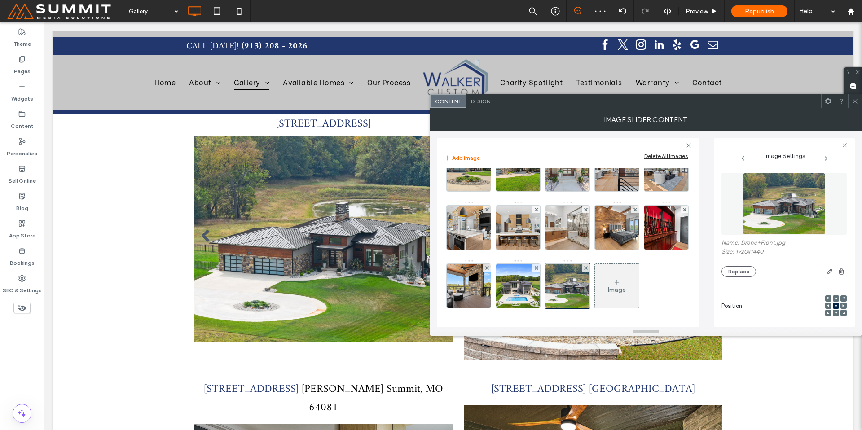
click at [853, 101] on icon at bounding box center [855, 101] width 7 height 7
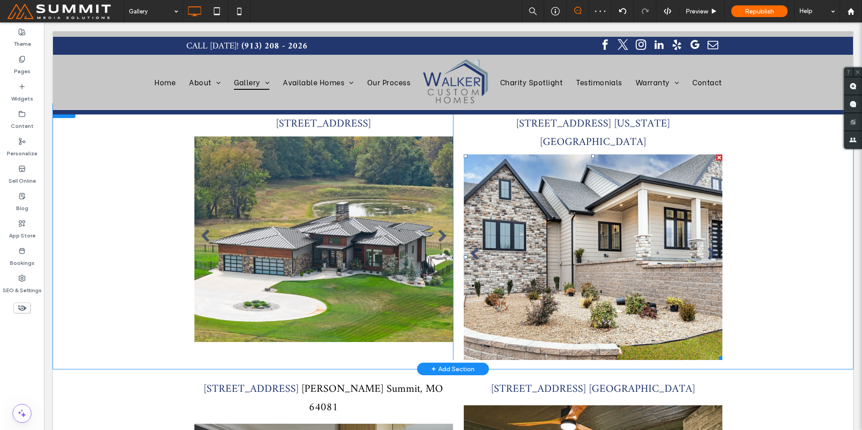
click at [616, 216] on li "Slide title Write your caption here Button" at bounding box center [593, 257] width 259 height 206
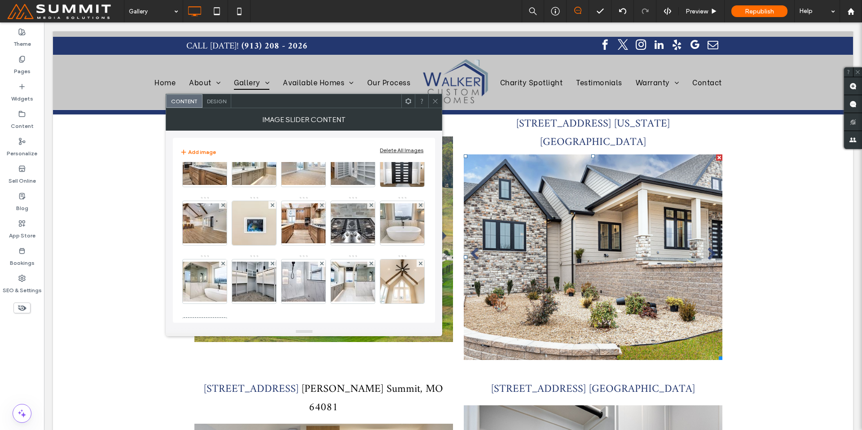
scroll to position [386, 0]
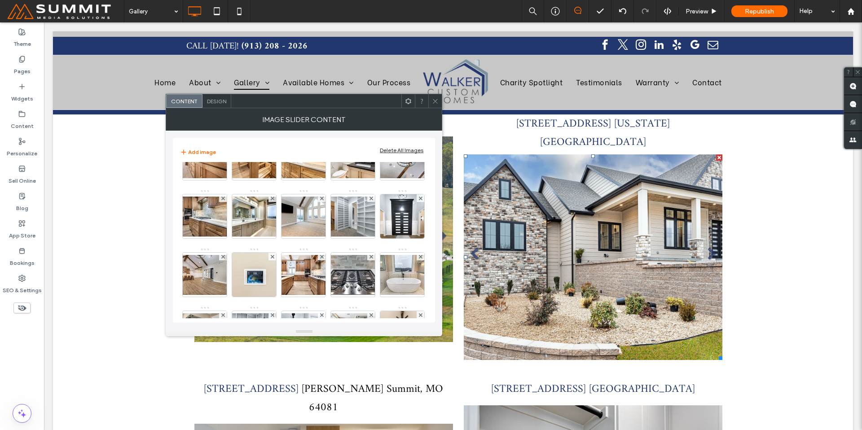
click at [435, 103] on icon at bounding box center [435, 101] width 7 height 7
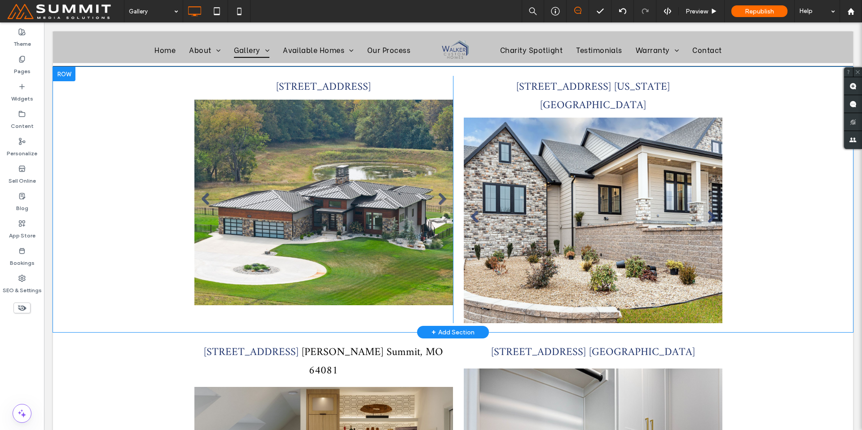
scroll to position [1503, 0]
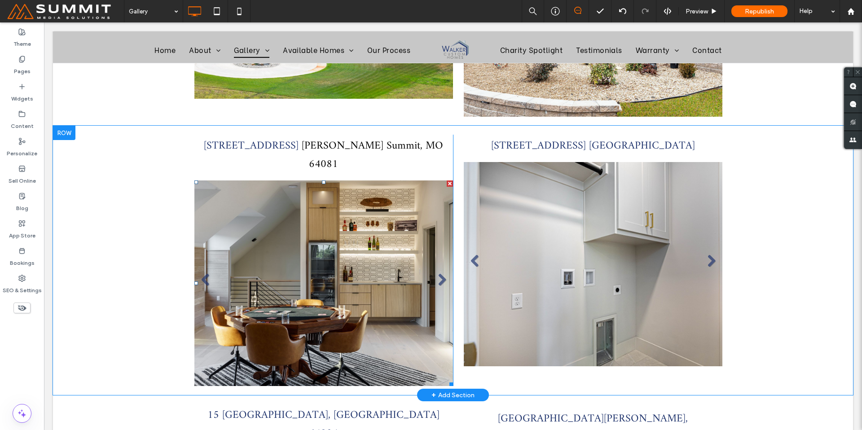
click at [404, 219] on li "Slide title Write your caption here Button" at bounding box center [323, 283] width 259 height 206
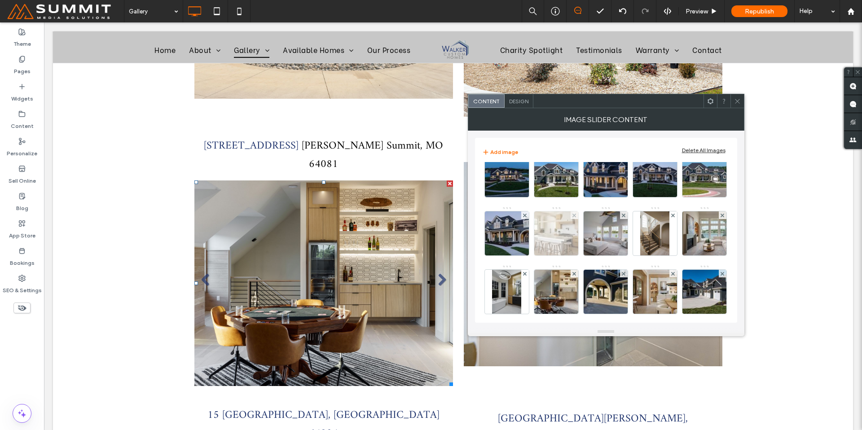
scroll to position [0, 0]
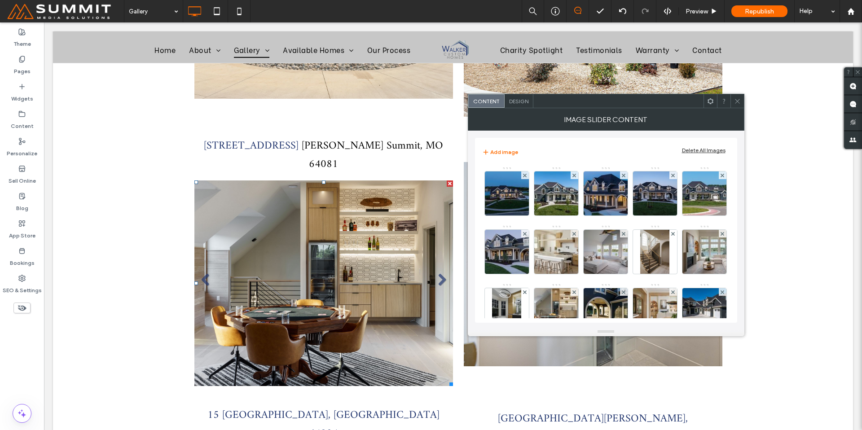
click at [734, 100] on icon at bounding box center [737, 101] width 7 height 7
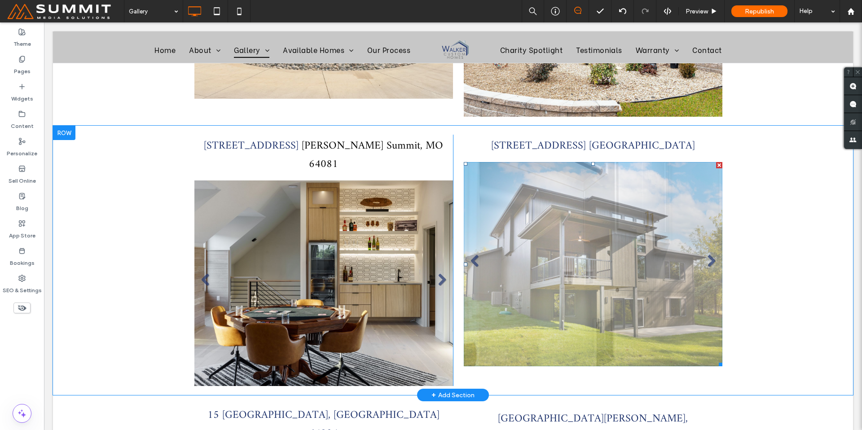
click at [623, 263] on li "Slide title Write your caption here Button" at bounding box center [593, 264] width 259 height 204
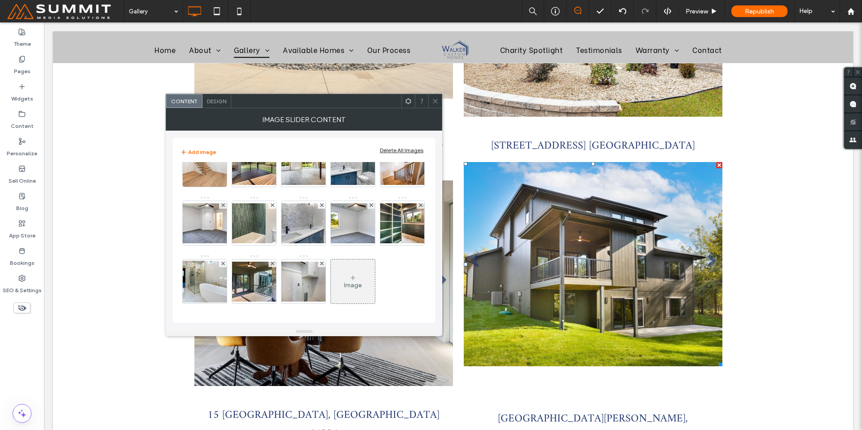
scroll to position [88, 0]
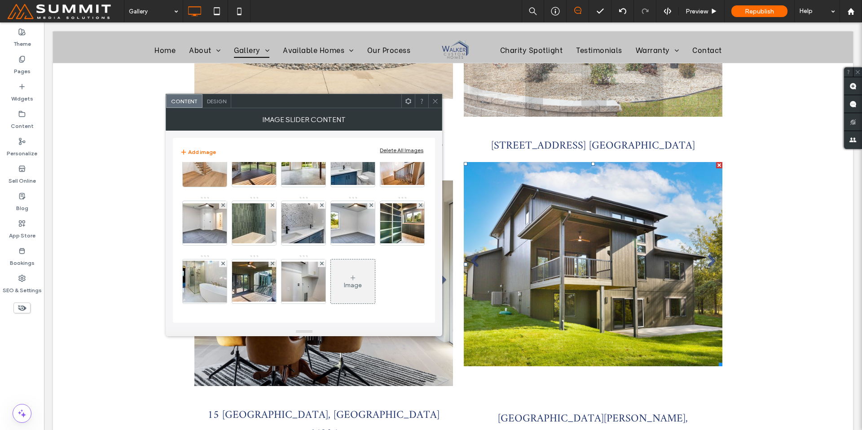
click at [435, 103] on icon at bounding box center [435, 101] width 7 height 7
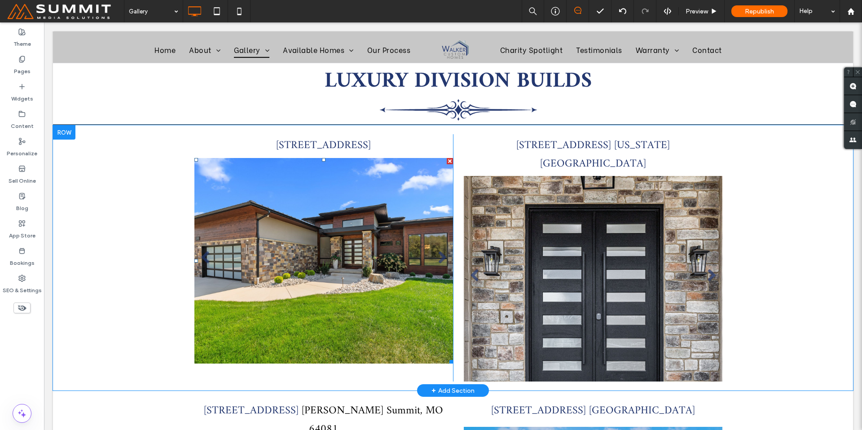
scroll to position [1222, 0]
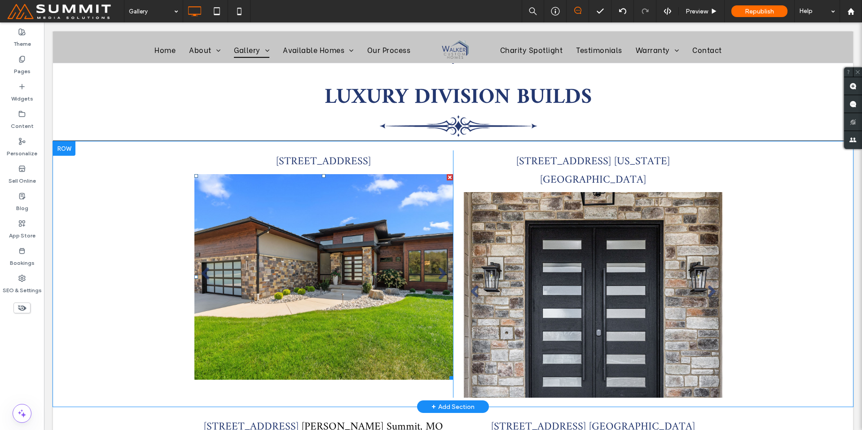
click at [399, 246] on li "Slide title Write your caption here Button" at bounding box center [323, 277] width 259 height 206
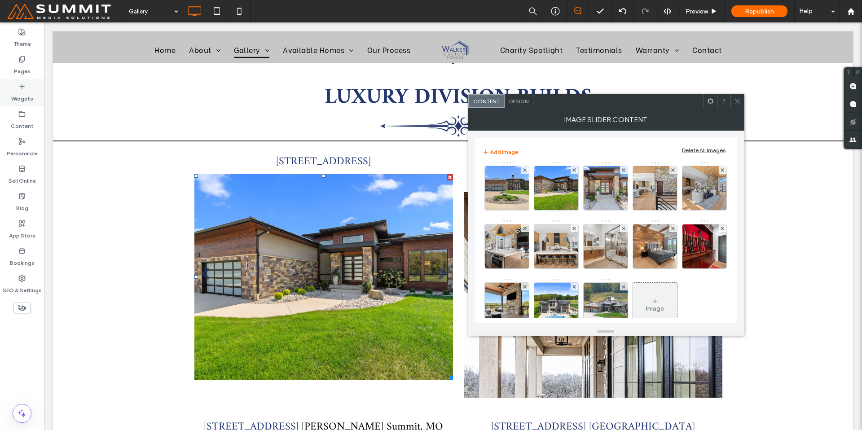
scroll to position [16, 0]
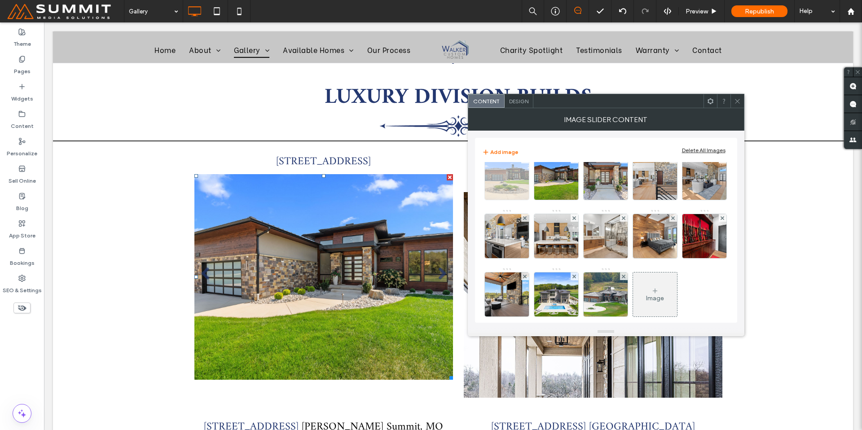
click at [510, 183] on img at bounding box center [507, 178] width 66 height 44
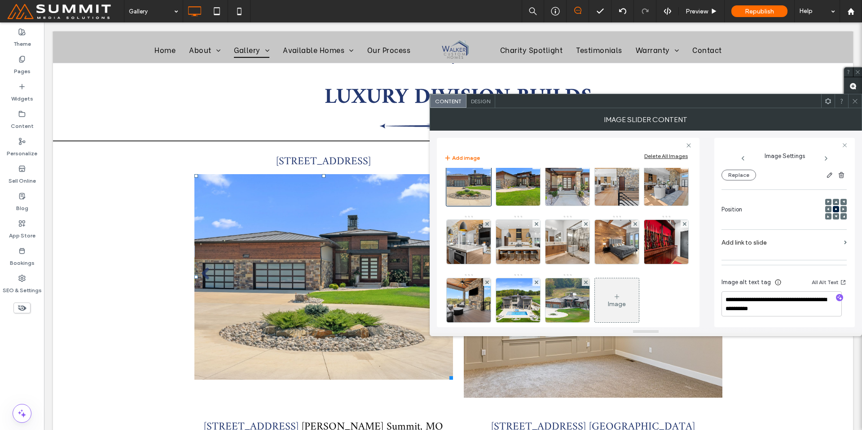
scroll to position [97, 0]
click at [836, 299] on icon "button" at bounding box center [839, 297] width 6 height 6
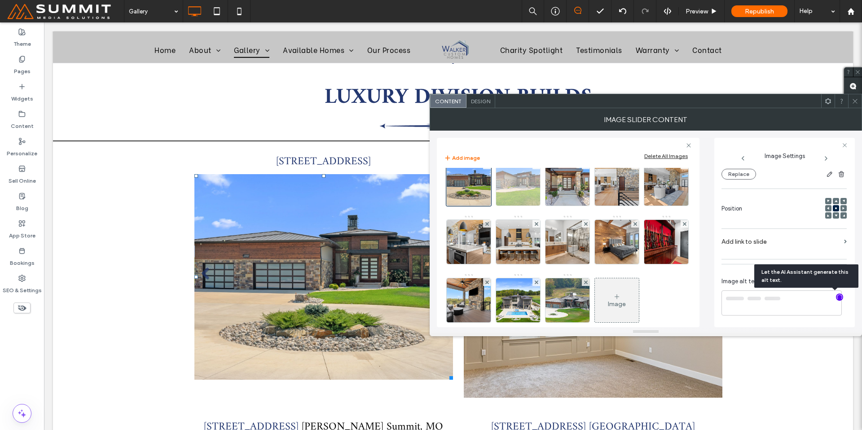
type textarea "**********"
click at [514, 194] on img at bounding box center [518, 184] width 66 height 44
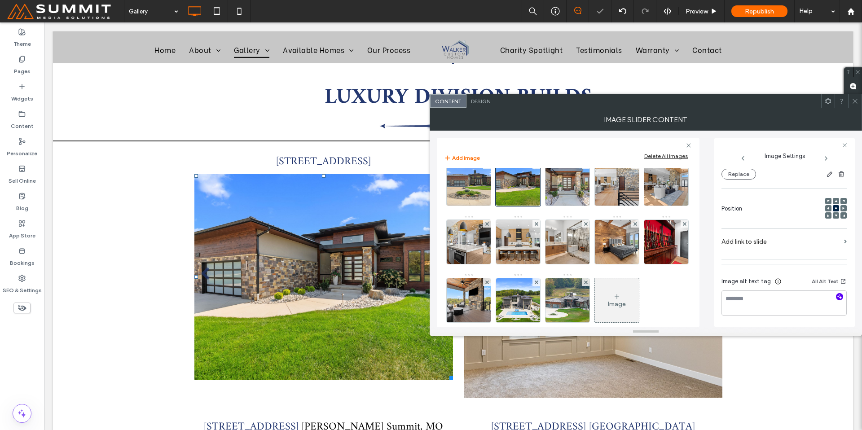
click at [836, 294] on icon "button" at bounding box center [839, 297] width 6 height 6
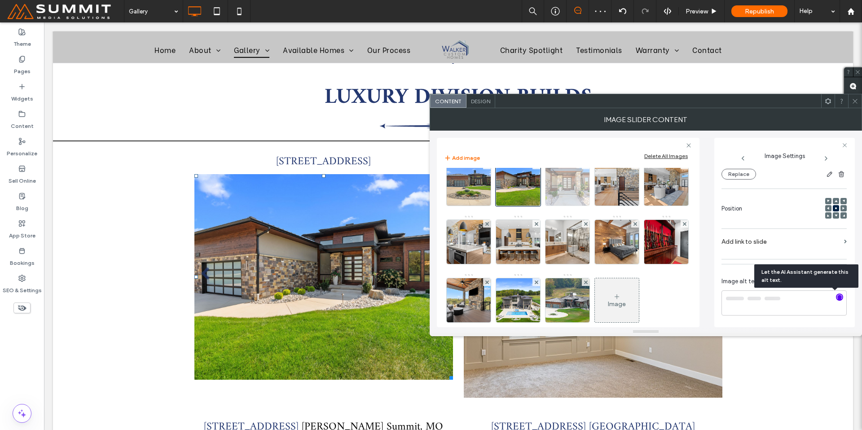
type textarea "**********"
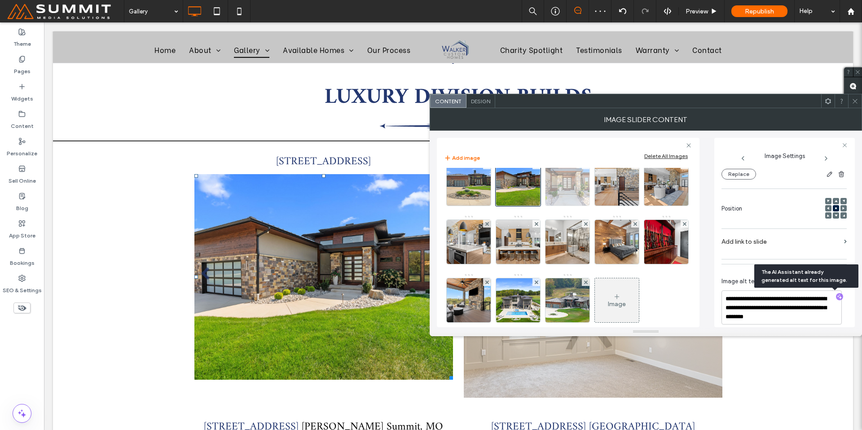
click at [562, 193] on img at bounding box center [568, 184] width 66 height 44
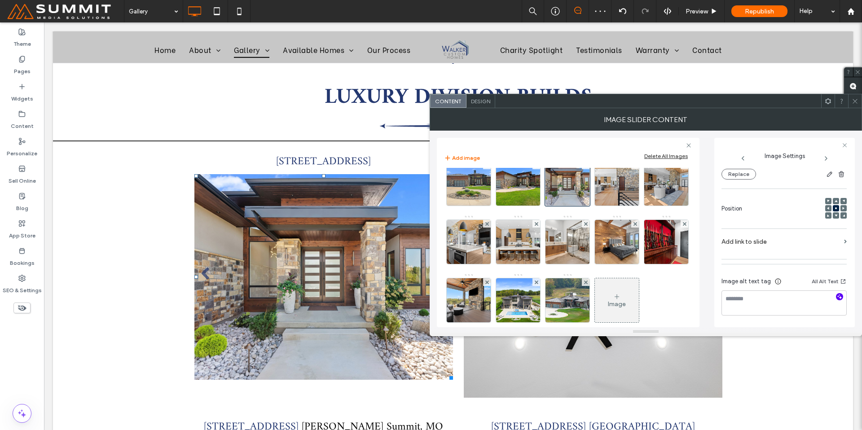
click at [837, 296] on use "button" at bounding box center [839, 296] width 5 height 5
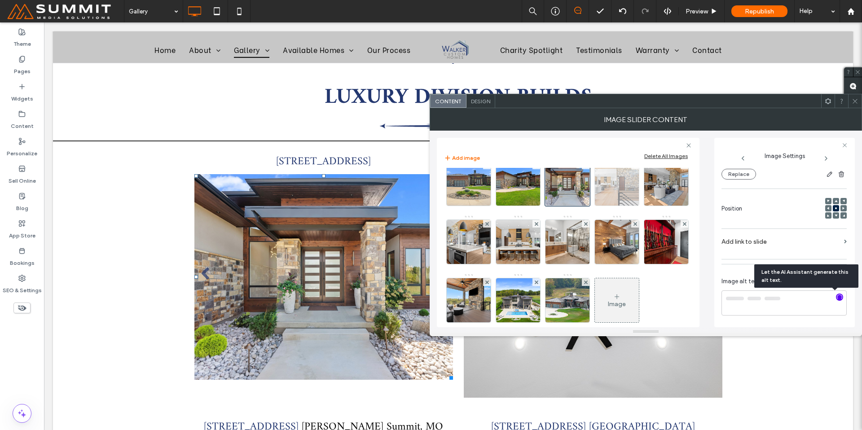
type textarea "**********"
click at [624, 197] on img at bounding box center [617, 184] width 66 height 44
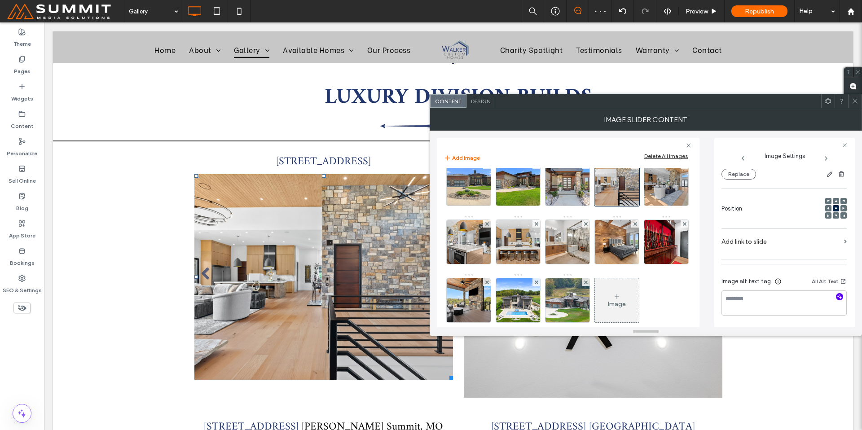
click at [837, 298] on icon "button" at bounding box center [839, 297] width 6 height 6
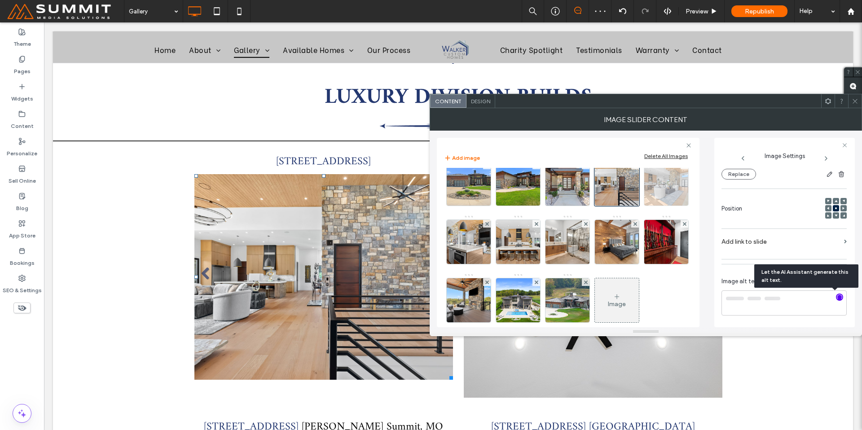
type textarea "**********"
click at [633, 206] on img at bounding box center [666, 184] width 66 height 44
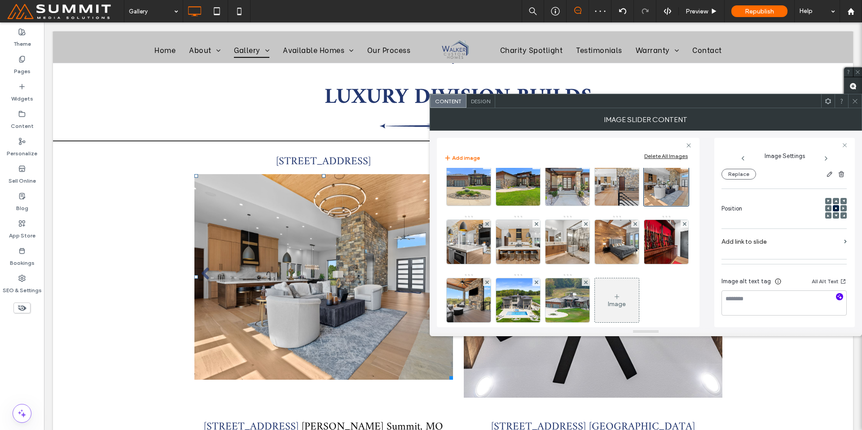
click at [836, 295] on icon "button" at bounding box center [839, 297] width 6 height 6
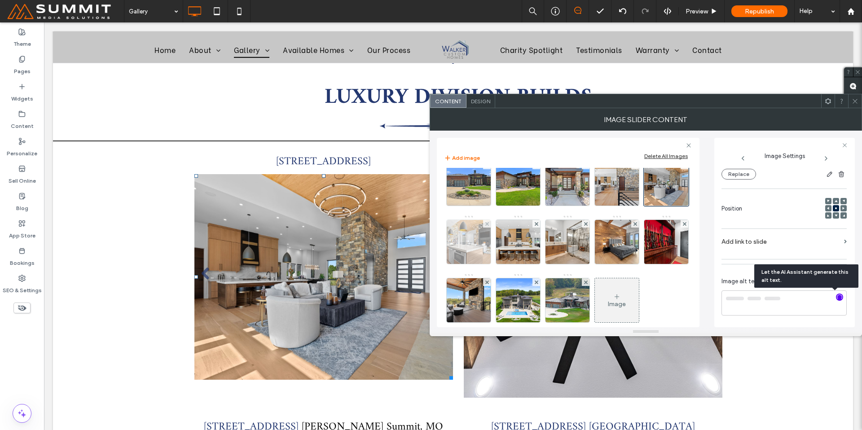
type textarea "**********"
click at [502, 245] on img at bounding box center [469, 242] width 66 height 44
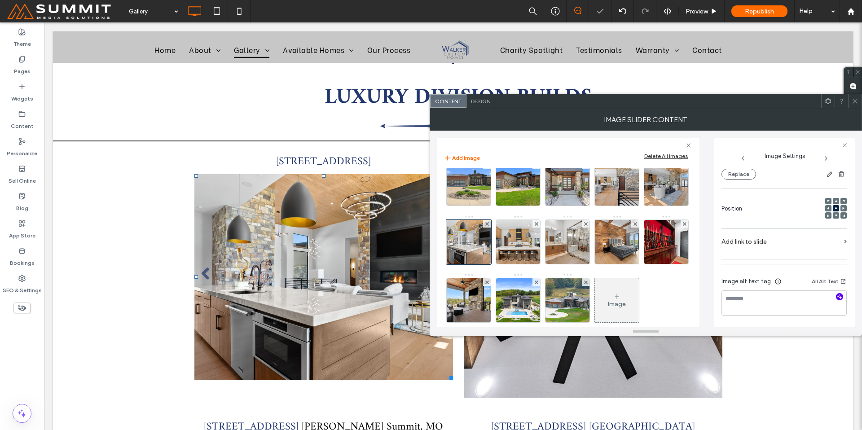
click at [837, 298] on use "button" at bounding box center [839, 296] width 5 height 5
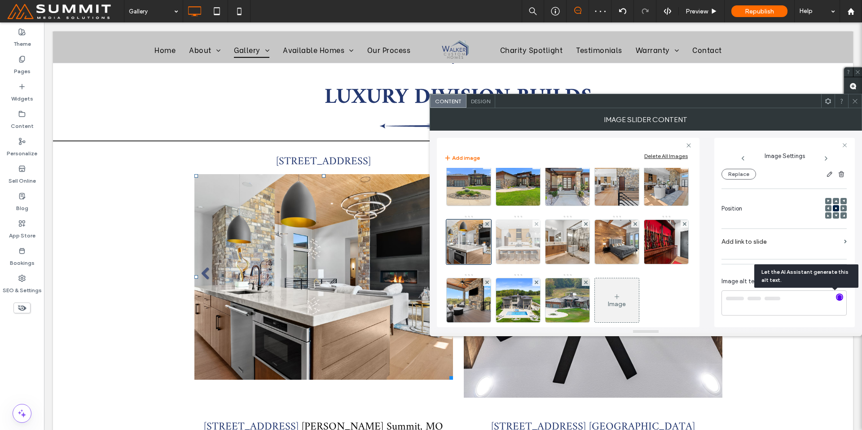
type textarea "**********"
click at [551, 251] on img at bounding box center [518, 242] width 66 height 44
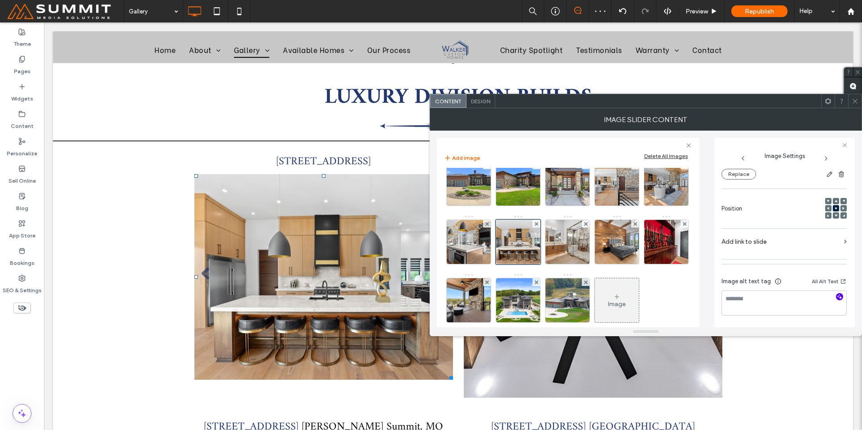
click at [837, 298] on icon "button" at bounding box center [839, 297] width 6 height 6
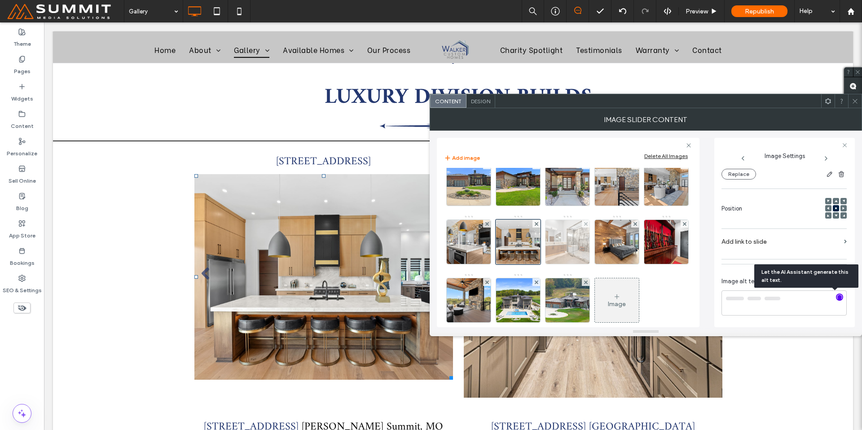
type textarea "**********"
click at [601, 258] on img at bounding box center [568, 242] width 66 height 44
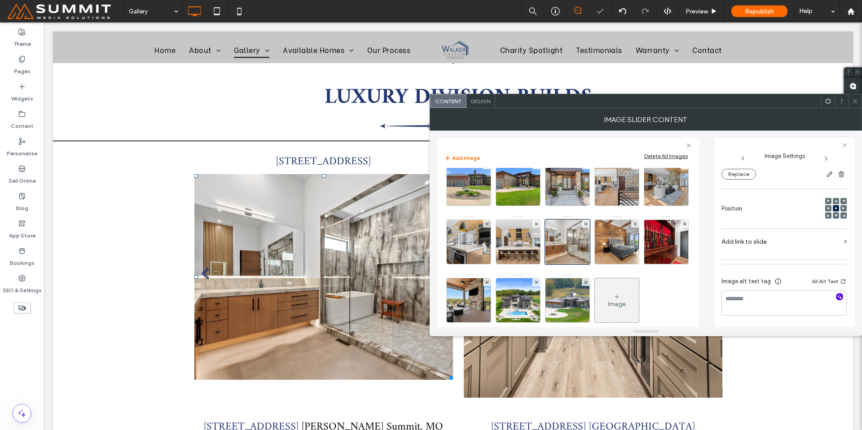
click at [836, 299] on icon "button" at bounding box center [839, 297] width 6 height 6
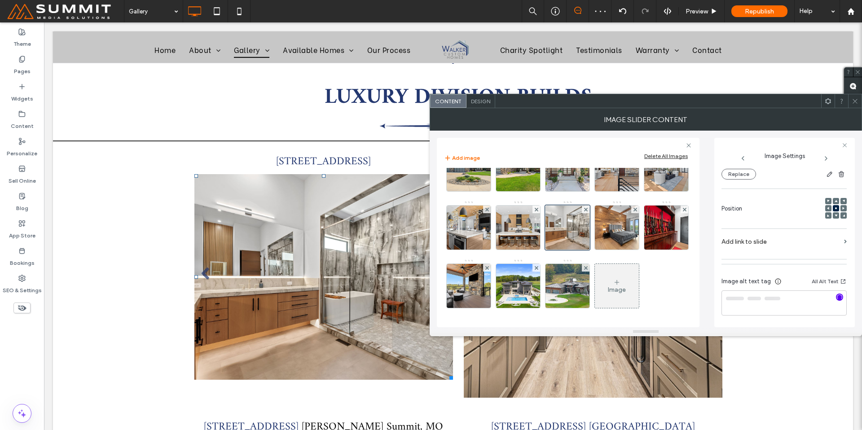
scroll to position [88, 0]
type textarea "**********"
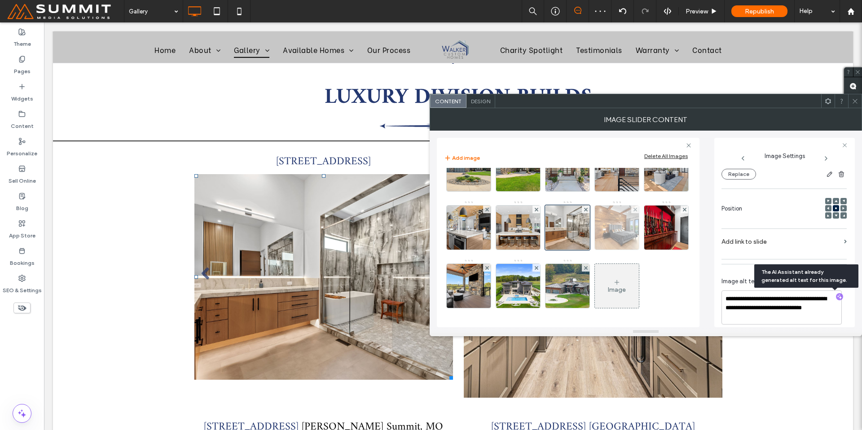
click at [584, 240] on img at bounding box center [617, 228] width 66 height 44
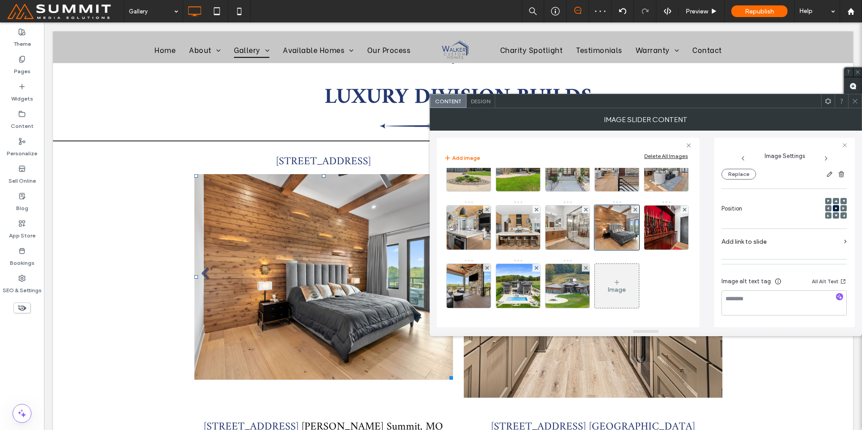
click at [836, 301] on div at bounding box center [839, 297] width 7 height 9
click at [836, 298] on icon "button" at bounding box center [839, 297] width 6 height 6
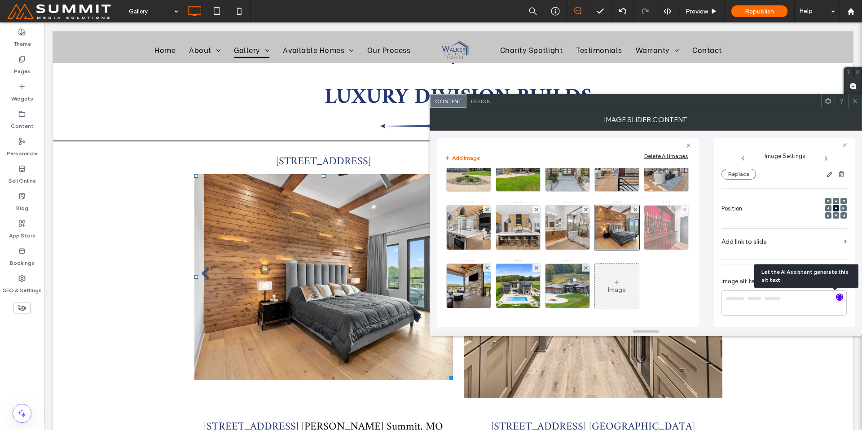
type textarea "**********"
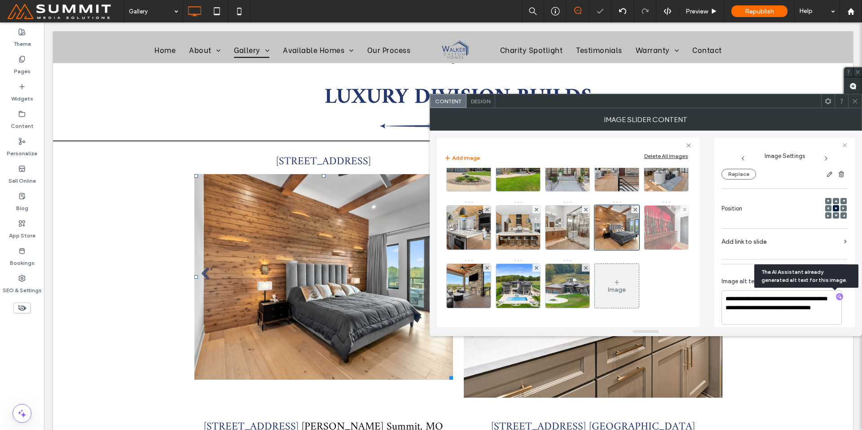
click at [633, 241] on img at bounding box center [666, 228] width 66 height 44
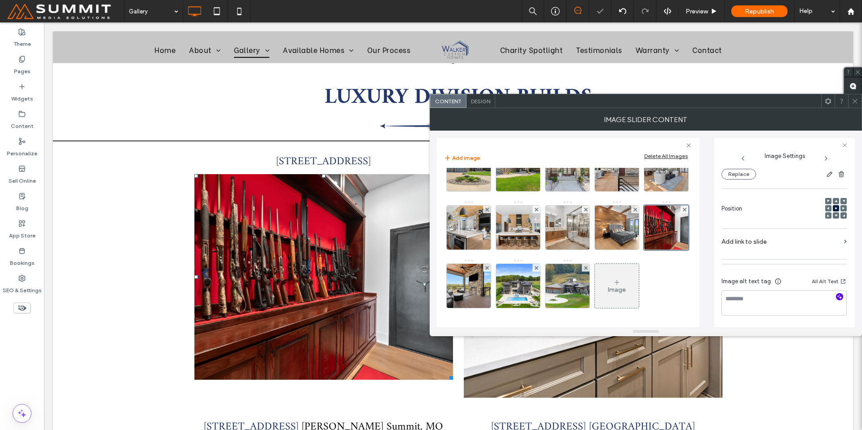
click at [836, 296] on icon "button" at bounding box center [839, 297] width 6 height 6
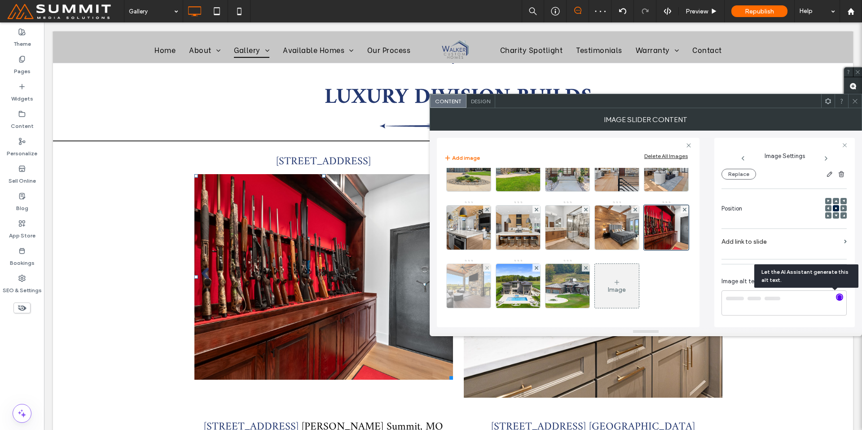
type textarea "**********"
click at [502, 264] on img at bounding box center [469, 286] width 66 height 44
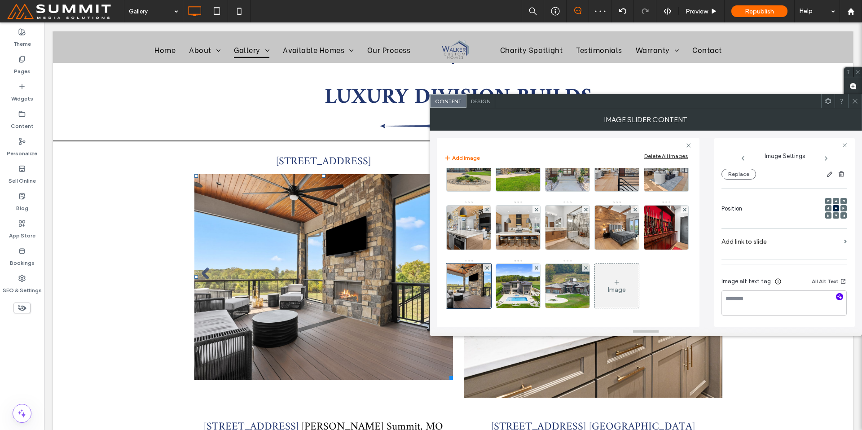
click at [836, 297] on icon "button" at bounding box center [839, 297] width 6 height 6
type textarea "**********"
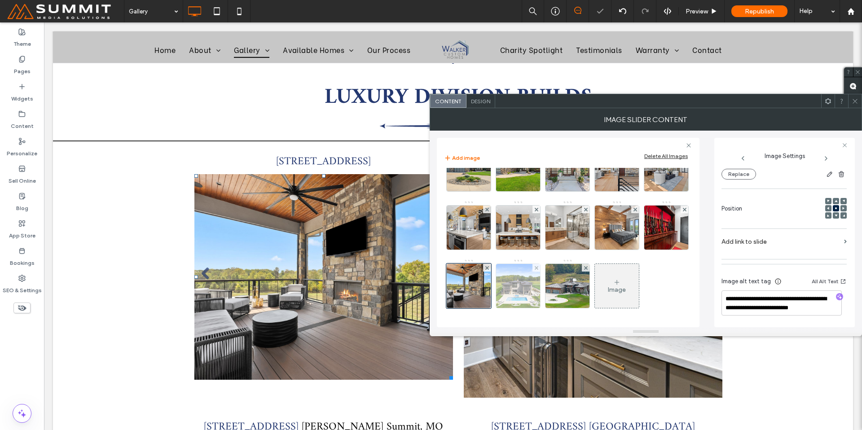
click at [551, 264] on img at bounding box center [518, 286] width 66 height 44
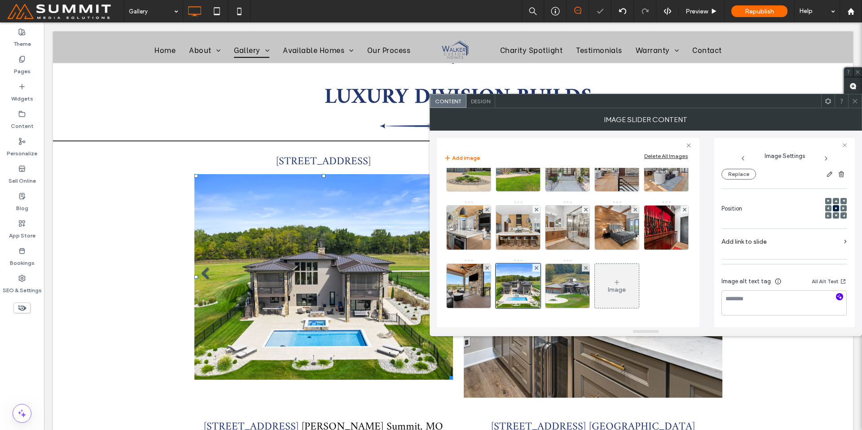
click at [836, 294] on icon "button" at bounding box center [839, 297] width 6 height 6
type textarea "**********"
click at [595, 282] on div "Image" at bounding box center [617, 286] width 44 height 42
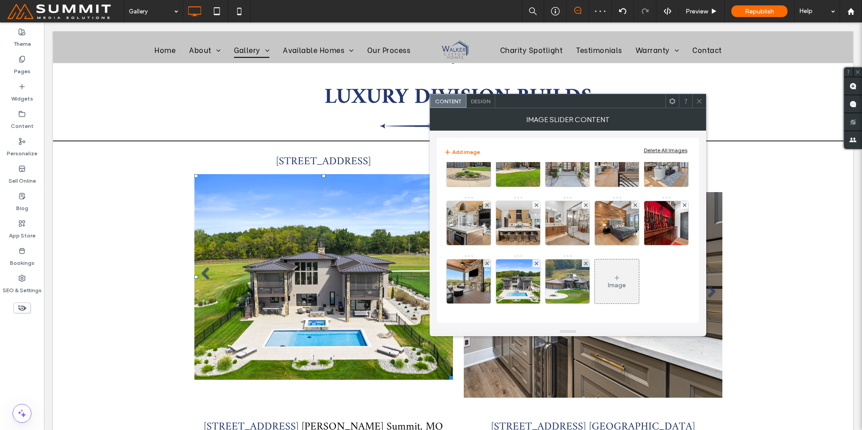
scroll to position [87, 0]
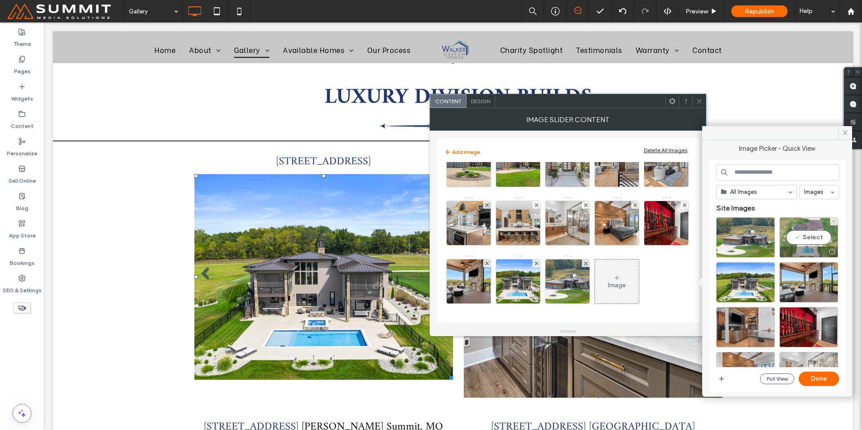
click at [815, 240] on div "Select" at bounding box center [808, 237] width 59 height 40
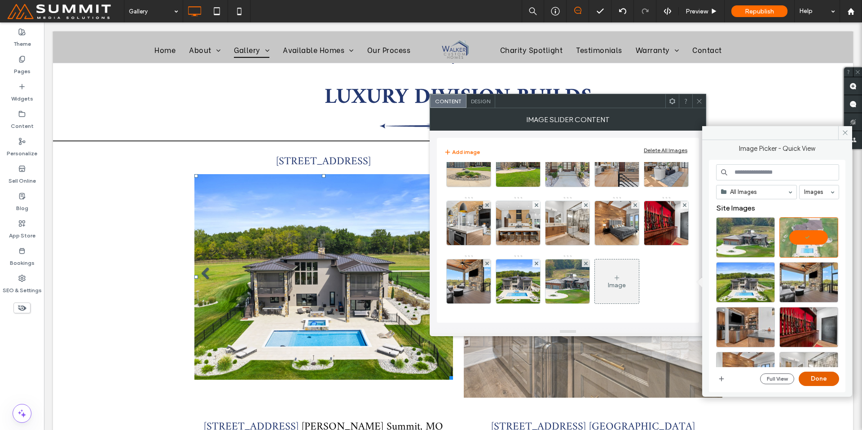
click at [810, 379] on button "Done" at bounding box center [819, 379] width 40 height 14
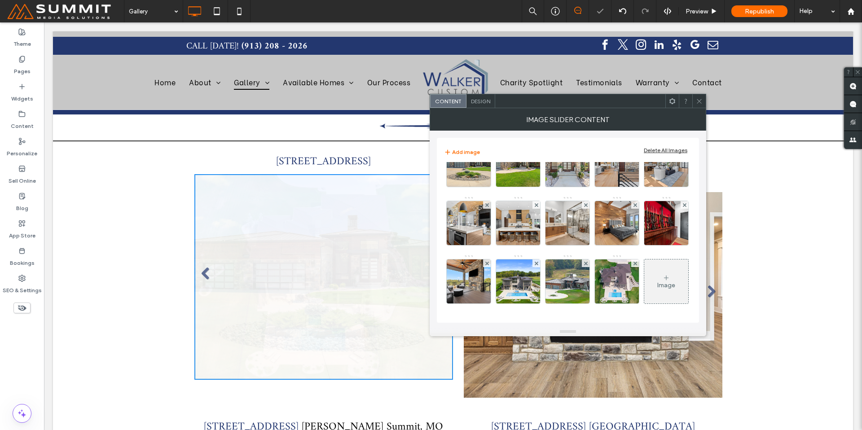
scroll to position [88, 0]
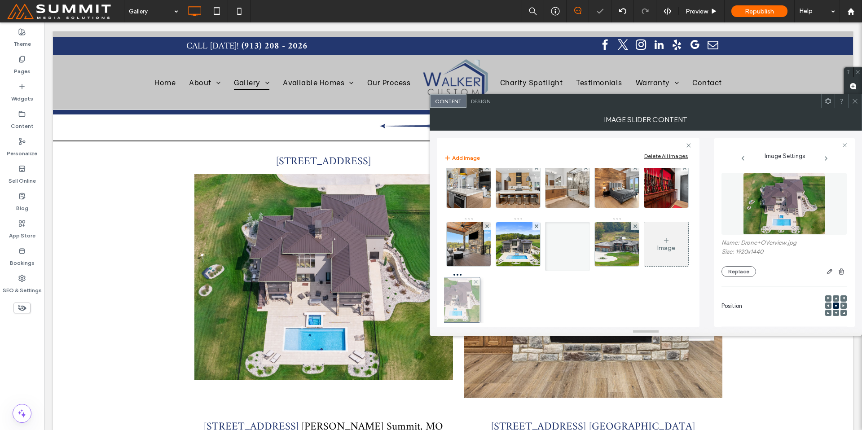
drag, startPoint x: 521, startPoint y: 297, endPoint x: 458, endPoint y: 294, distance: 62.9
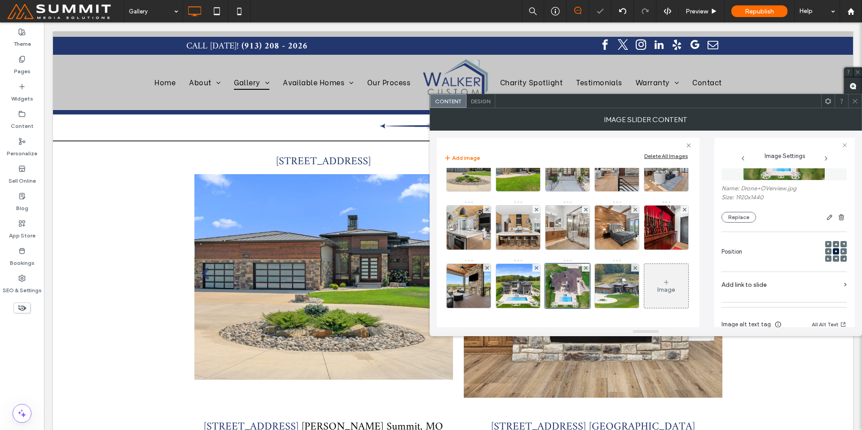
scroll to position [97, 0]
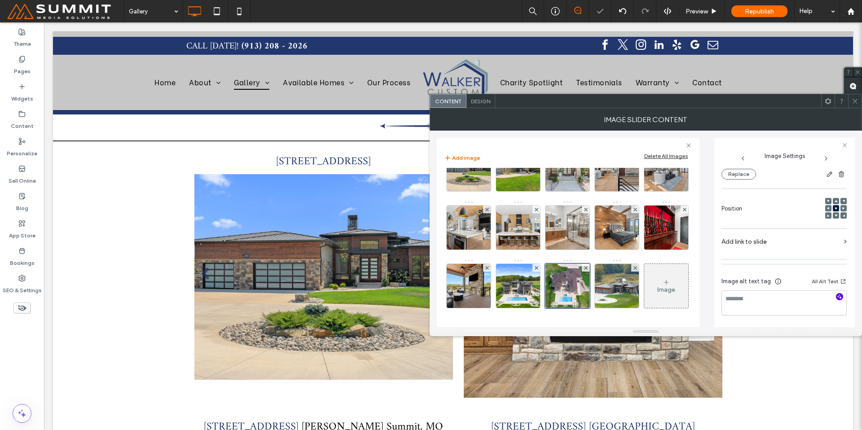
click at [837, 297] on use "button" at bounding box center [839, 296] width 5 height 5
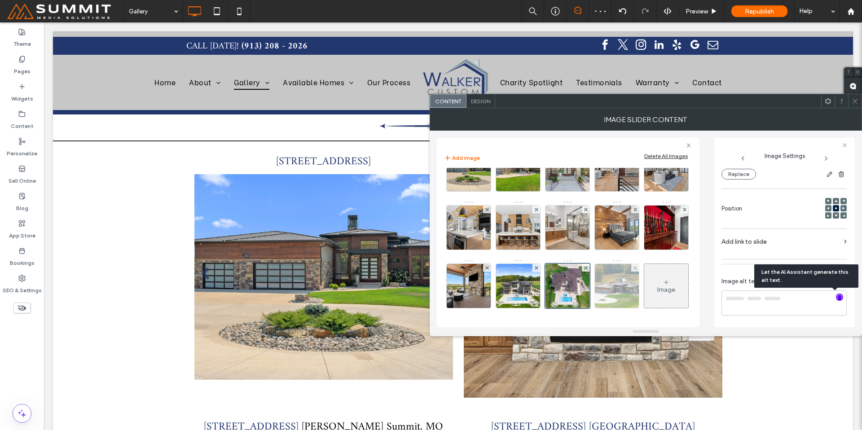
type textarea "**********"
click at [588, 299] on img at bounding box center [617, 286] width 59 height 44
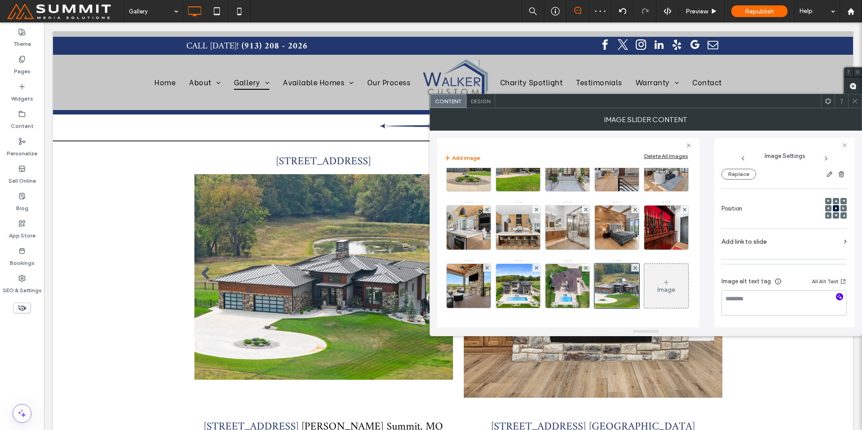
click at [837, 297] on use "button" at bounding box center [839, 296] width 5 height 5
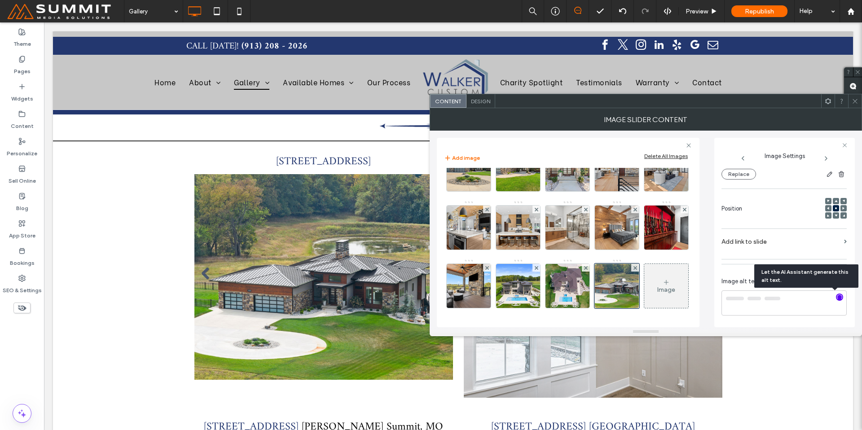
type textarea "**********"
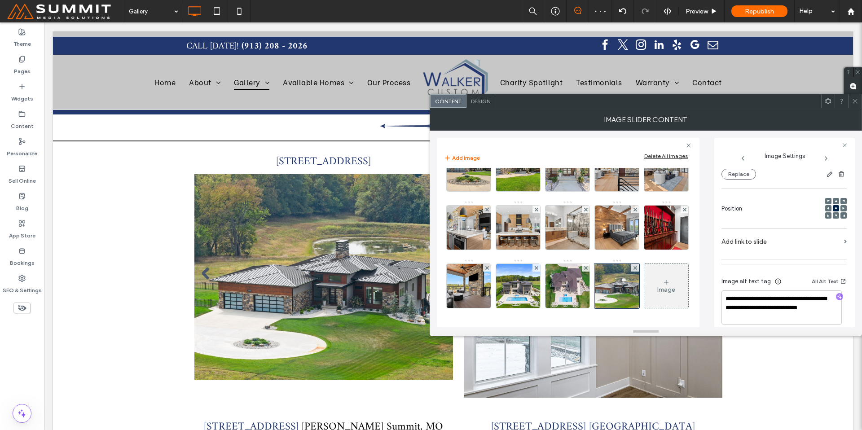
click at [852, 99] on icon at bounding box center [855, 101] width 7 height 7
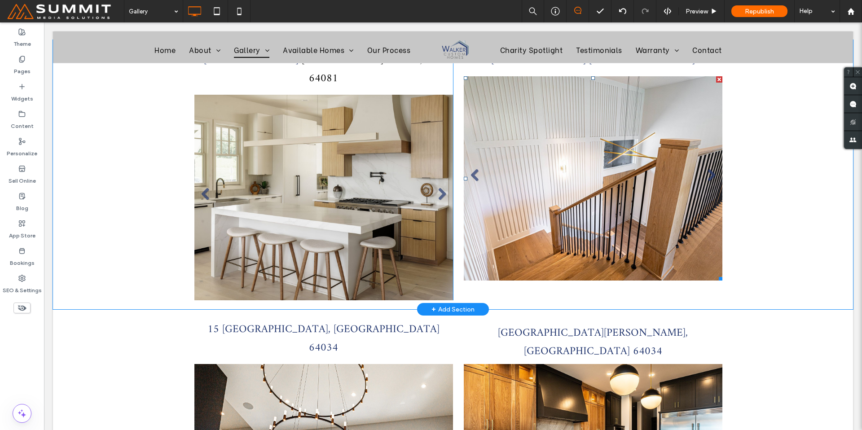
scroll to position [1684, 0]
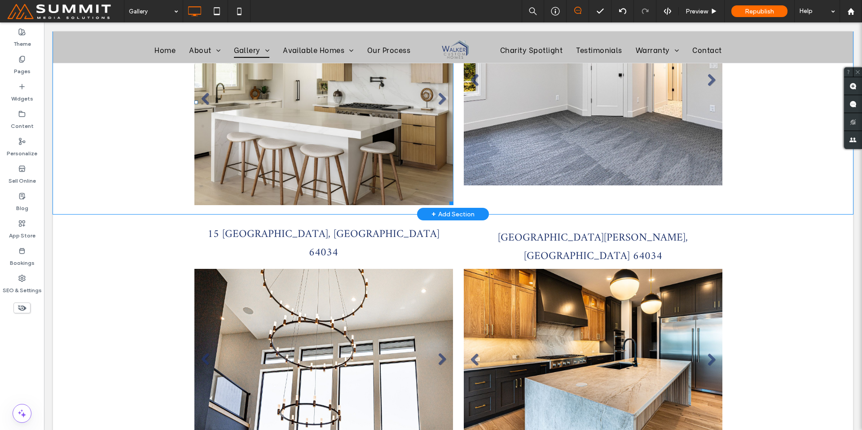
click at [292, 128] on li "Slide title Write your caption here Button" at bounding box center [323, 103] width 259 height 206
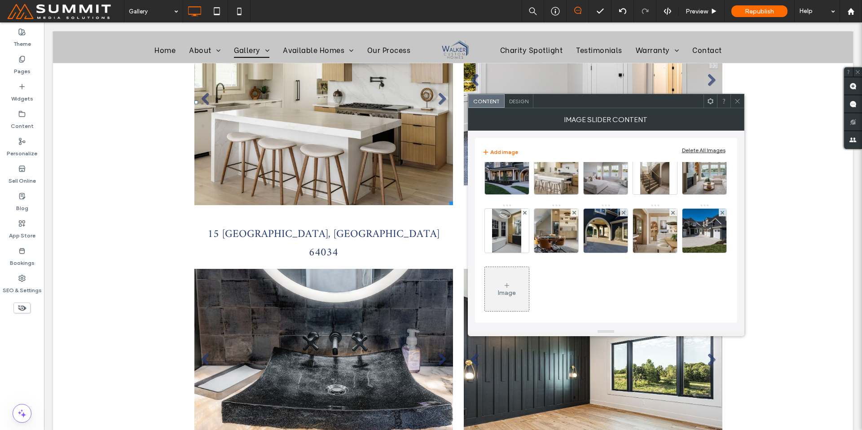
scroll to position [87, 0]
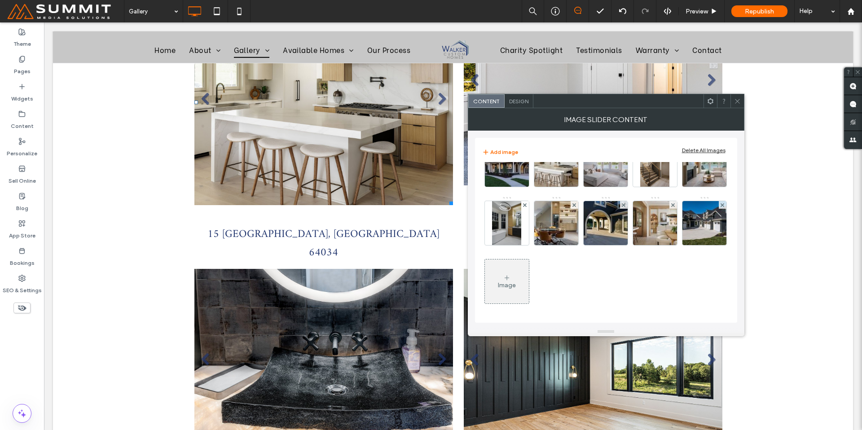
click at [516, 287] on div "Image" at bounding box center [507, 285] width 18 height 8
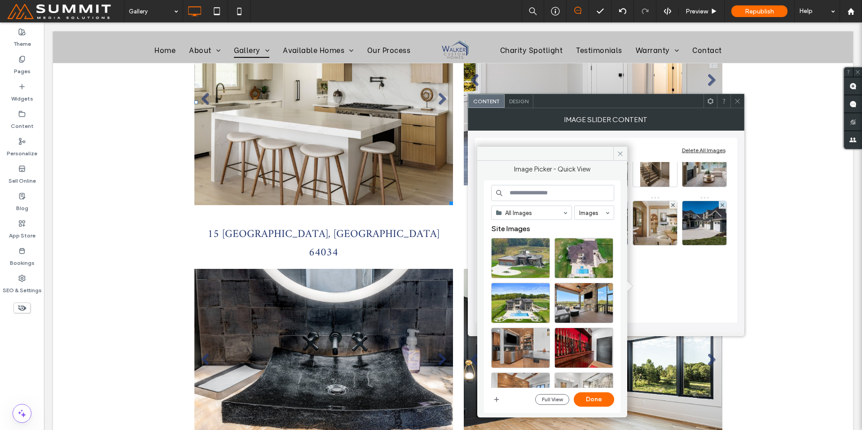
drag, startPoint x: 618, startPoint y: 158, endPoint x: 685, endPoint y: 132, distance: 72.2
click at [618, 158] on span at bounding box center [620, 153] width 14 height 13
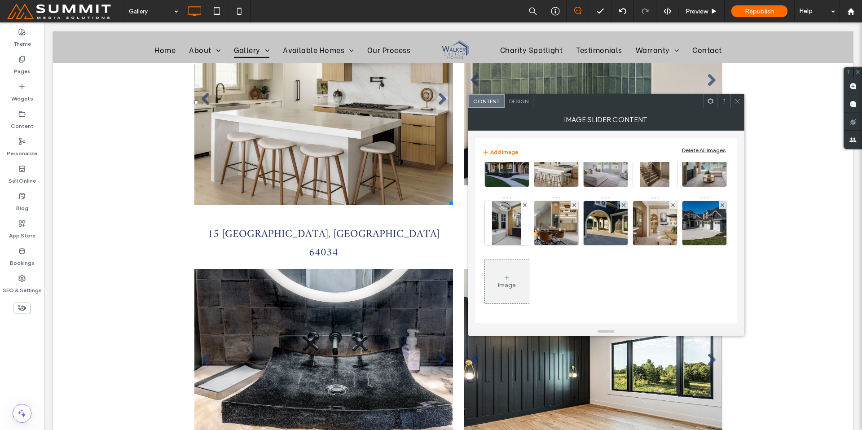
click at [737, 99] on icon at bounding box center [737, 101] width 7 height 7
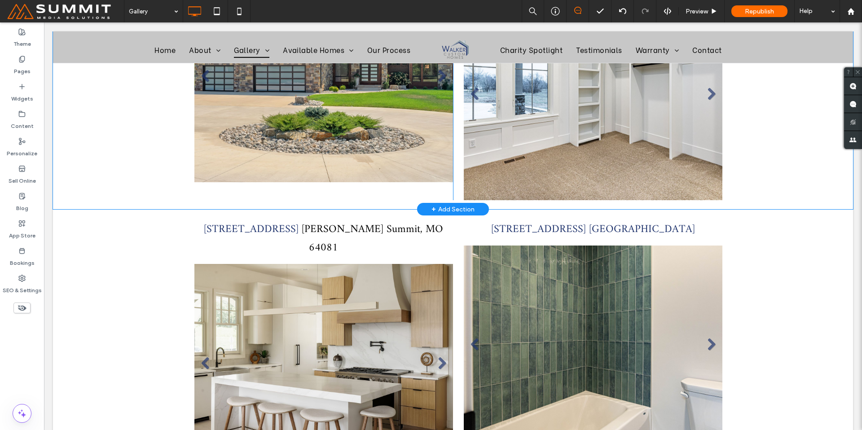
scroll to position [1290, 0]
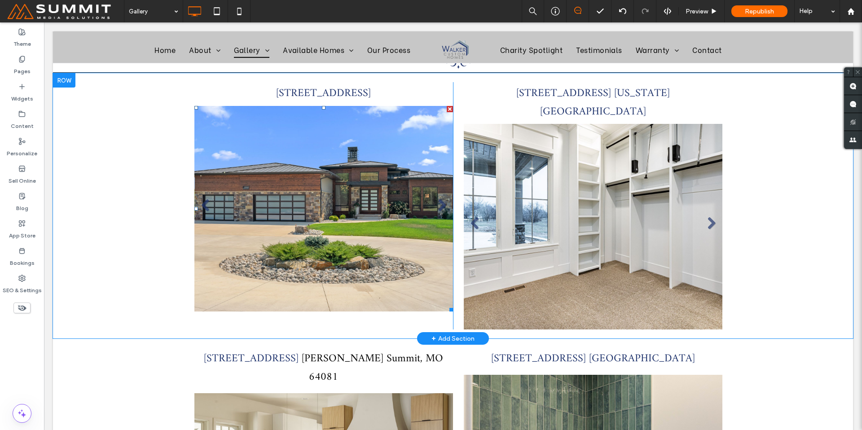
click at [396, 182] on ul "Slide title Write your caption here Button Slide title Write your caption here …" at bounding box center [323, 209] width 259 height 206
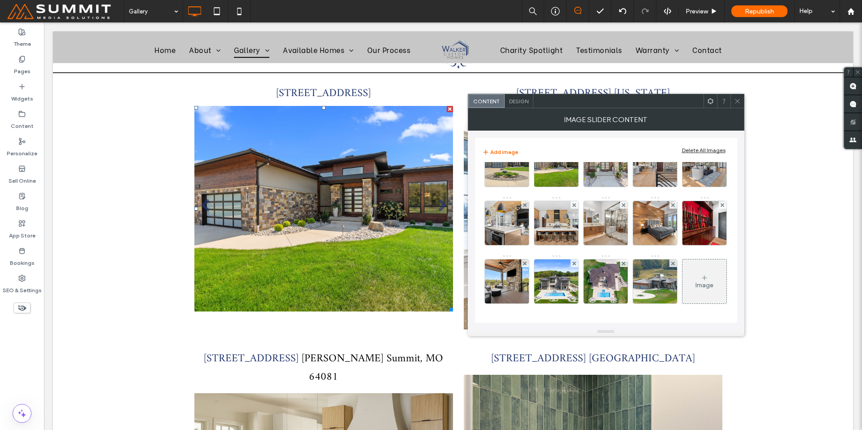
scroll to position [87, 0]
click at [632, 279] on div at bounding box center [654, 281] width 45 height 45
click at [682, 281] on div "Image" at bounding box center [704, 281] width 44 height 42
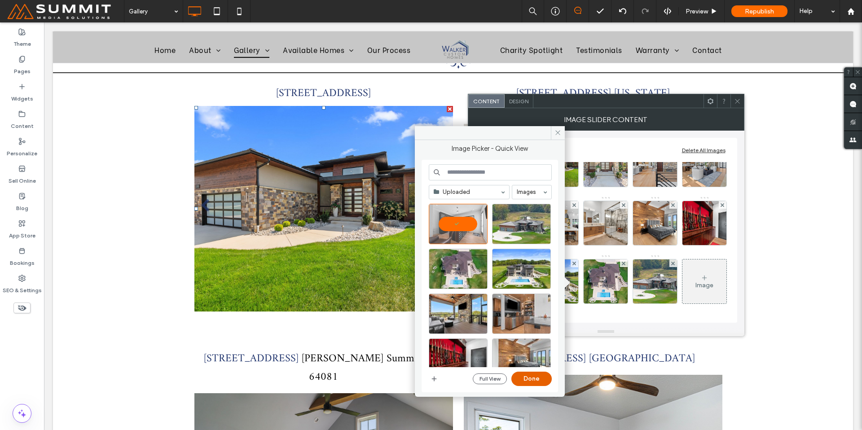
click at [529, 386] on button "Done" at bounding box center [531, 379] width 40 height 14
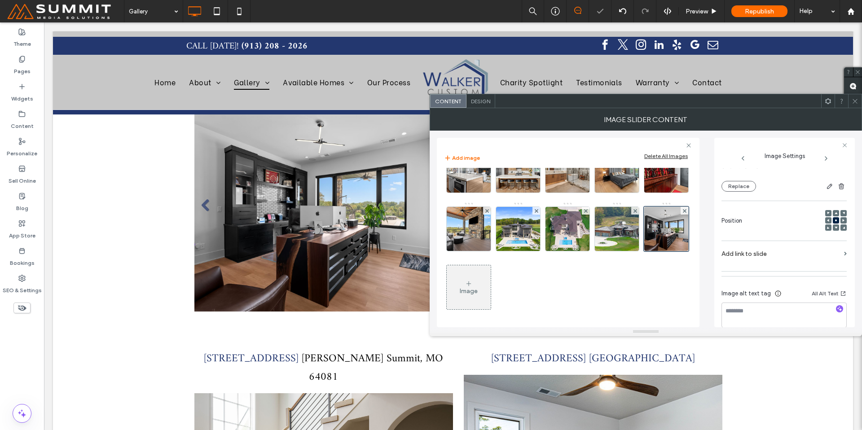
scroll to position [97, 0]
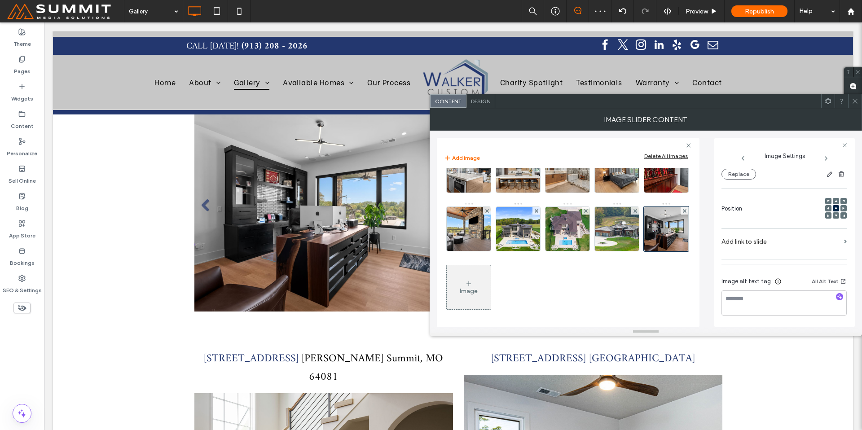
click at [836, 296] on icon "button" at bounding box center [839, 297] width 6 height 6
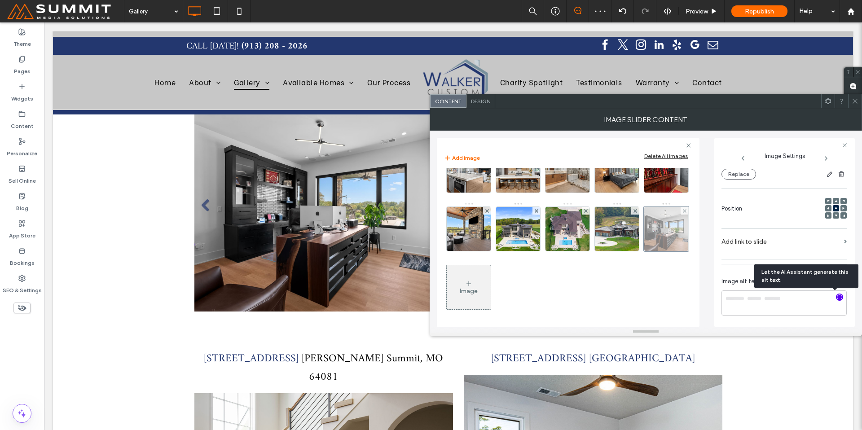
type textarea "**********"
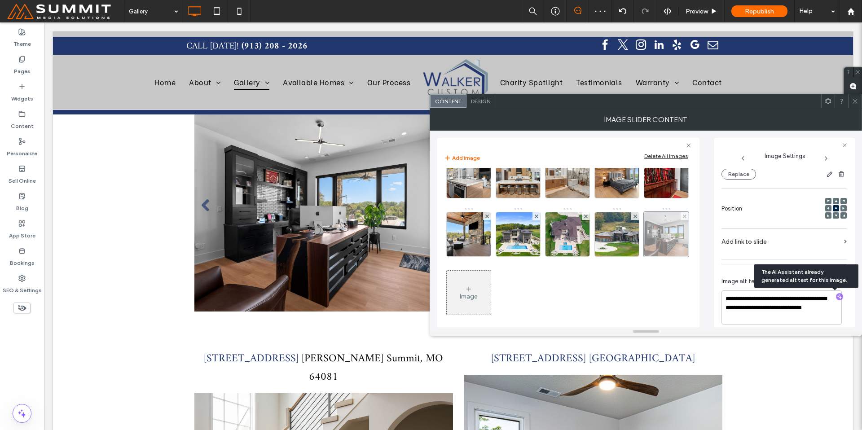
scroll to position [71, 0]
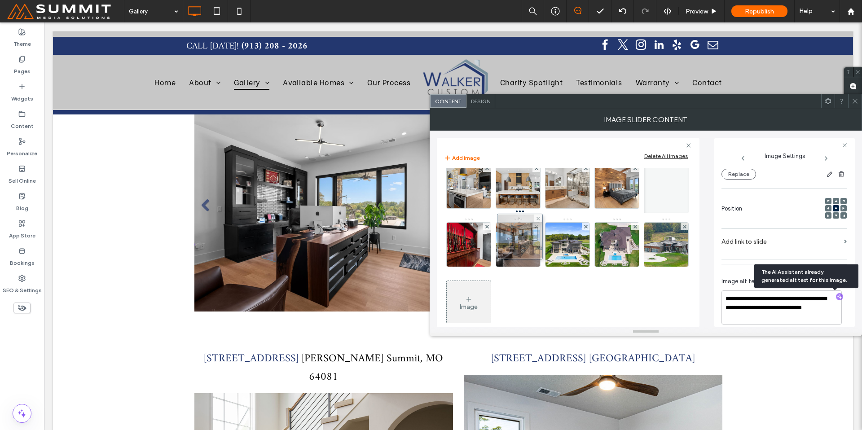
drag, startPoint x: 570, startPoint y: 304, endPoint x: 520, endPoint y: 237, distance: 83.0
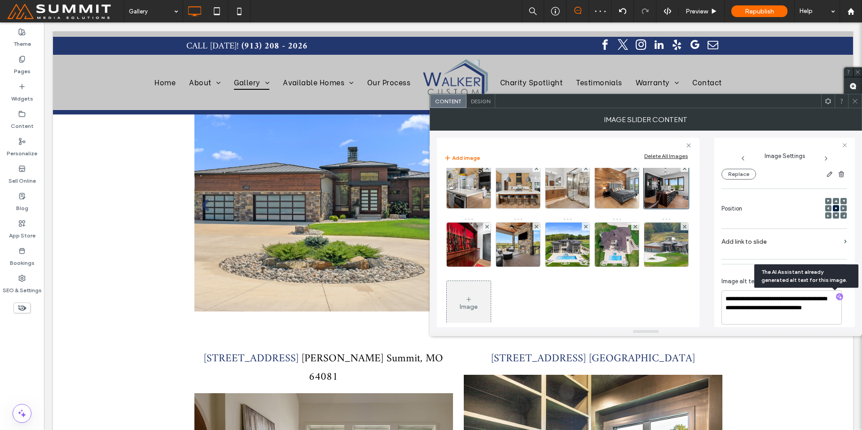
click at [855, 99] on icon at bounding box center [855, 101] width 7 height 7
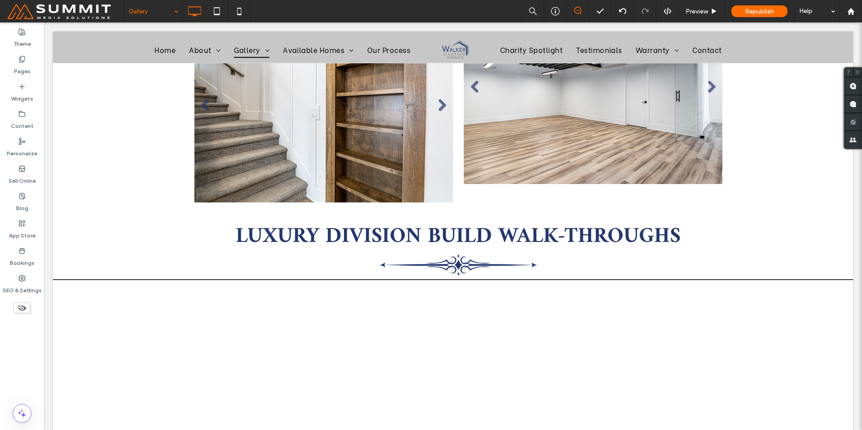
scroll to position [2175, 0]
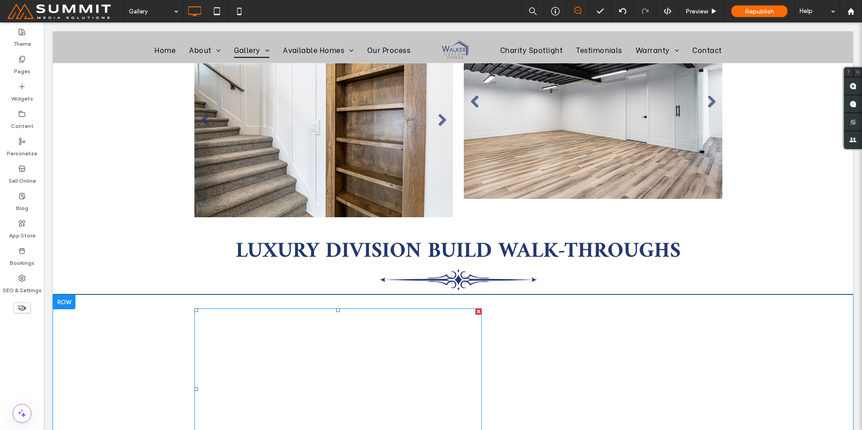
click at [369, 308] on span at bounding box center [337, 389] width 287 height 162
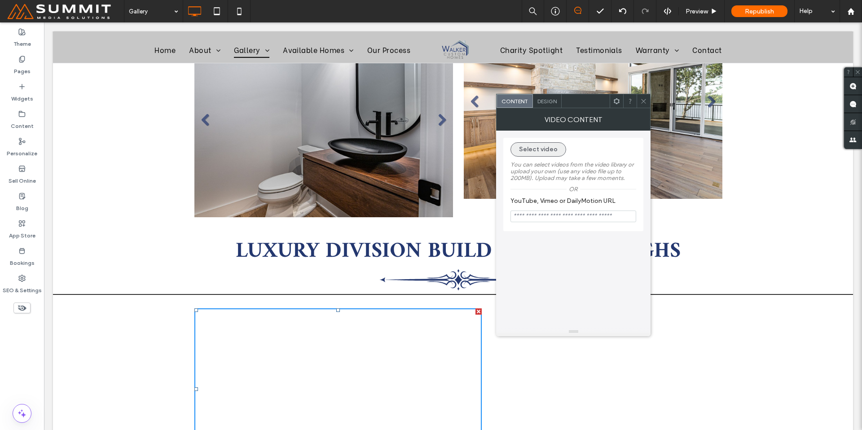
click at [540, 151] on button "Select video" at bounding box center [538, 149] width 56 height 14
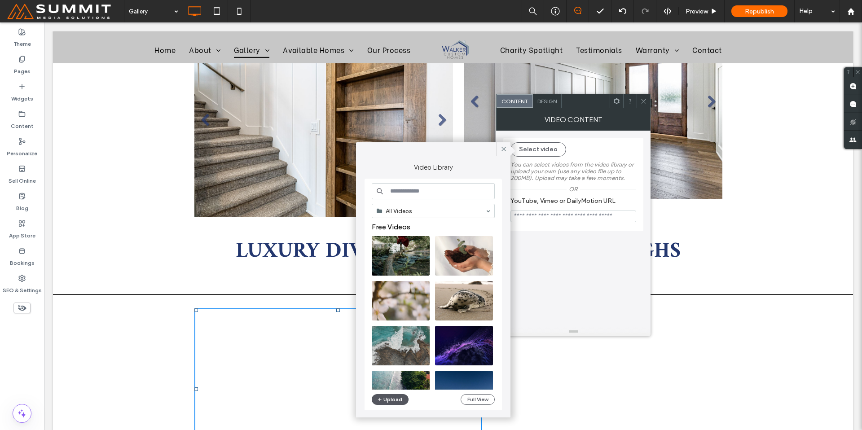
click at [396, 402] on button "Upload" at bounding box center [390, 399] width 37 height 11
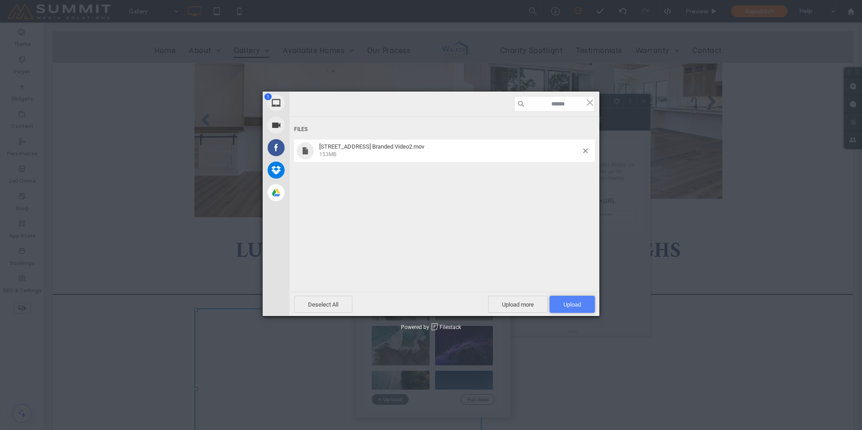
click at [581, 312] on span "Upload 1" at bounding box center [571, 304] width 45 height 17
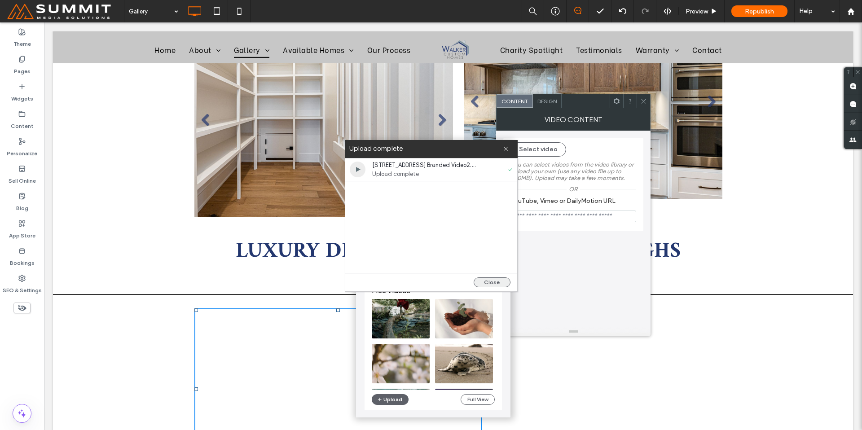
click at [487, 282] on button "Close" at bounding box center [492, 282] width 37 height 10
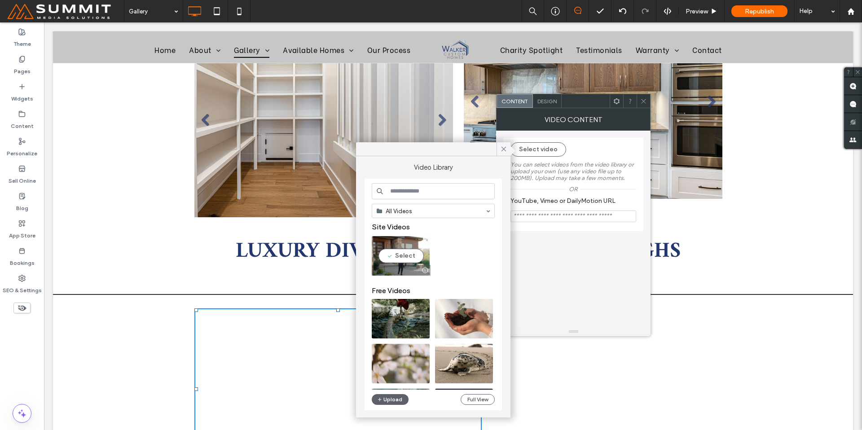
click at [407, 253] on video at bounding box center [401, 256] width 58 height 40
type input "**********"
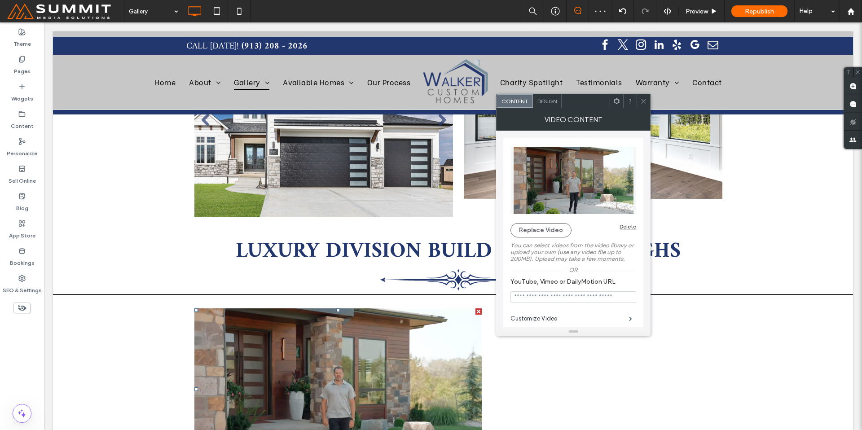
click at [641, 102] on icon at bounding box center [643, 101] width 7 height 7
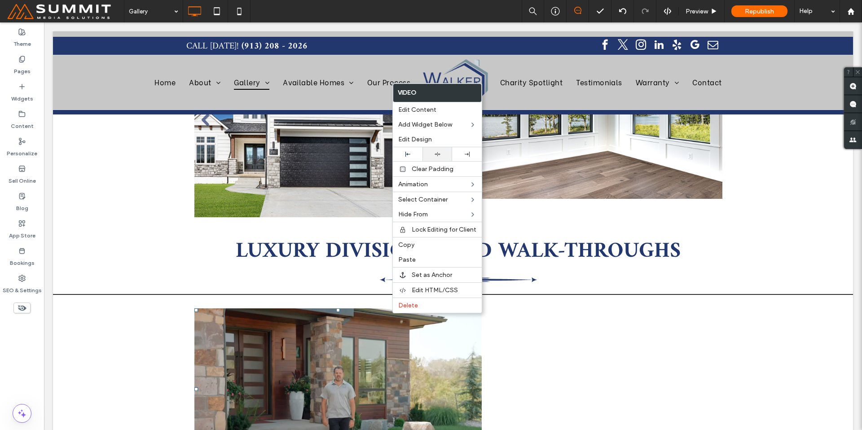
click at [431, 151] on div at bounding box center [437, 154] width 21 height 6
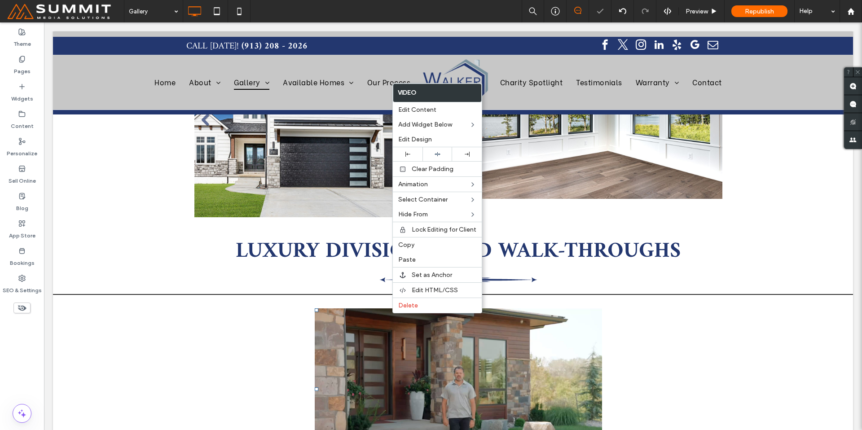
click at [659, 304] on div "Click To Paste Click To Paste" at bounding box center [453, 389] width 539 height 171
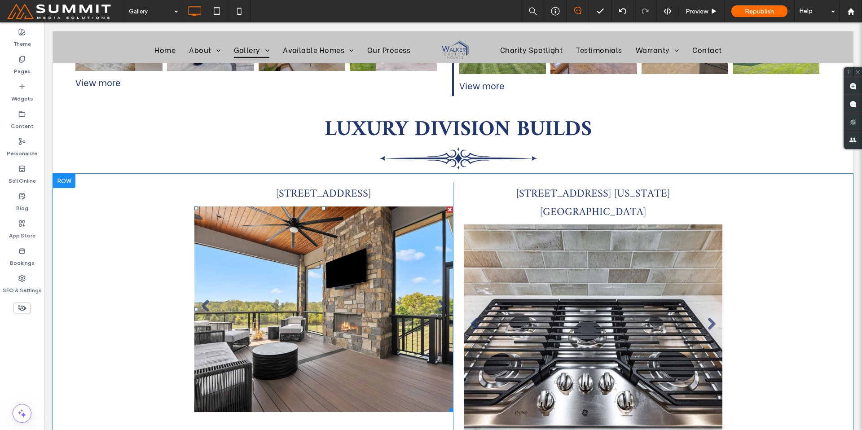
scroll to position [1189, 0]
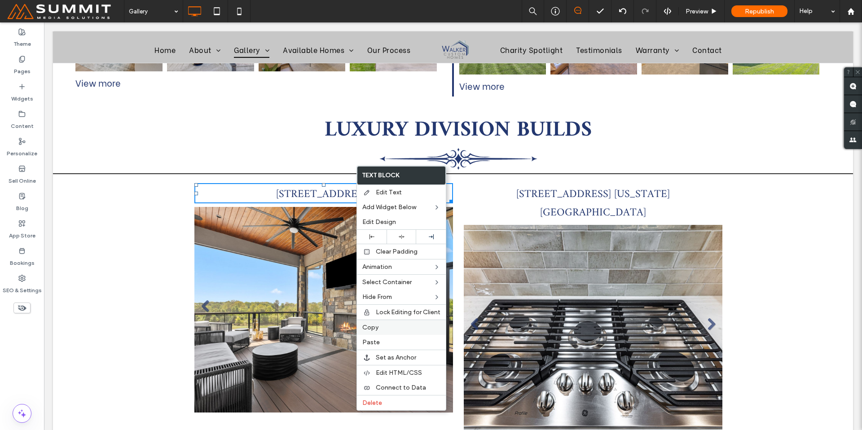
click at [396, 328] on label "Copy" at bounding box center [401, 328] width 78 height 8
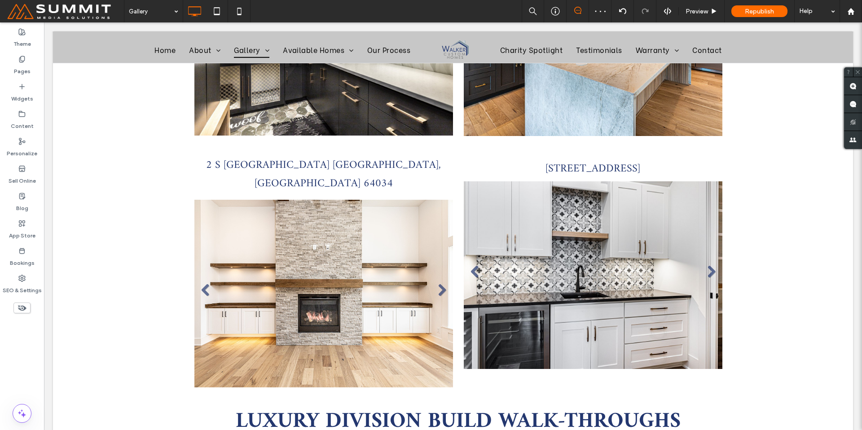
scroll to position [2038, 0]
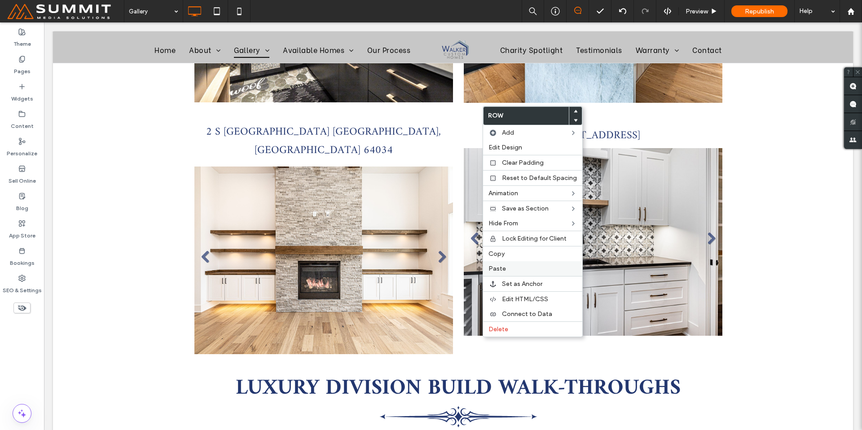
click at [514, 270] on label "Paste" at bounding box center [532, 269] width 88 height 8
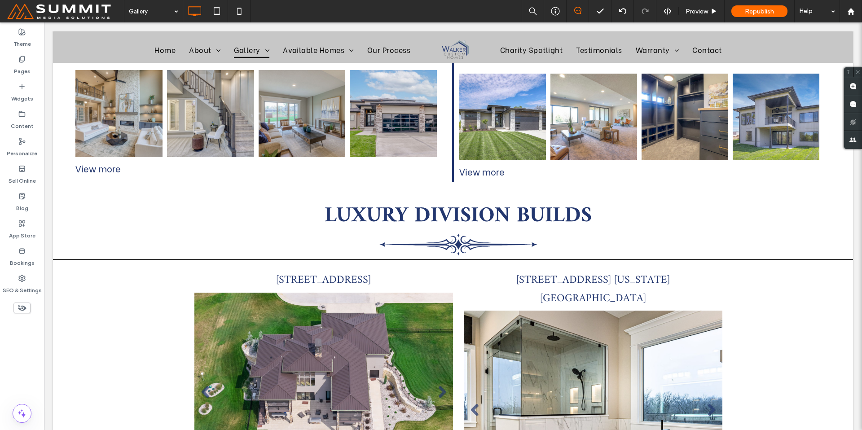
scroll to position [1099, 0]
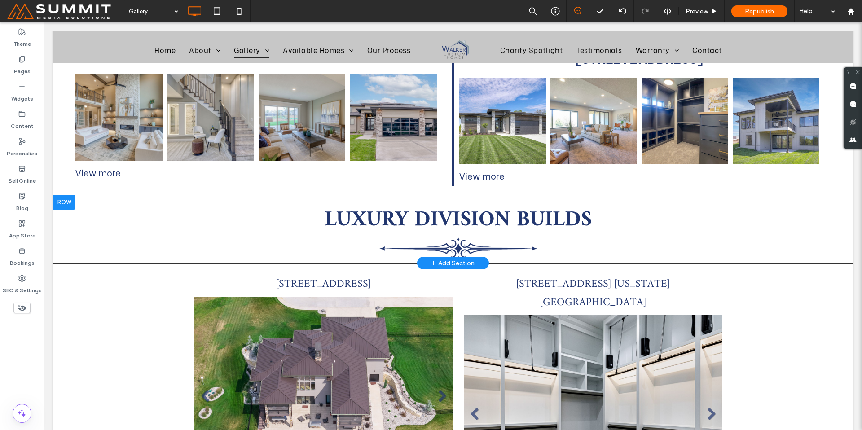
click at [75, 199] on div "LUXURY DIVISION BUILDS Click To Paste Row + Add Section" at bounding box center [453, 229] width 800 height 69
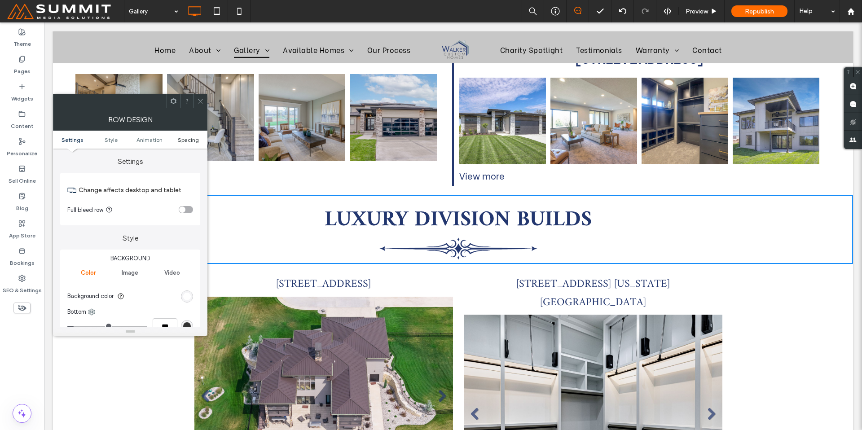
click at [176, 139] on link "Spacing" at bounding box center [188, 139] width 39 height 7
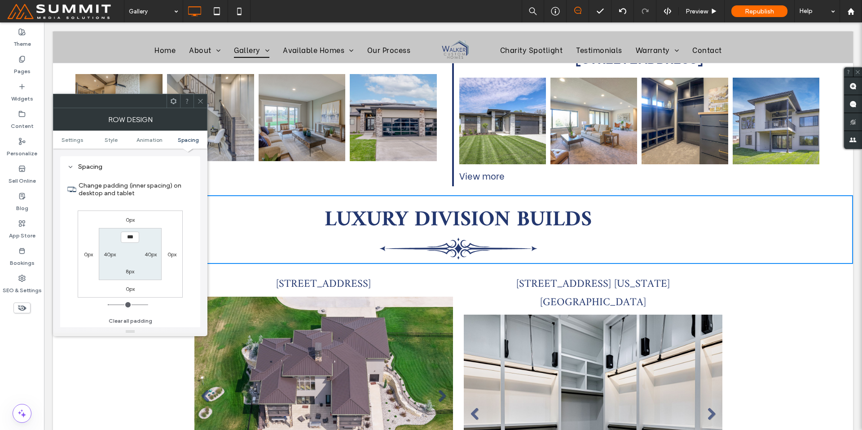
scroll to position [254, 0]
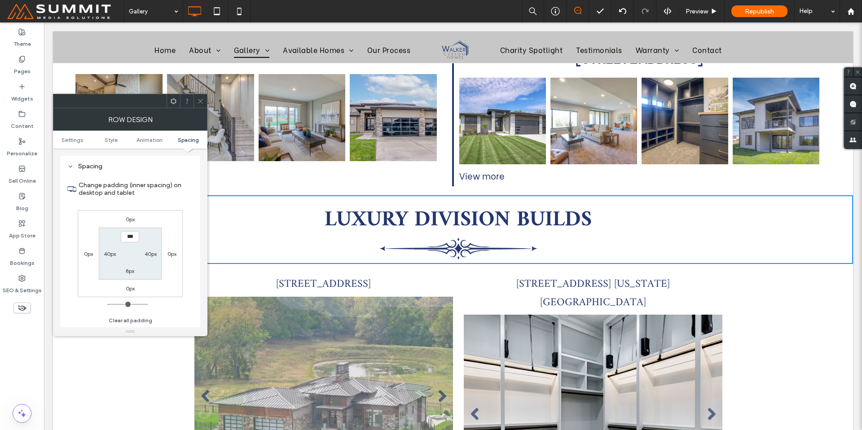
type input "*"
click at [198, 101] on icon at bounding box center [200, 101] width 7 height 7
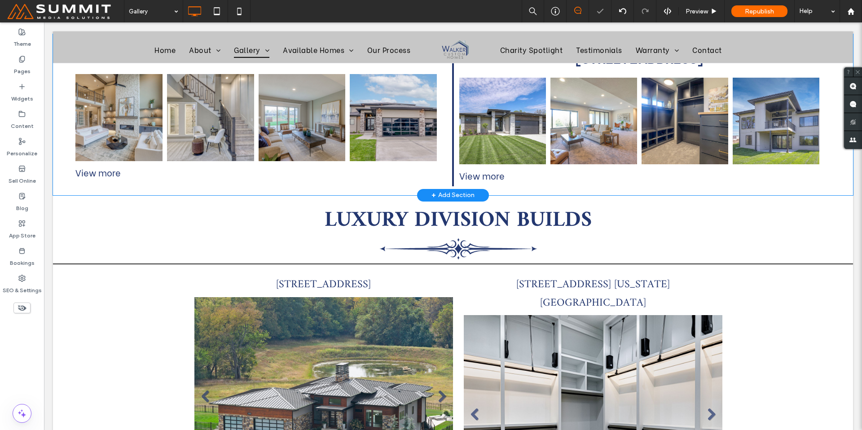
click at [159, 166] on div "1113 Hummingbird Button Button Button Button Button Button Button Button View m…" at bounding box center [453, 114] width 800 height 161
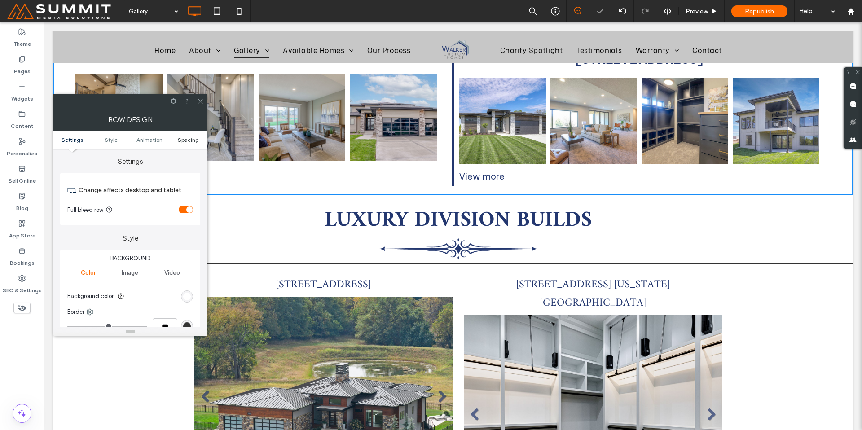
drag, startPoint x: 181, startPoint y: 132, endPoint x: 182, endPoint y: 138, distance: 6.0
click at [181, 136] on ul "Settings Style Animation Spacing" at bounding box center [130, 140] width 154 height 18
click at [182, 138] on span "Spacing" at bounding box center [188, 139] width 21 height 7
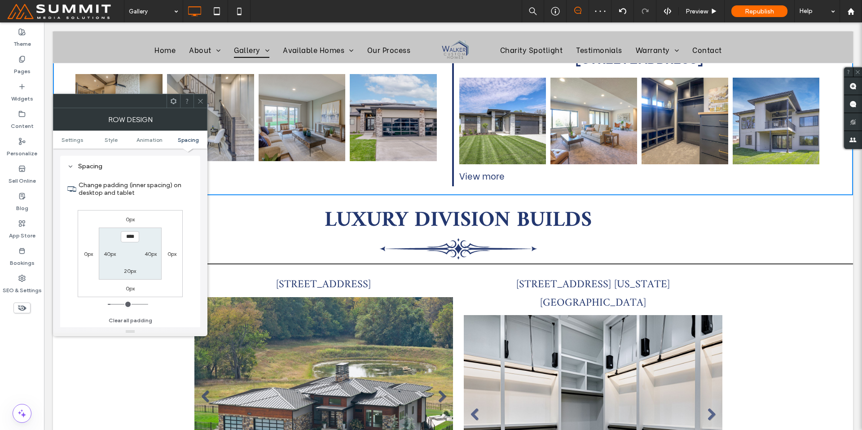
click at [197, 105] on span at bounding box center [200, 100] width 7 height 13
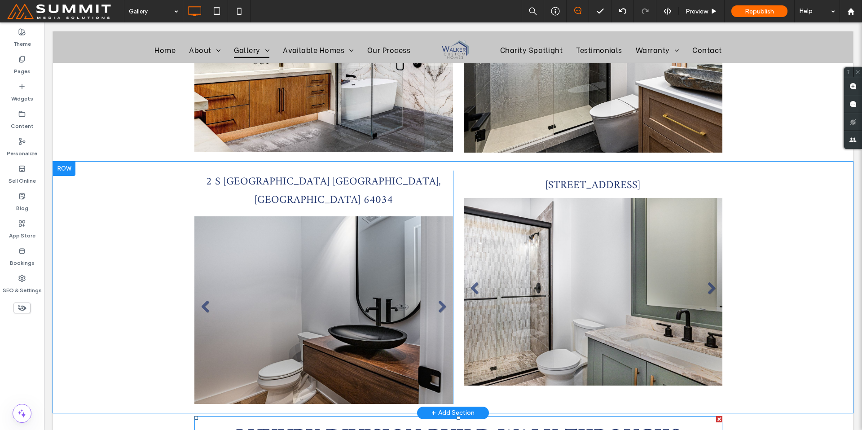
scroll to position [2032, 0]
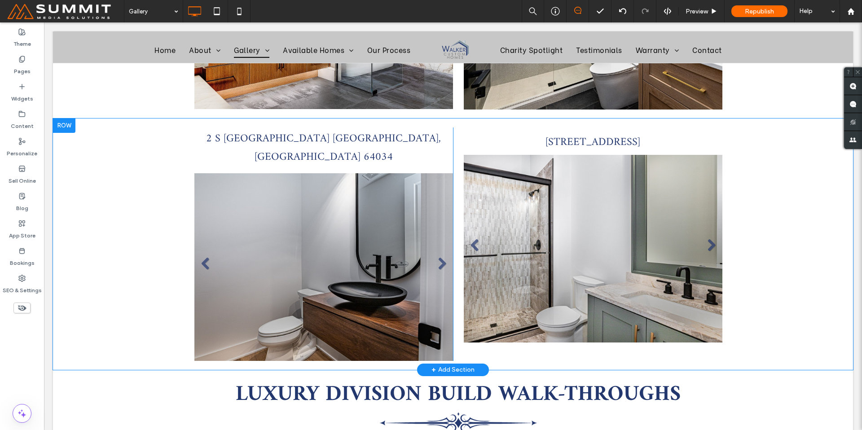
click at [154, 265] on div "2 S Buffalo Ridge Ct Lake Winnebago, MO 64034 Slide title Write your caption he…" at bounding box center [453, 244] width 800 height 251
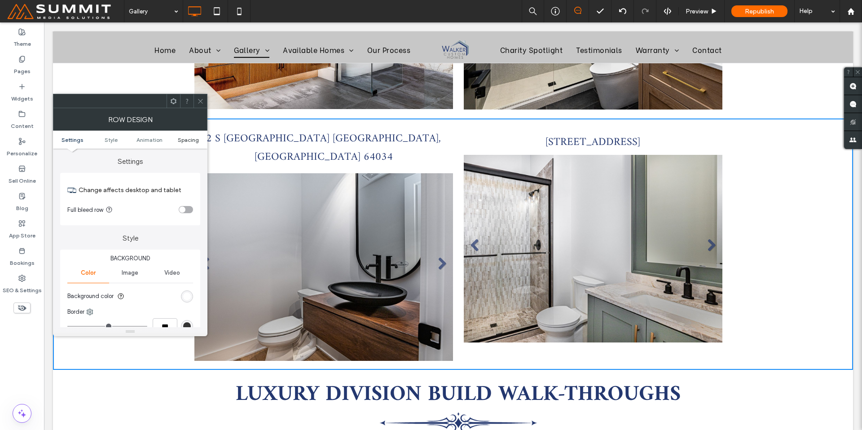
click at [190, 141] on span "Spacing" at bounding box center [188, 139] width 21 height 7
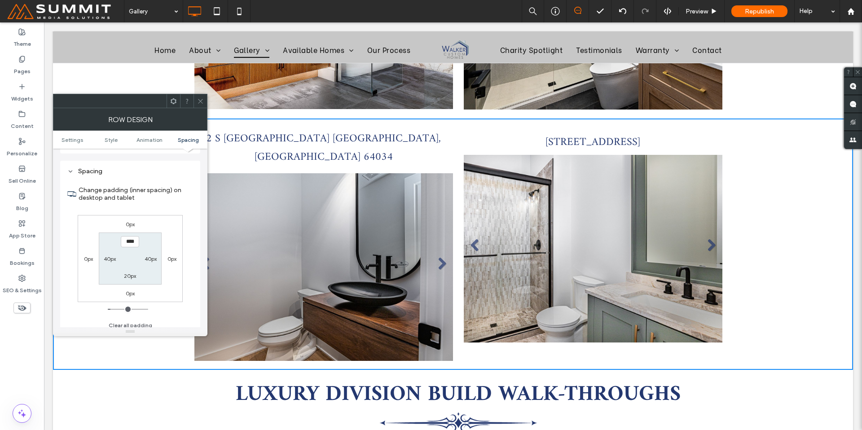
scroll to position [254, 0]
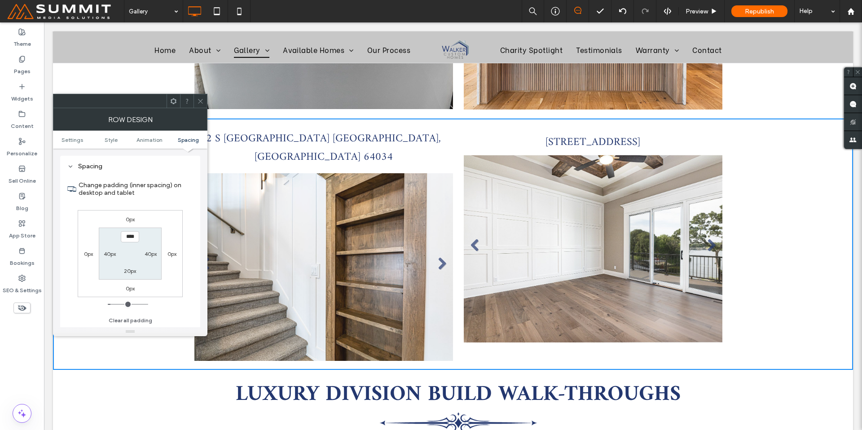
click at [198, 105] on span at bounding box center [200, 100] width 7 height 13
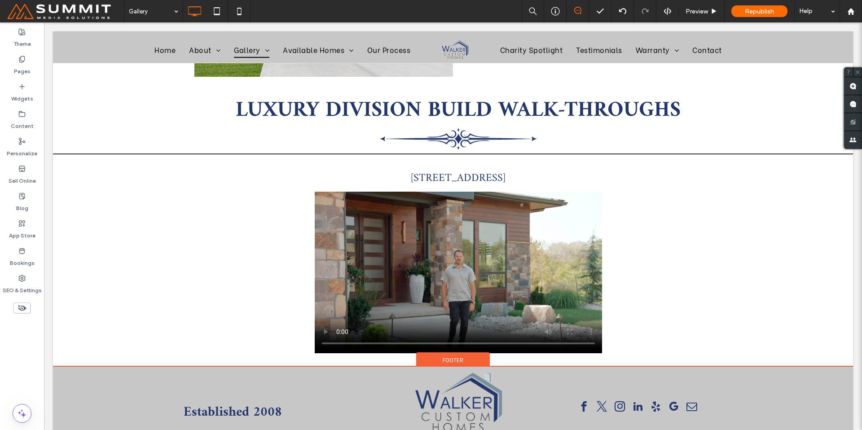
scroll to position [2093, 0]
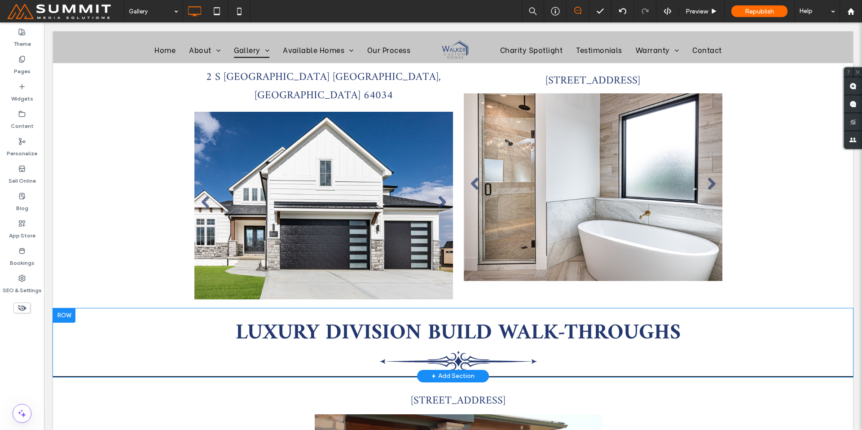
click at [73, 308] on div at bounding box center [64, 315] width 22 height 14
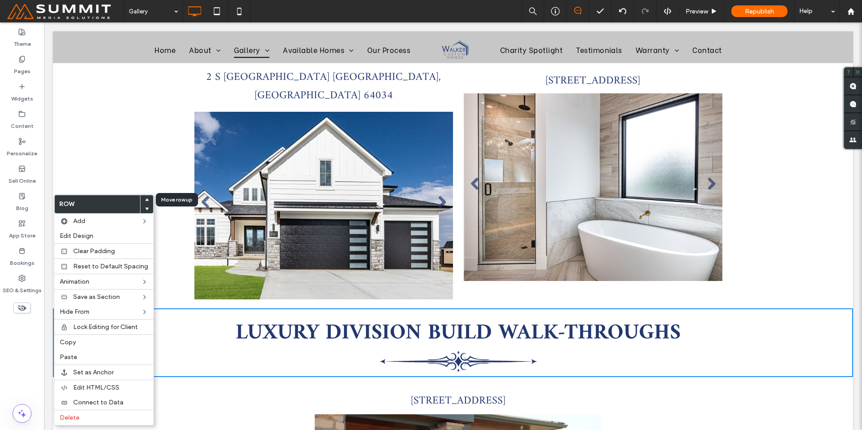
click at [145, 198] on icon at bounding box center [147, 200] width 4 height 4
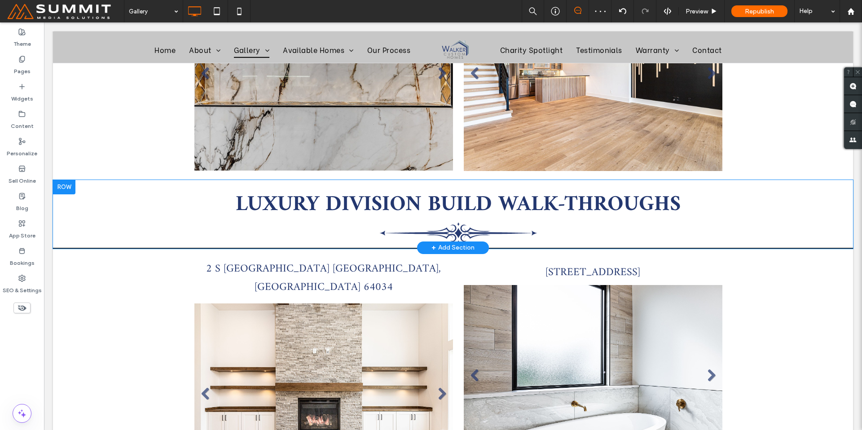
scroll to position [1958, 0]
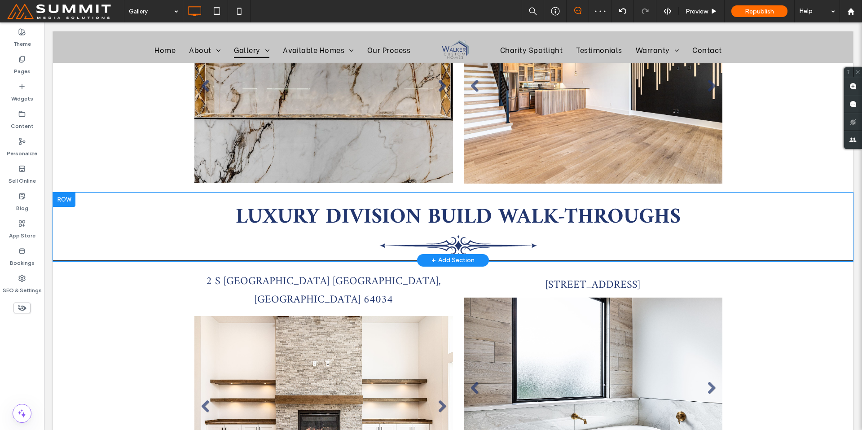
click at [68, 193] on div at bounding box center [64, 200] width 22 height 14
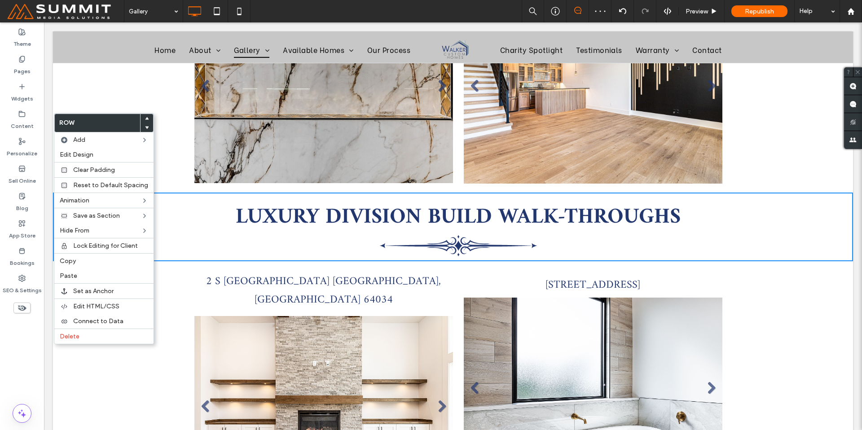
click at [147, 118] on div at bounding box center [146, 118] width 13 height 9
click at [145, 118] on use at bounding box center [147, 118] width 4 height 3
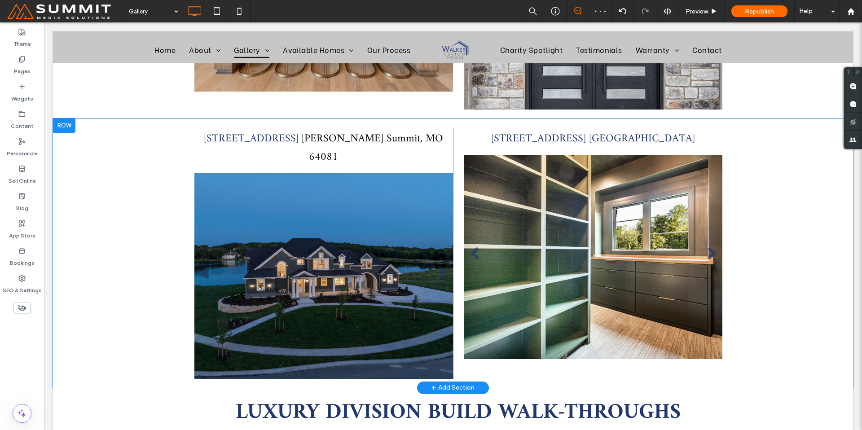
scroll to position [1465, 0]
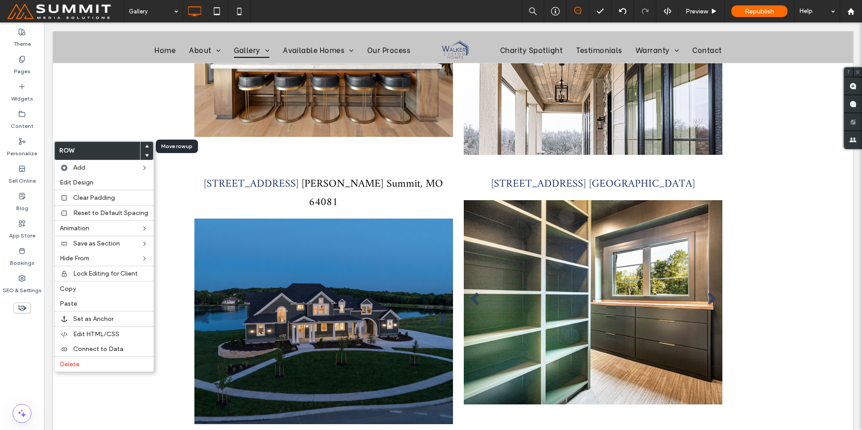
click at [145, 145] on icon at bounding box center [147, 147] width 4 height 4
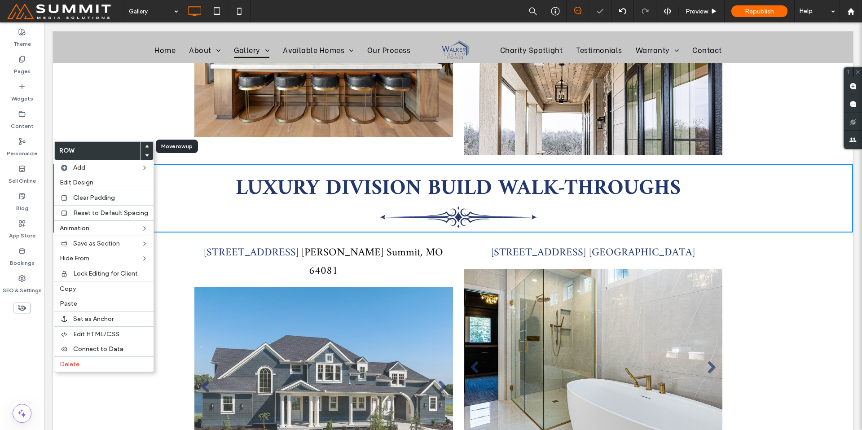
click at [145, 148] on icon at bounding box center [147, 147] width 4 height 4
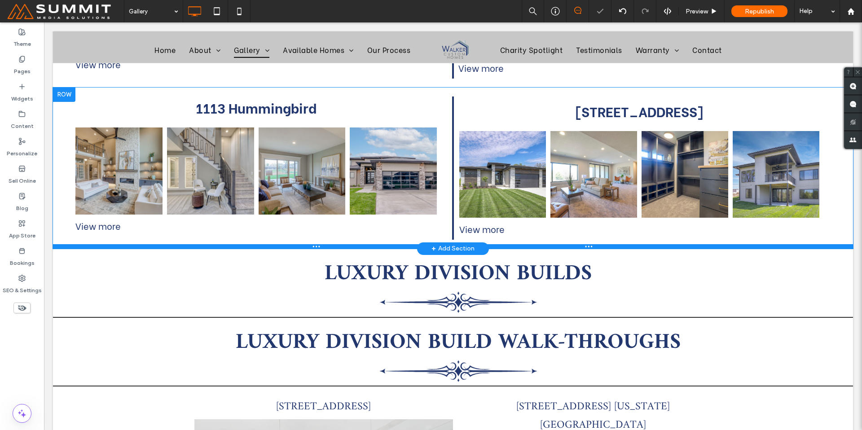
scroll to position [1045, 0]
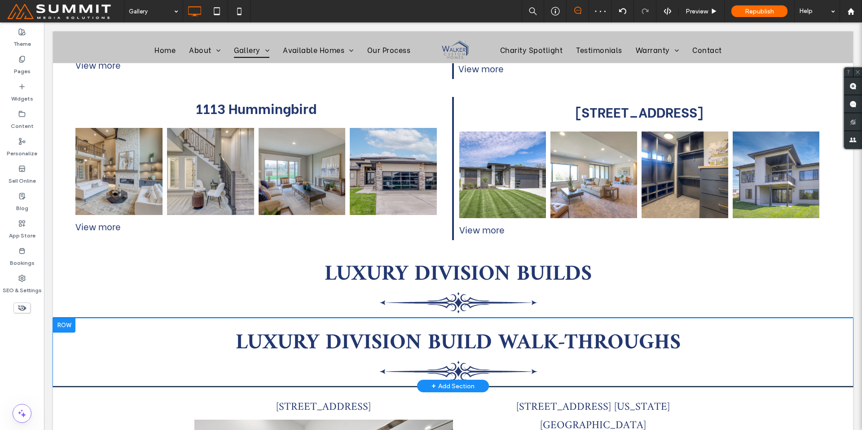
click at [68, 318] on div at bounding box center [64, 325] width 22 height 14
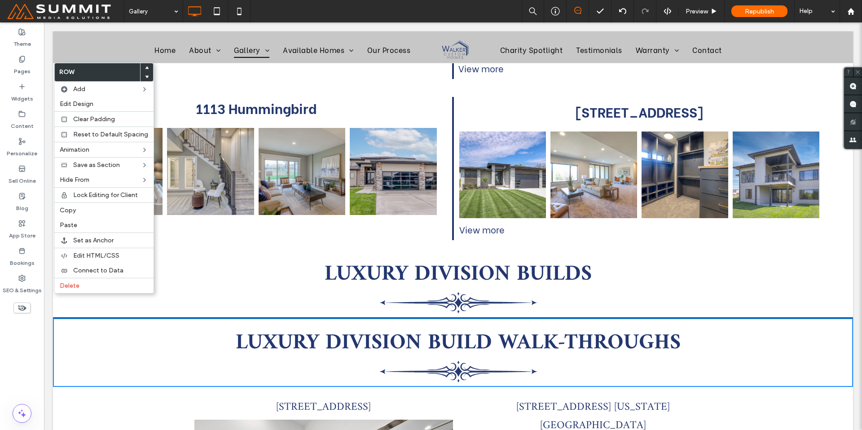
click at [145, 68] on use at bounding box center [147, 67] width 4 height 3
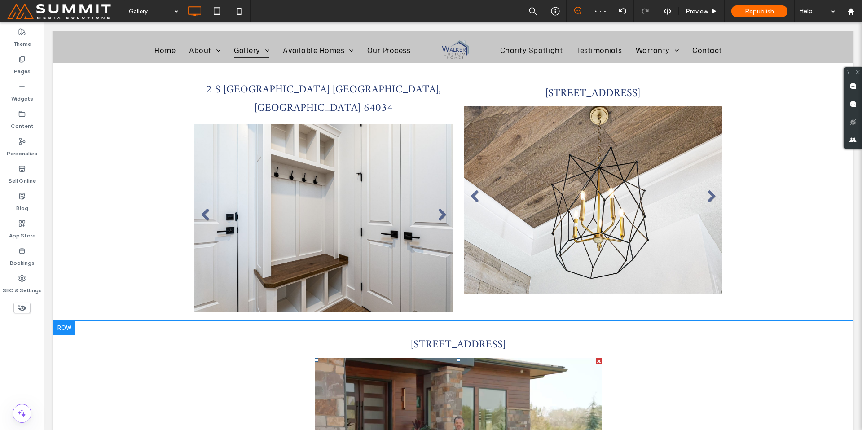
scroll to position [2103, 0]
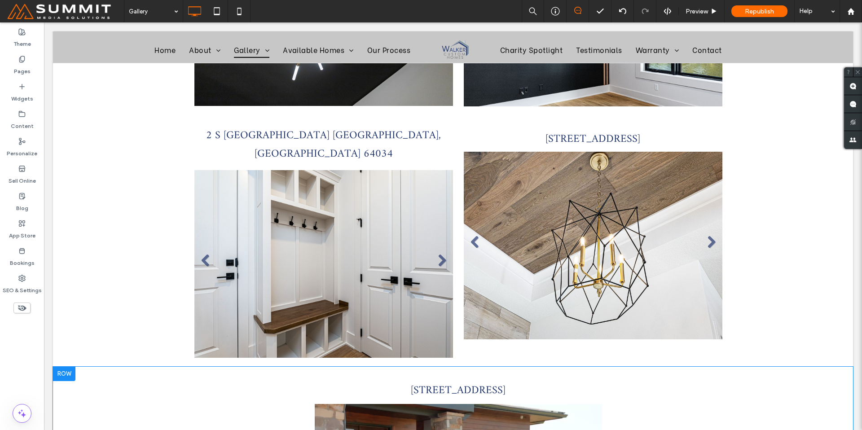
click at [65, 367] on div at bounding box center [64, 374] width 22 height 14
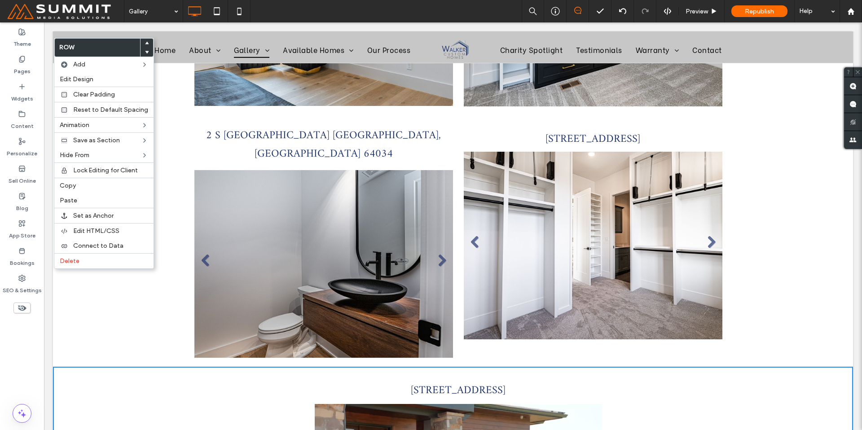
click at [141, 41] on div at bounding box center [146, 43] width 13 height 9
click at [145, 43] on use at bounding box center [147, 43] width 4 height 3
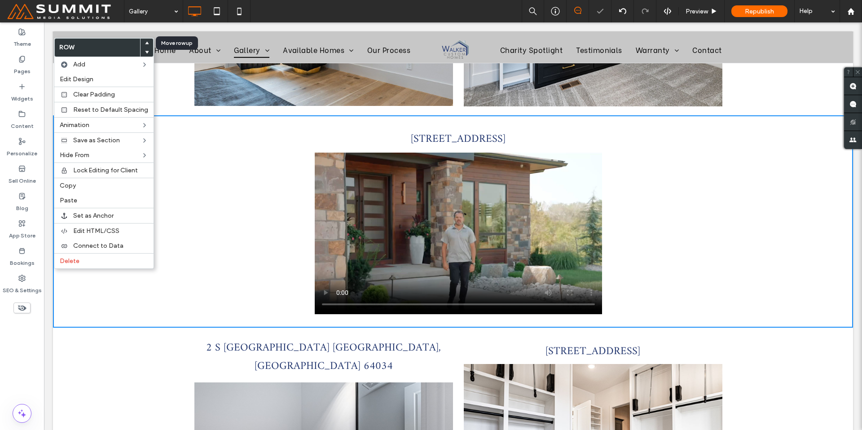
click at [145, 43] on use at bounding box center [147, 43] width 4 height 3
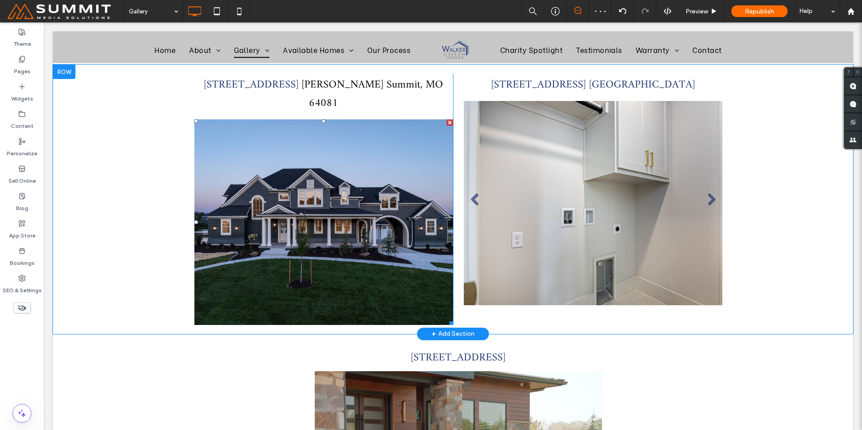
scroll to position [1608, 0]
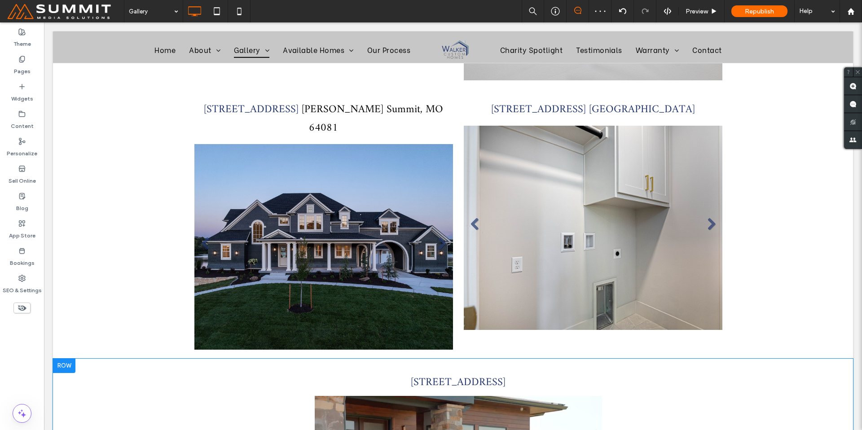
drag, startPoint x: 64, startPoint y: 305, endPoint x: 67, endPoint y: 301, distance: 5.7
click at [64, 359] on div at bounding box center [64, 366] width 22 height 14
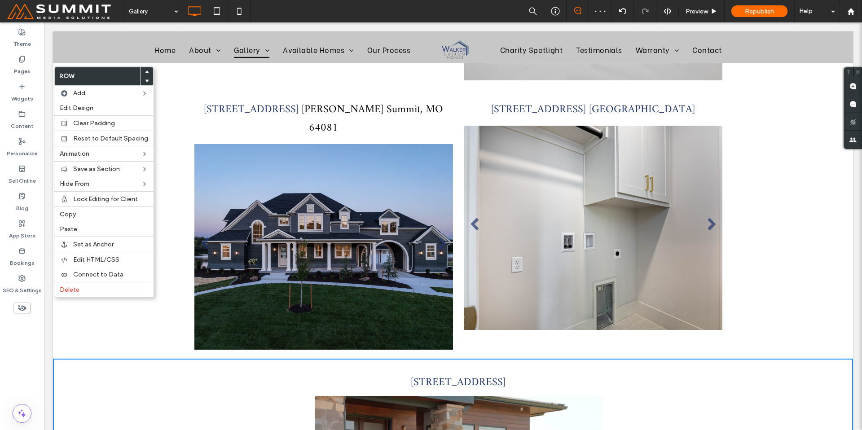
click at [141, 71] on div at bounding box center [146, 71] width 13 height 9
click at [145, 69] on span at bounding box center [147, 71] width 4 height 9
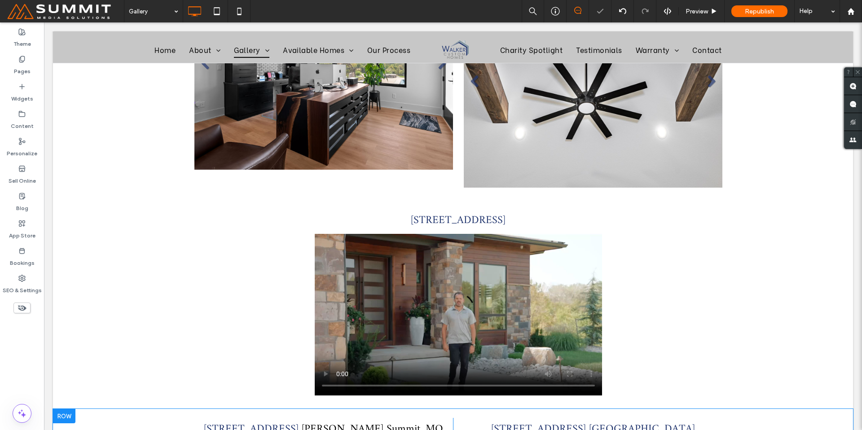
scroll to position [1412, 0]
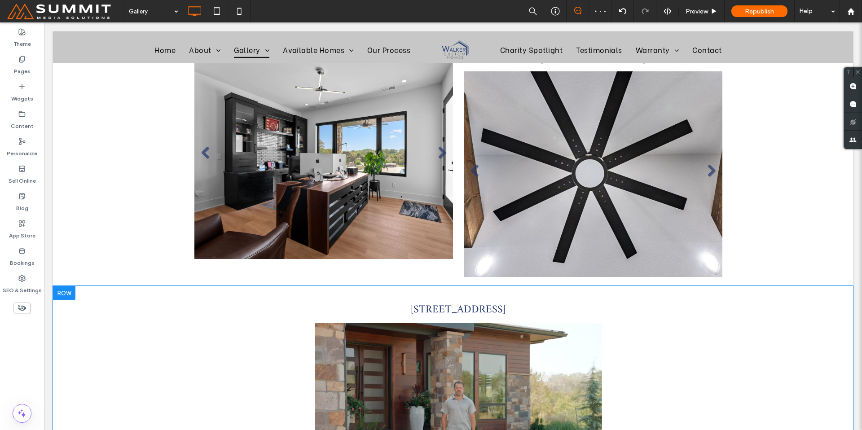
click at [68, 286] on div "Click To Paste Click To Paste 29501 E Major Rd, Blue Springs, MO 64029 Row + Ad…" at bounding box center [453, 392] width 800 height 212
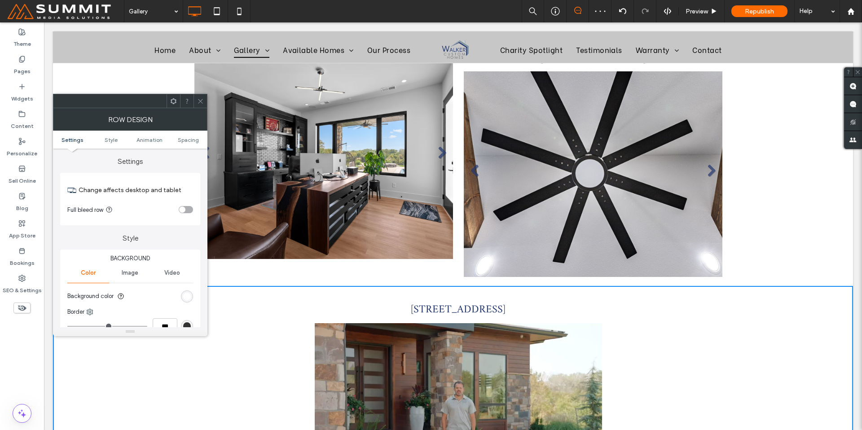
drag, startPoint x: 280, startPoint y: 319, endPoint x: 219, endPoint y: 288, distance: 69.1
click at [280, 319] on div "Click To Paste Click To Paste 29501 E Major Rd, Blue Springs, MO 64029" at bounding box center [453, 392] width 539 height 194
click at [331, 299] on p "29501 E Major Rd, Blue Springs, MO 64029" at bounding box center [458, 308] width 528 height 18
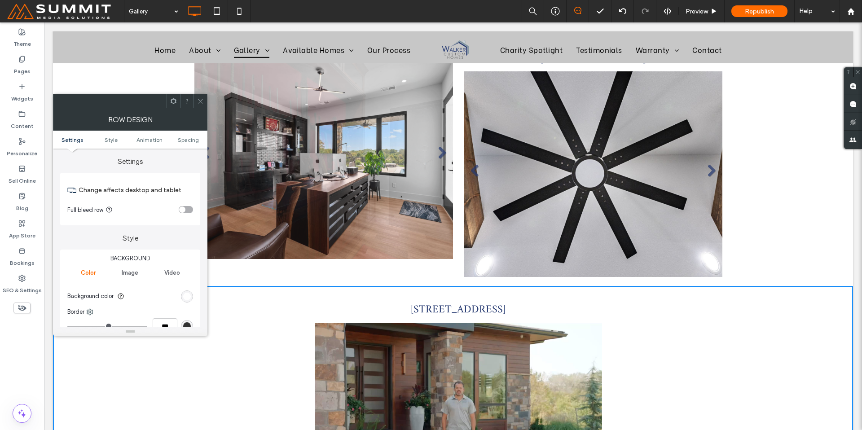
click at [194, 103] on div at bounding box center [199, 100] width 13 height 13
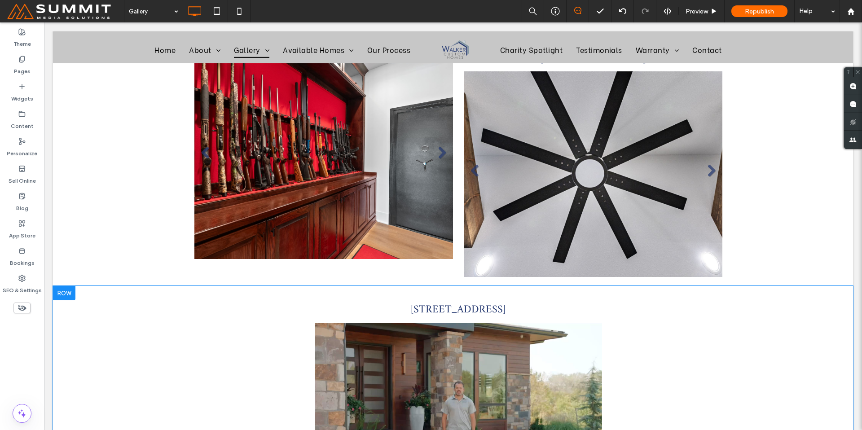
click at [67, 286] on div at bounding box center [64, 293] width 22 height 14
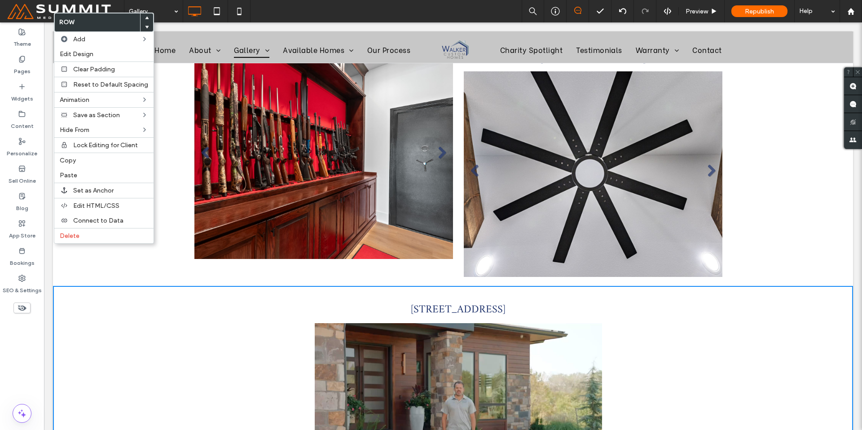
click at [145, 18] on use at bounding box center [147, 17] width 4 height 3
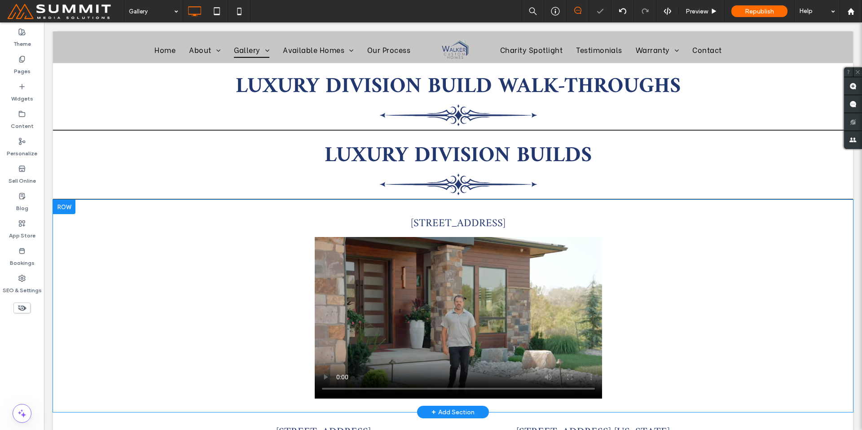
scroll to position [1229, 0]
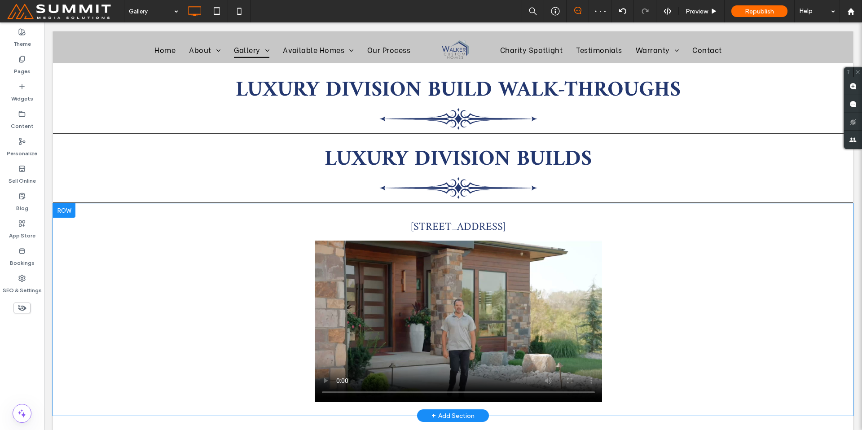
click at [70, 203] on div at bounding box center [64, 210] width 22 height 14
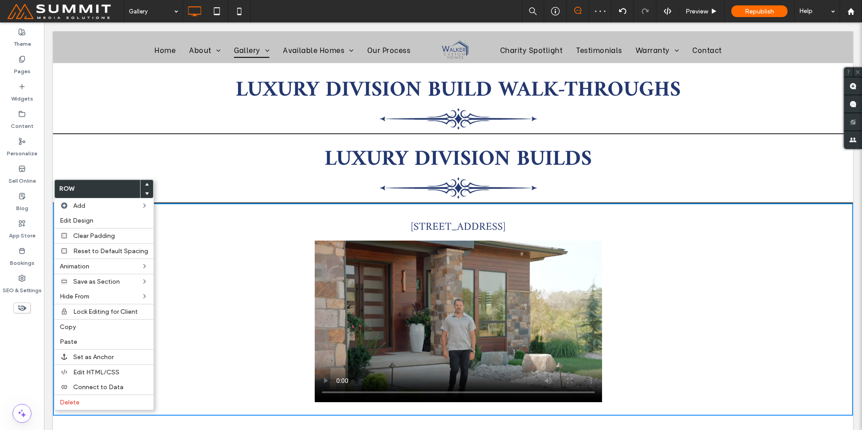
click at [147, 181] on div at bounding box center [146, 184] width 13 height 9
click at [145, 184] on use at bounding box center [147, 184] width 4 height 3
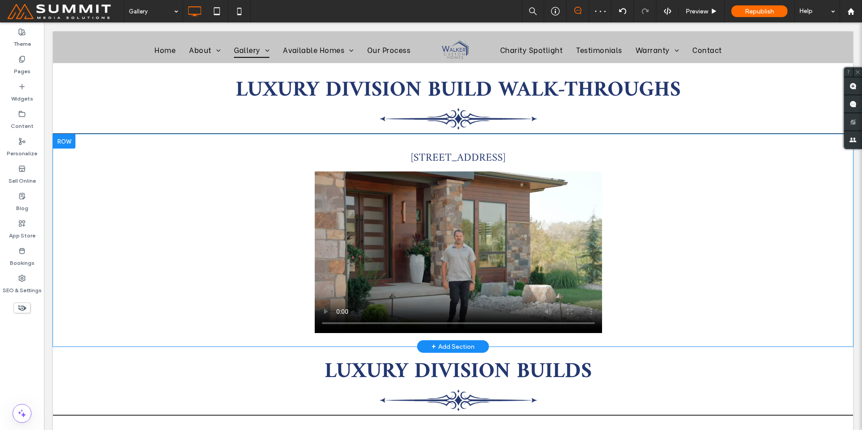
click at [651, 309] on div "Click To Paste Click To Paste 29501 E Major Rd, Blue Springs, MO 64029" at bounding box center [453, 240] width 539 height 194
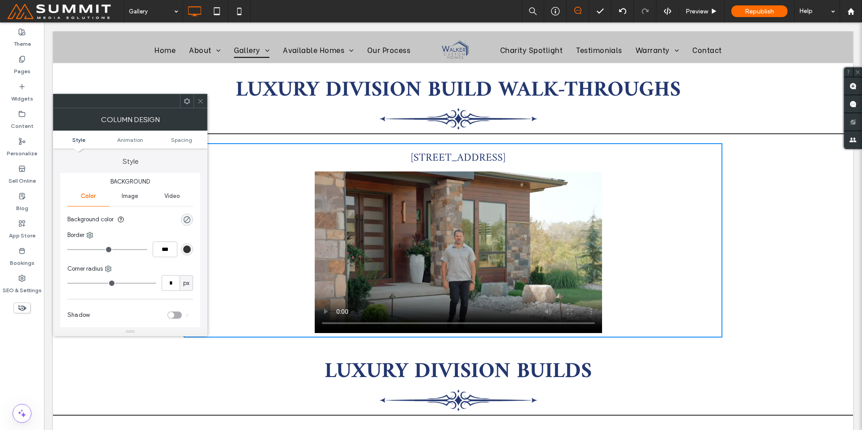
click at [200, 101] on icon at bounding box center [200, 101] width 7 height 7
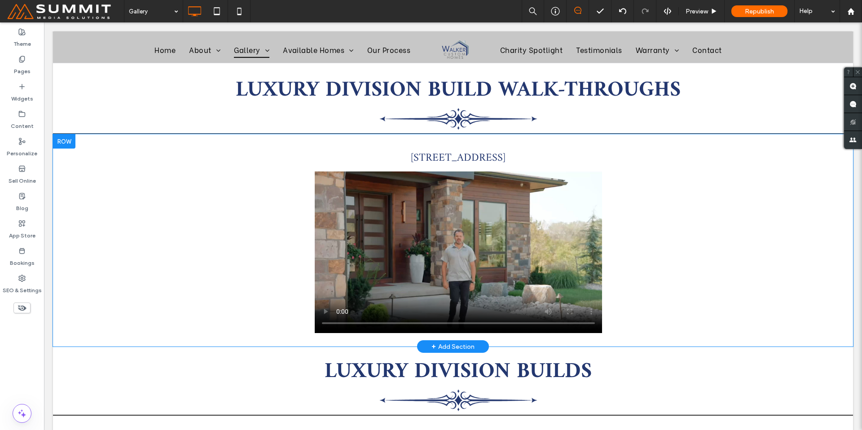
click at [792, 165] on div "Click To Paste Click To Paste 29501 E Major Rd, Blue Springs, MO 64029 Row + Ad…" at bounding box center [453, 240] width 800 height 212
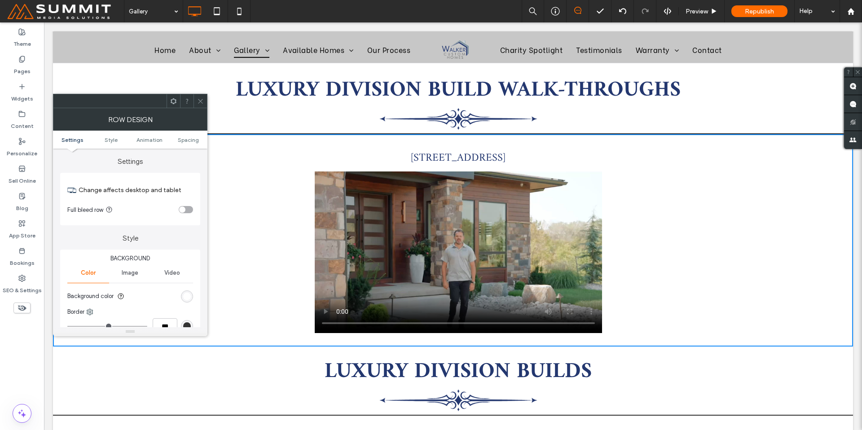
click at [184, 135] on ul "Settings Style Animation Spacing" at bounding box center [130, 140] width 154 height 18
click at [185, 138] on span "Spacing" at bounding box center [188, 139] width 21 height 7
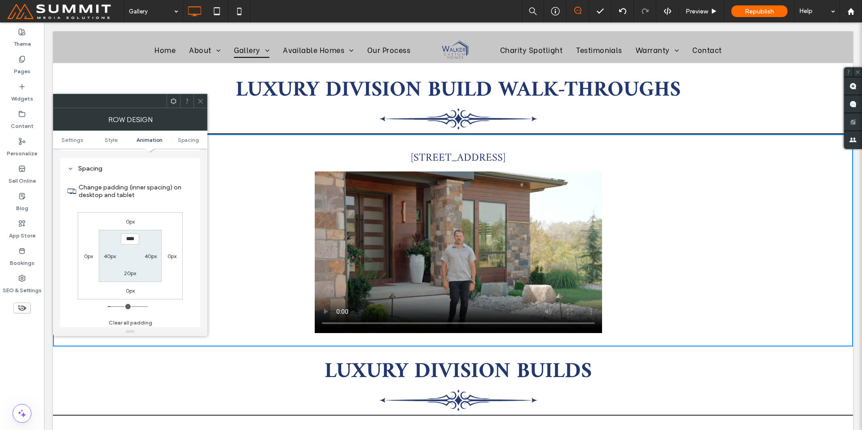
scroll to position [254, 0]
click at [204, 103] on div at bounding box center [199, 100] width 13 height 13
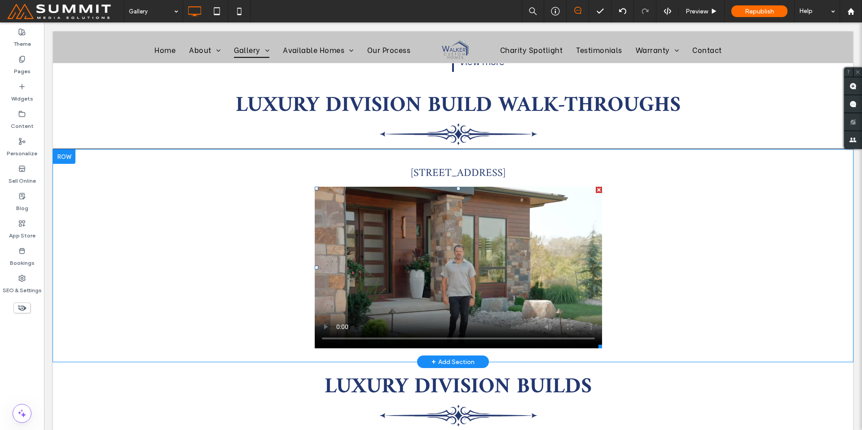
scroll to position [1215, 0]
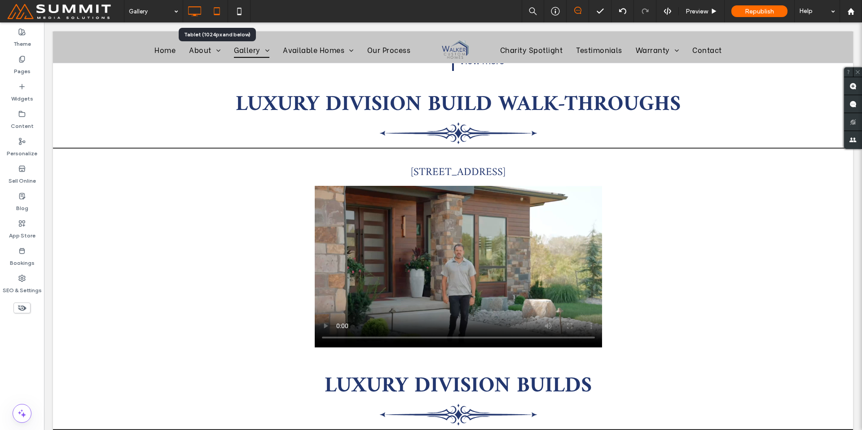
click at [212, 16] on icon at bounding box center [217, 11] width 18 height 18
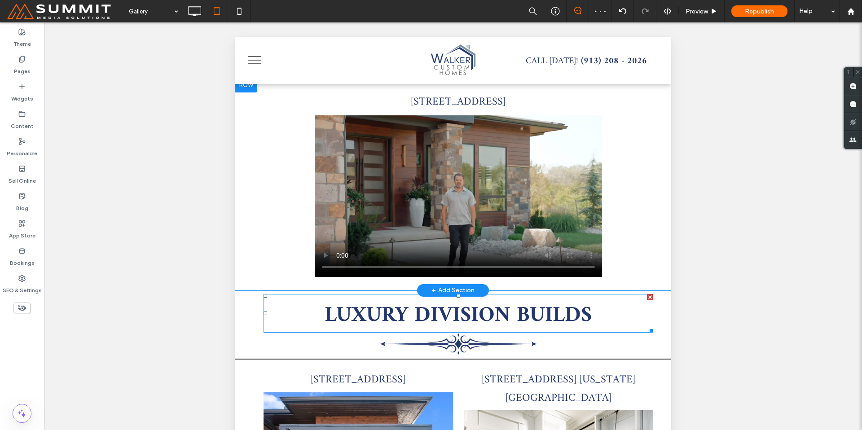
scroll to position [1096, 0]
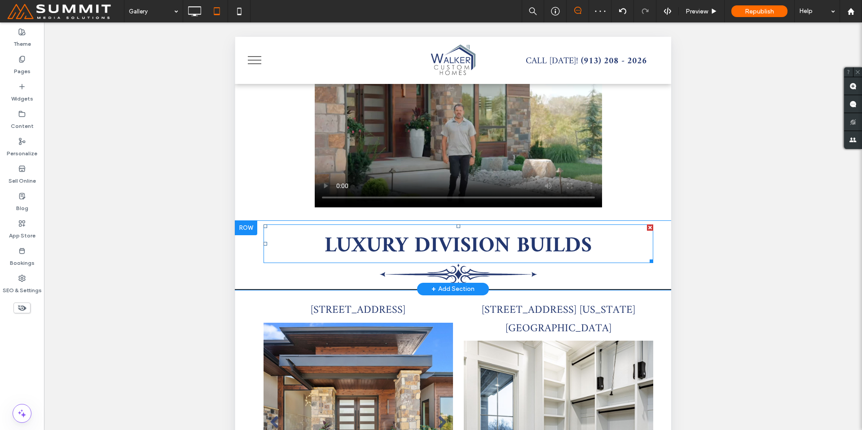
click at [503, 244] on span "LUXURY DIVISION BUILDS" at bounding box center [458, 246] width 267 height 38
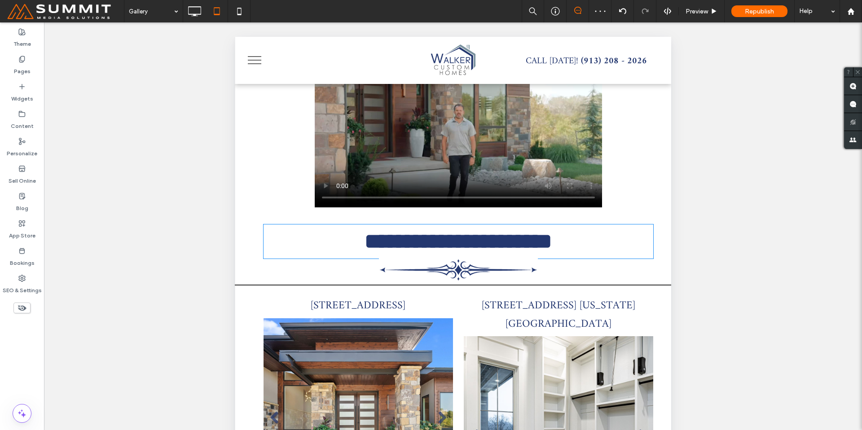
type input "*****"
type input "**"
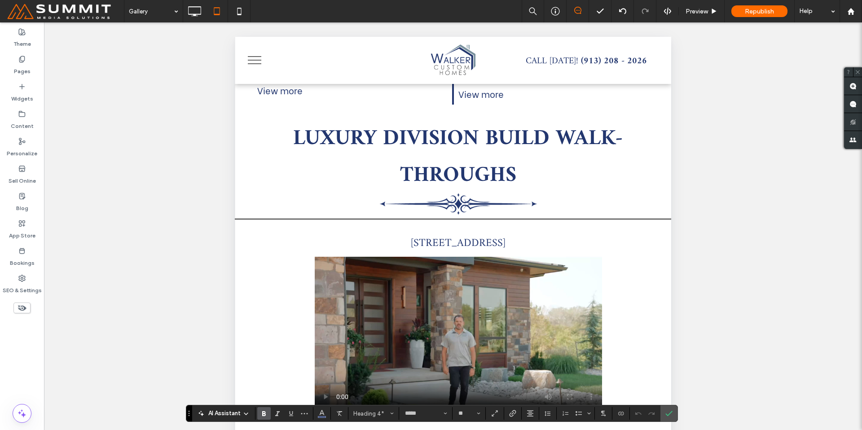
scroll to position [2, 0]
click at [472, 153] on strong "LUXURY DIVISION BUILD WALK-THROUGHS" at bounding box center [458, 157] width 330 height 75
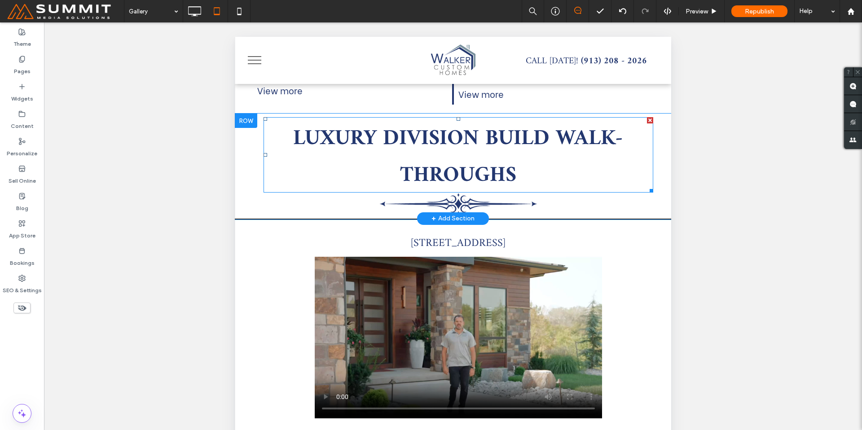
click at [472, 152] on strong "LUXURY DIVISION BUILD WALK-THROUGHS" at bounding box center [458, 157] width 330 height 75
type input "*****"
type input "**"
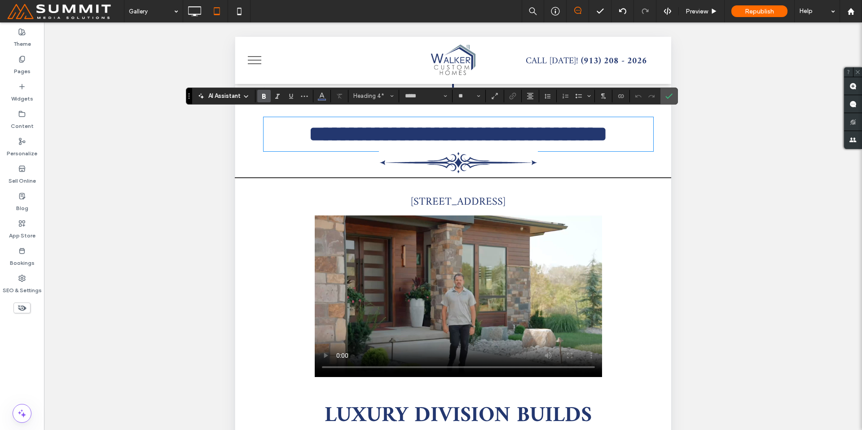
scroll to position [3, 0]
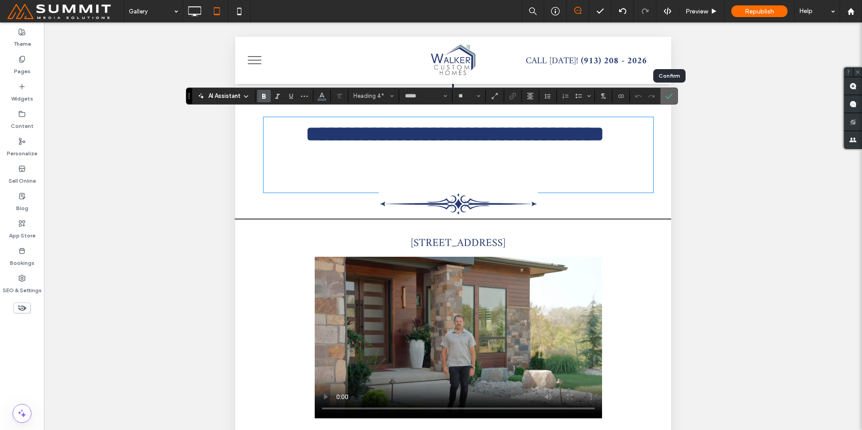
click at [665, 90] on span "Confirm" at bounding box center [667, 96] width 4 height 16
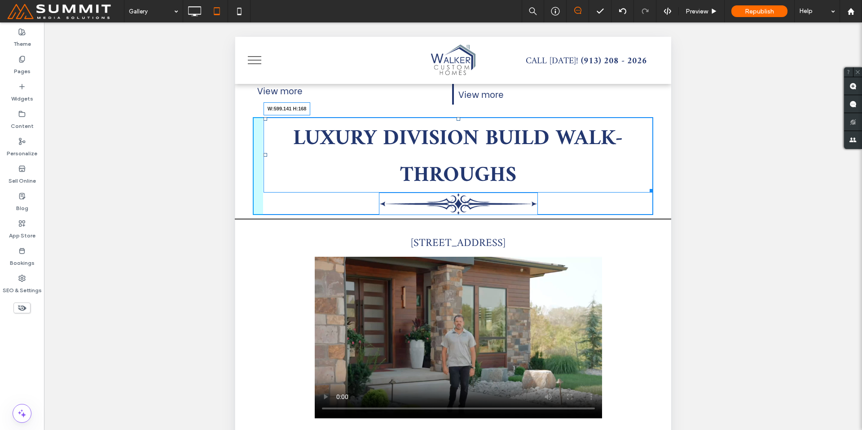
drag, startPoint x: 633, startPoint y: 181, endPoint x: 586, endPoint y: 172, distance: 47.5
click at [586, 172] on div "LUXURY DIVISION BUILD WALK-THROUGHS W:599.141 H:168" at bounding box center [458, 154] width 390 height 75
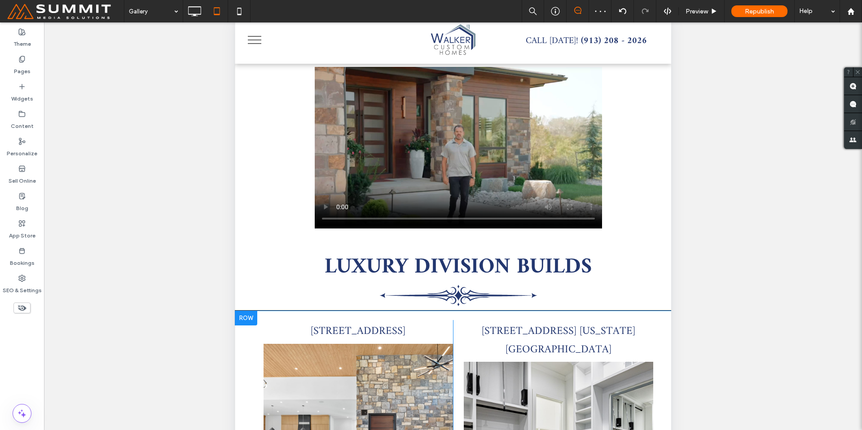
scroll to position [1125, 0]
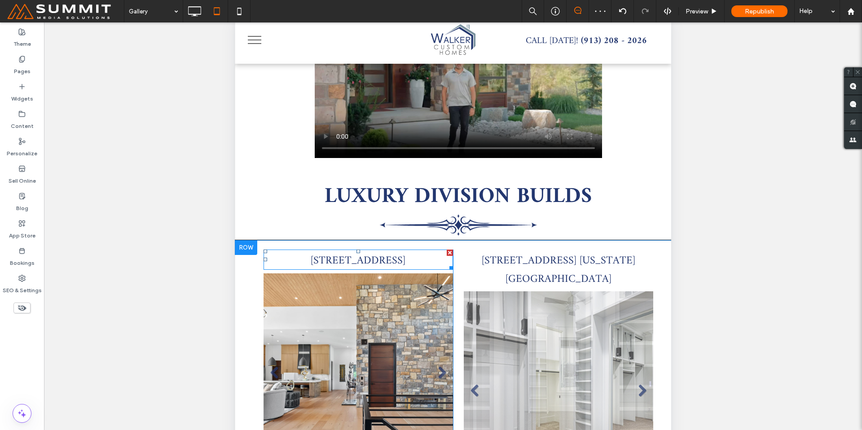
click at [405, 260] on span "29501 E Major Rd, Blue Springs, MO 64029" at bounding box center [358, 260] width 95 height 19
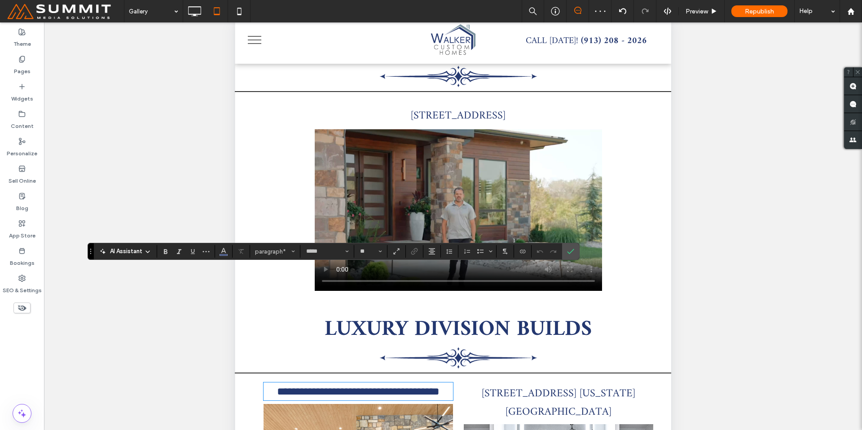
scroll to position [946, 0]
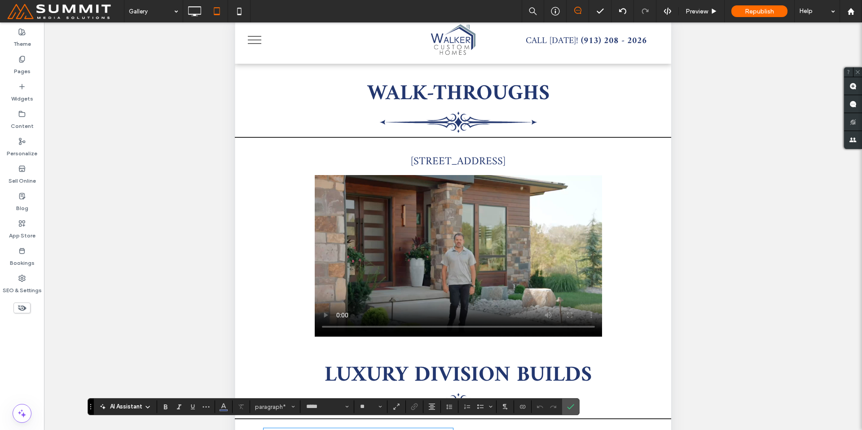
click at [463, 152] on span "29501 E Major Rd, Blue Springs, MO 64029" at bounding box center [458, 161] width 95 height 19
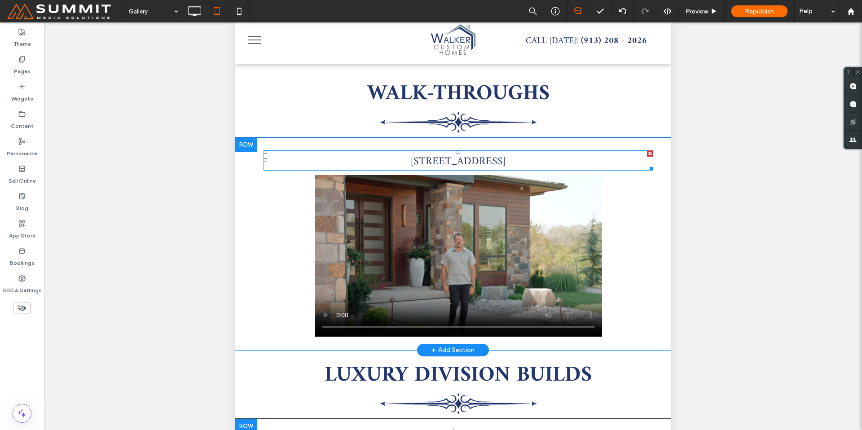
click at [463, 152] on span "29501 E Major Rd, Blue Springs, MO 64029" at bounding box center [458, 161] width 95 height 19
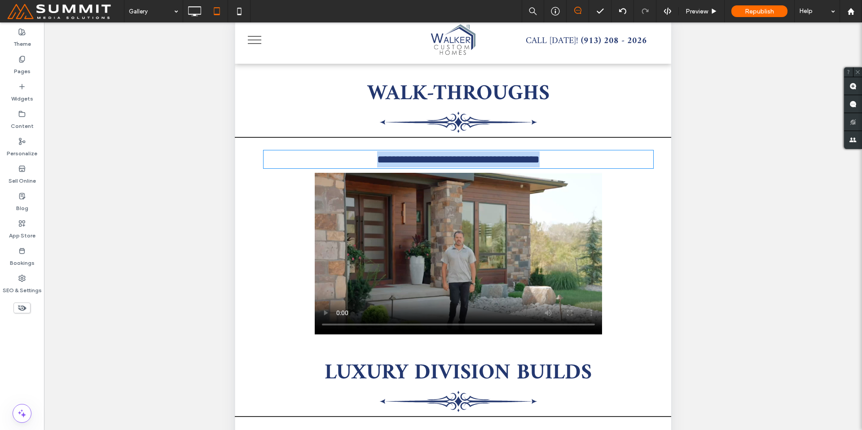
scroll to position [1, 0]
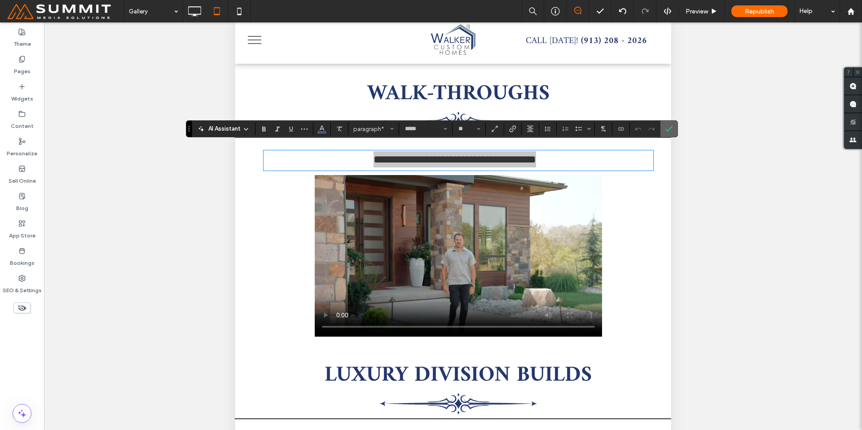
click at [671, 132] on icon "Confirm" at bounding box center [668, 128] width 7 height 7
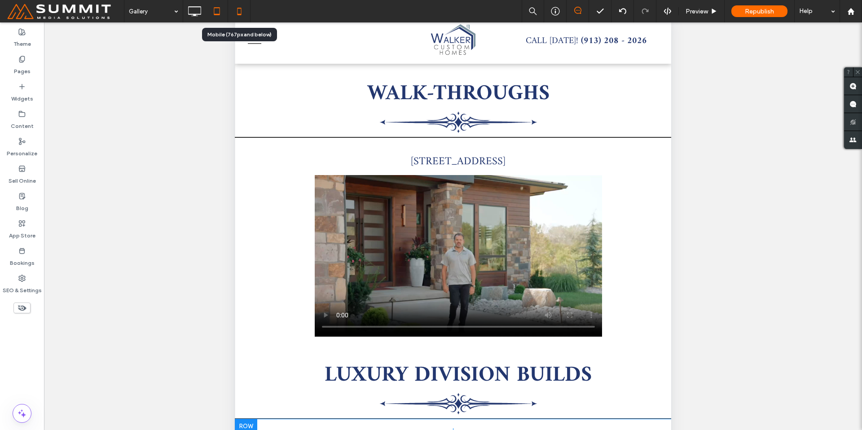
click at [240, 9] on icon at bounding box center [239, 11] width 18 height 18
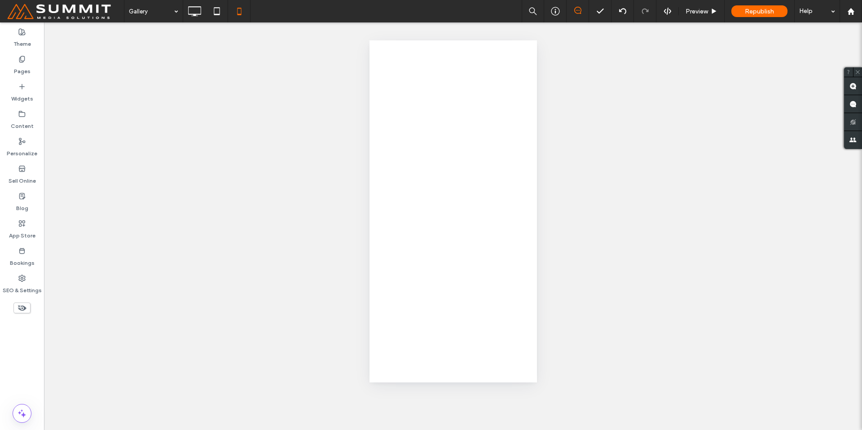
scroll to position [0, 0]
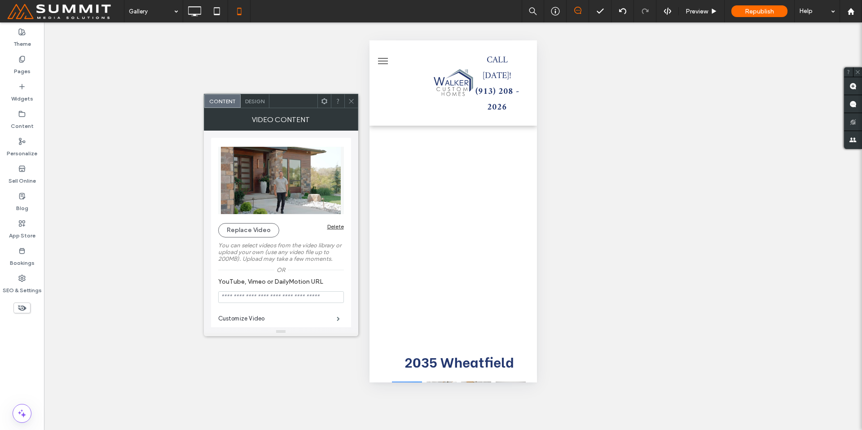
click at [250, 102] on span "Design" at bounding box center [254, 101] width 19 height 7
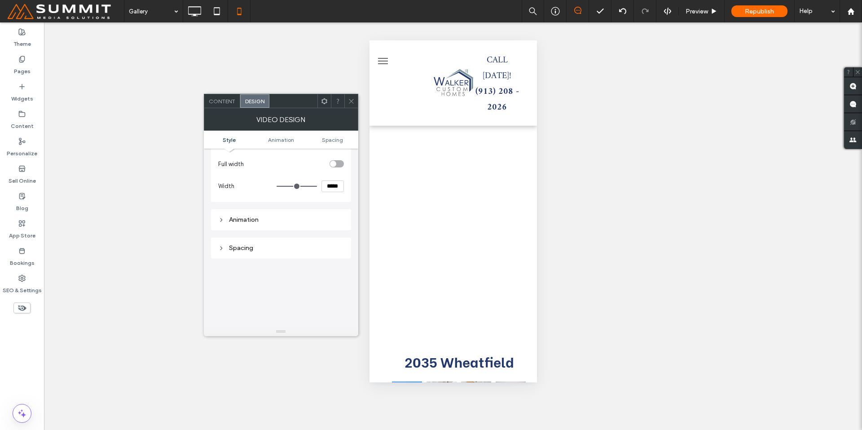
scroll to position [61, 0]
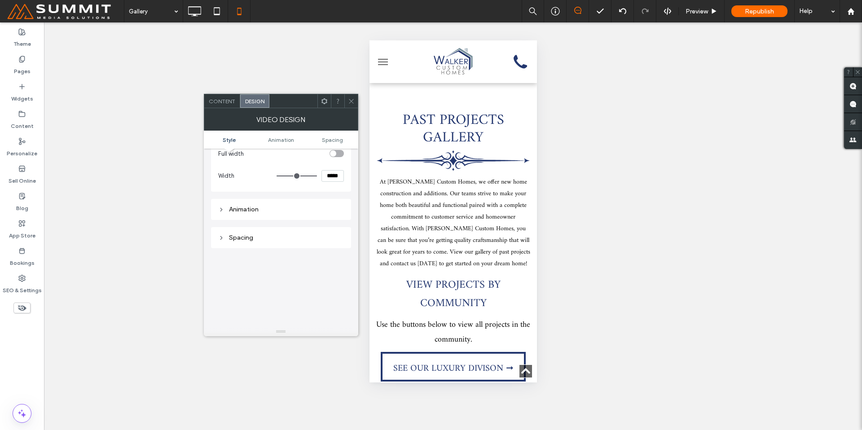
scroll to position [1757, 0]
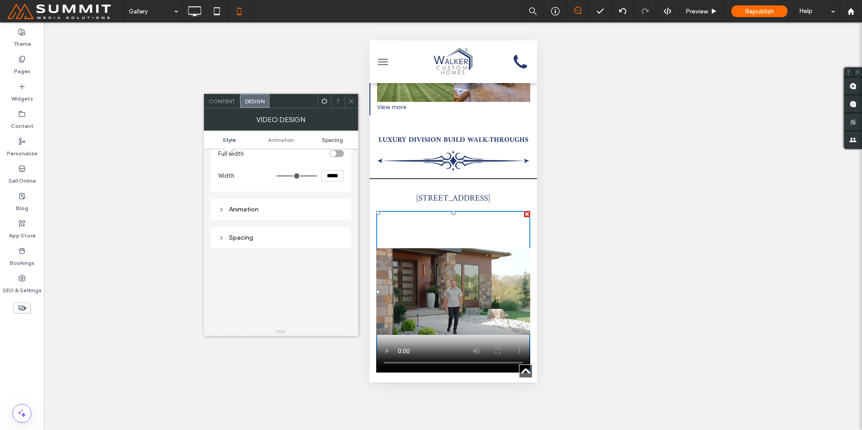
click at [339, 141] on span "Spacing" at bounding box center [332, 139] width 21 height 7
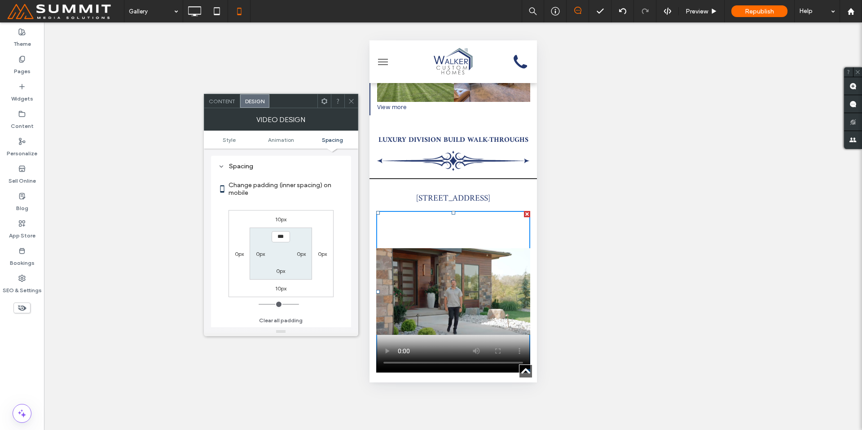
scroll to position [132, 0]
drag, startPoint x: 352, startPoint y: 99, endPoint x: 18, endPoint y: 122, distance: 335.2
click at [352, 99] on icon at bounding box center [351, 101] width 7 height 7
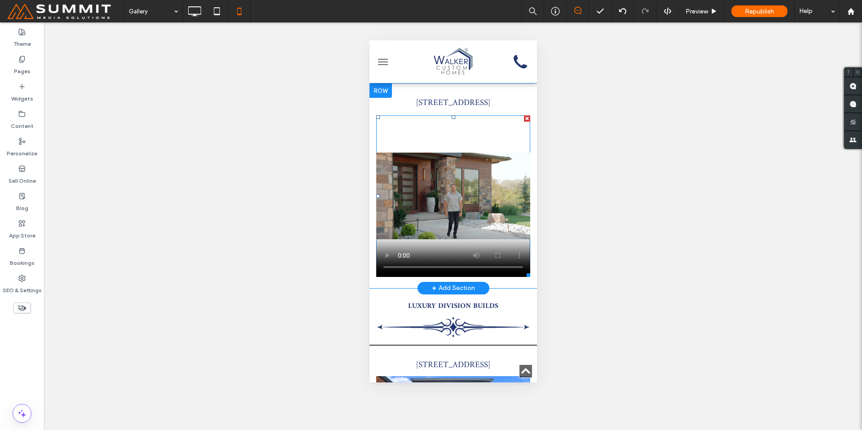
scroll to position [1855, 0]
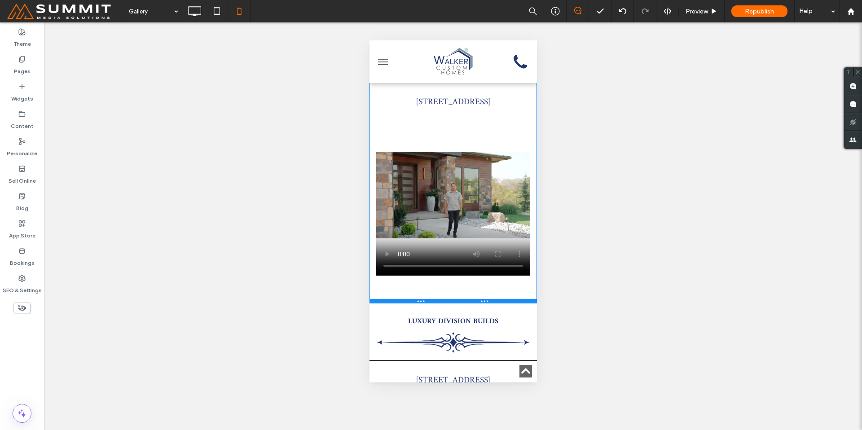
click at [491, 299] on div at bounding box center [452, 301] width 167 height 4
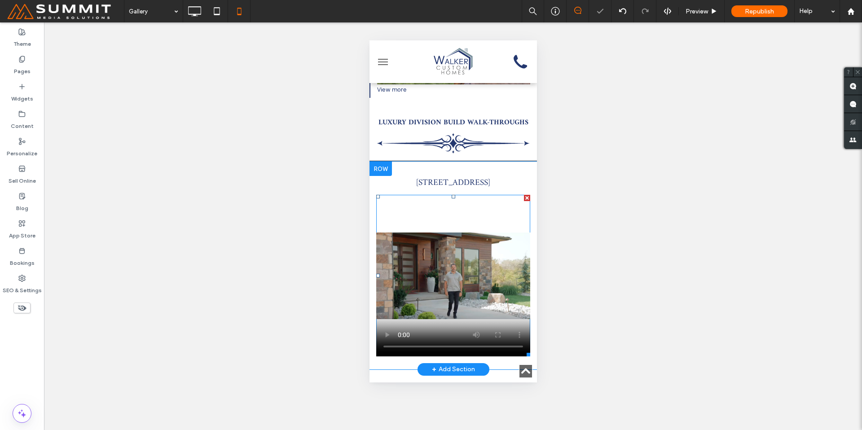
scroll to position [1765, 0]
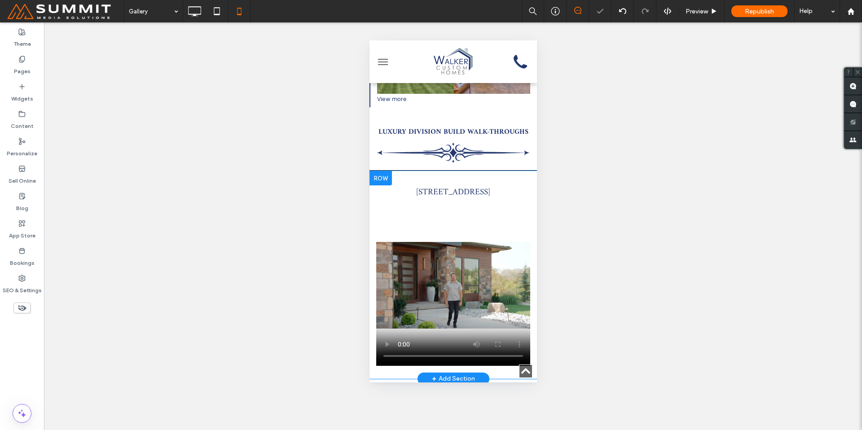
click at [369, 207] on div "[STREET_ADDRESS] Click To Paste" at bounding box center [452, 275] width 167 height 191
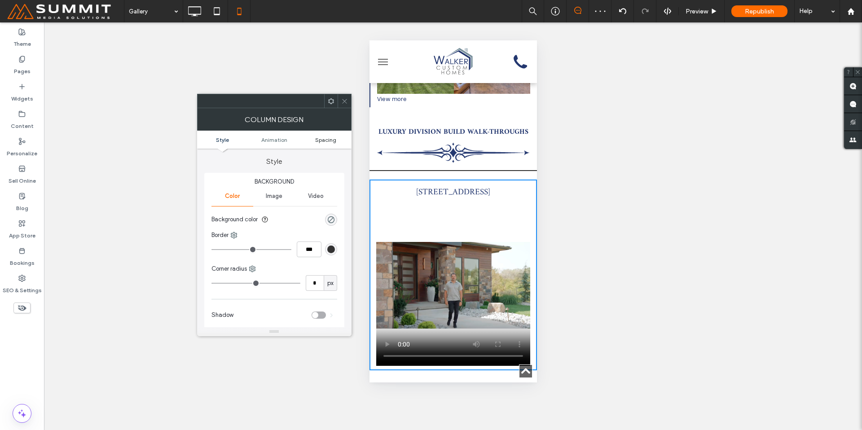
click at [320, 138] on span "Spacing" at bounding box center [325, 139] width 21 height 7
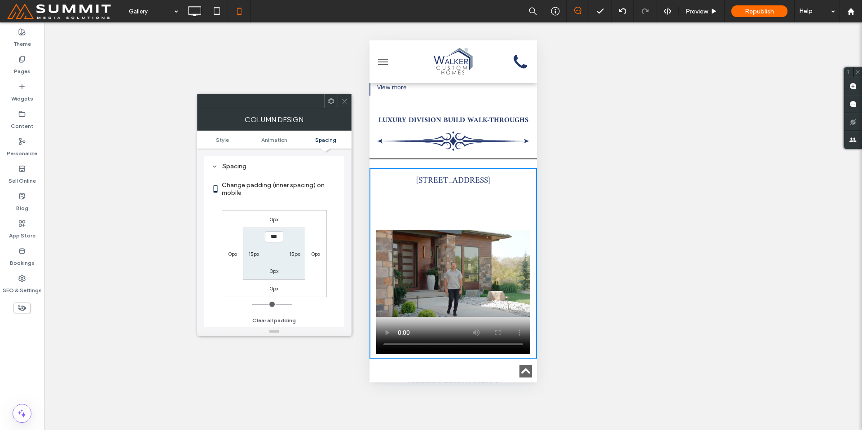
scroll to position [1788, 0]
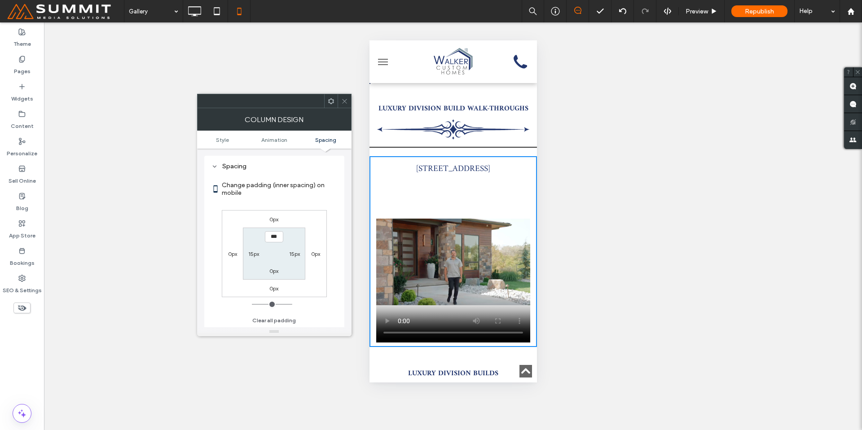
click at [344, 100] on icon at bounding box center [344, 101] width 7 height 7
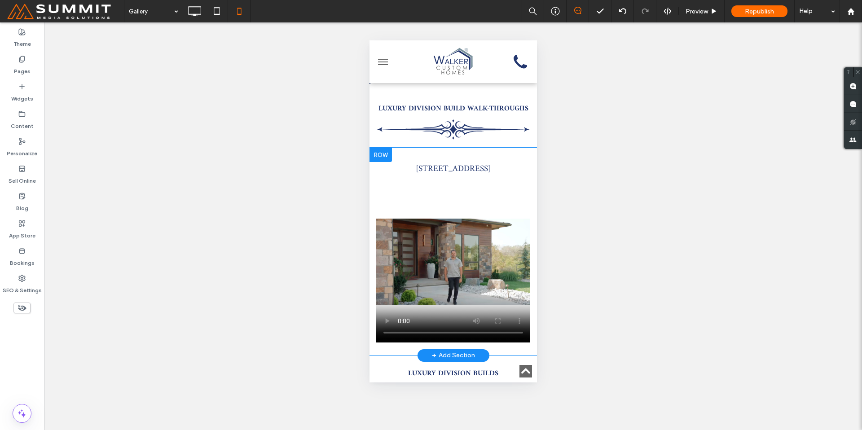
click at [370, 148] on div at bounding box center [380, 155] width 22 height 14
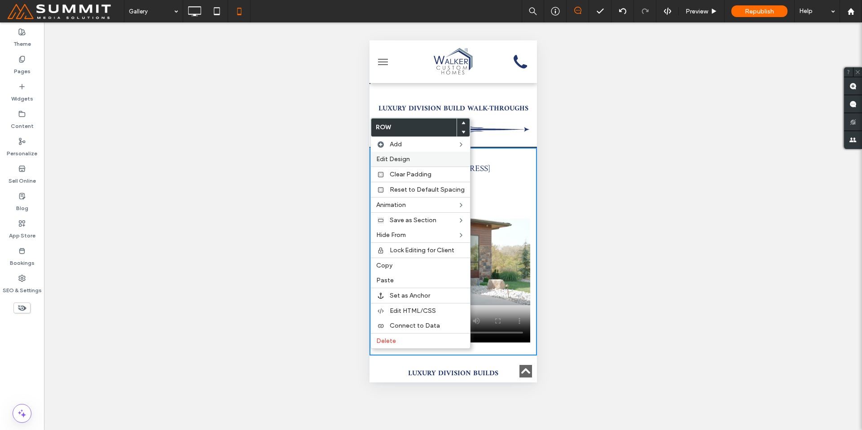
click at [391, 158] on span "Edit Design" at bounding box center [393, 159] width 34 height 8
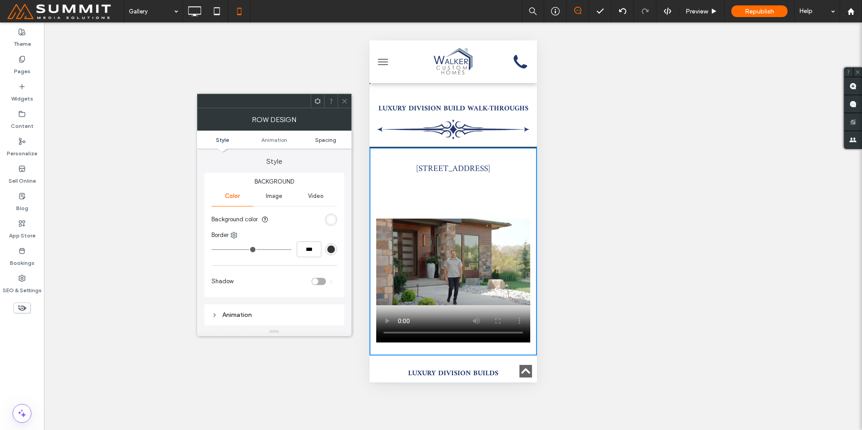
click at [324, 142] on span "Spacing" at bounding box center [325, 139] width 21 height 7
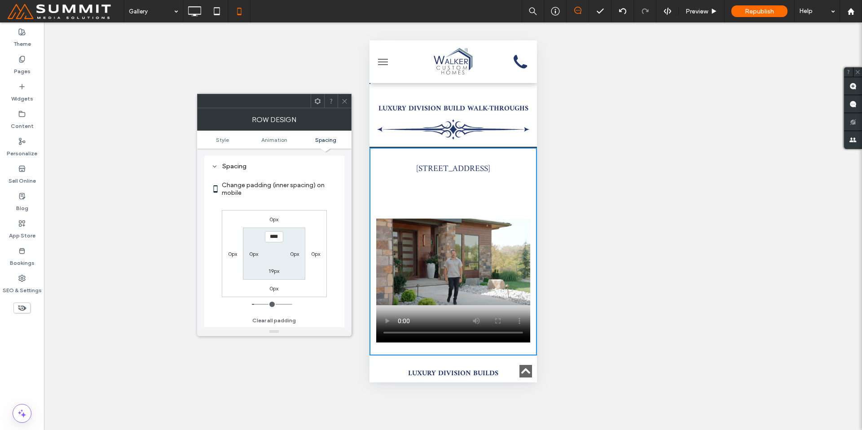
scroll to position [177, 0]
click at [273, 271] on label "19px" at bounding box center [273, 271] width 11 height 7
type input "**"
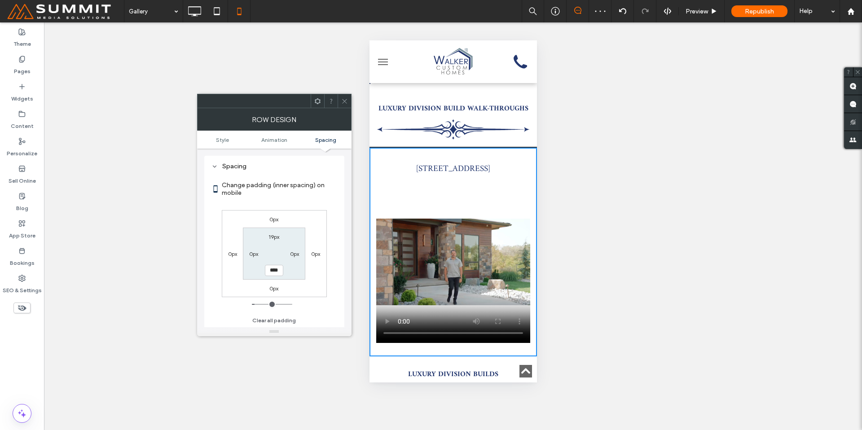
drag, startPoint x: 268, startPoint y: 271, endPoint x: 247, endPoint y: 270, distance: 20.2
click at [247, 270] on section "19px 0px **** 0px" at bounding box center [274, 254] width 62 height 52
type input "**"
type input "****"
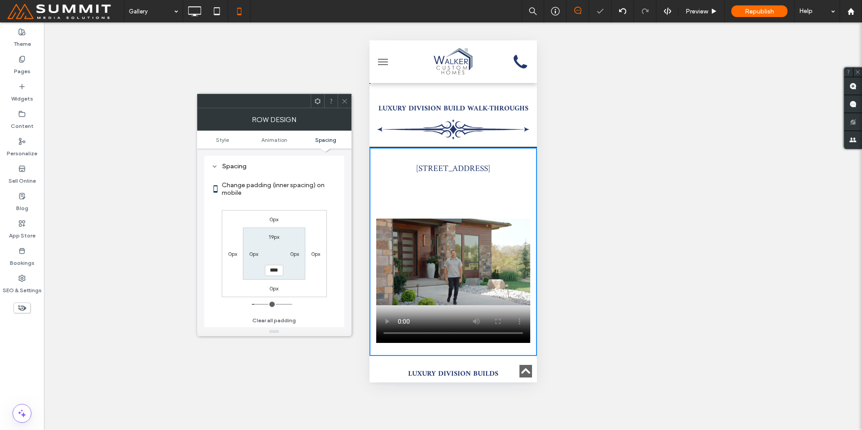
click at [344, 100] on icon at bounding box center [344, 101] width 7 height 7
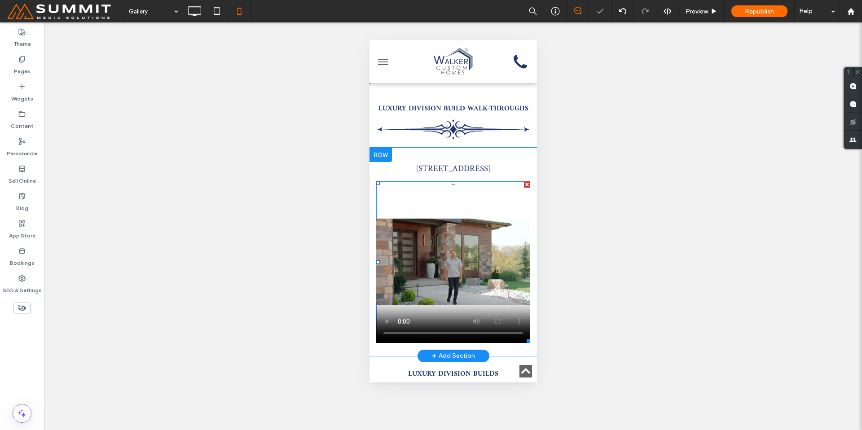
click at [402, 194] on span at bounding box center [453, 262] width 154 height 162
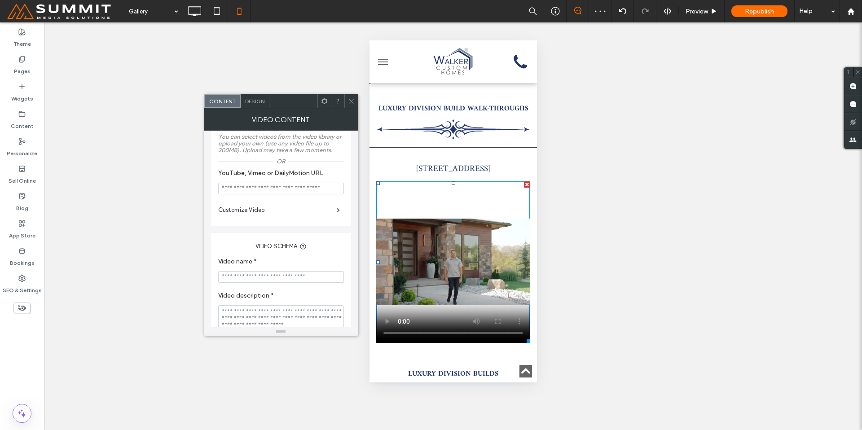
scroll to position [109, 0]
click at [260, 99] on span "Design" at bounding box center [254, 101] width 19 height 7
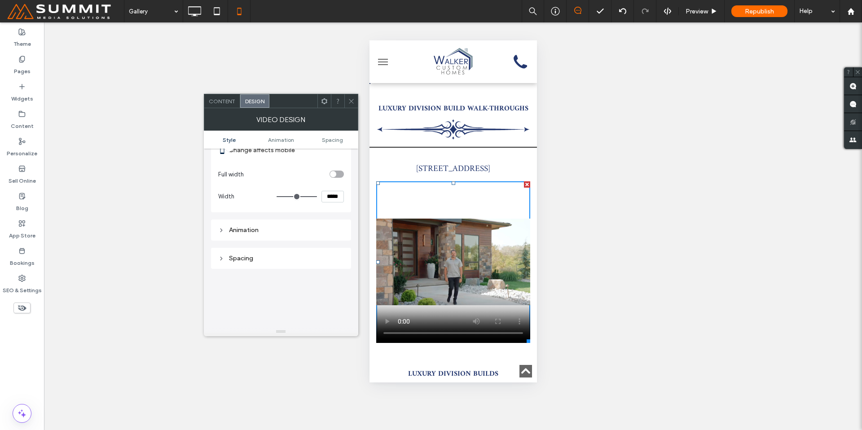
scroll to position [0, 0]
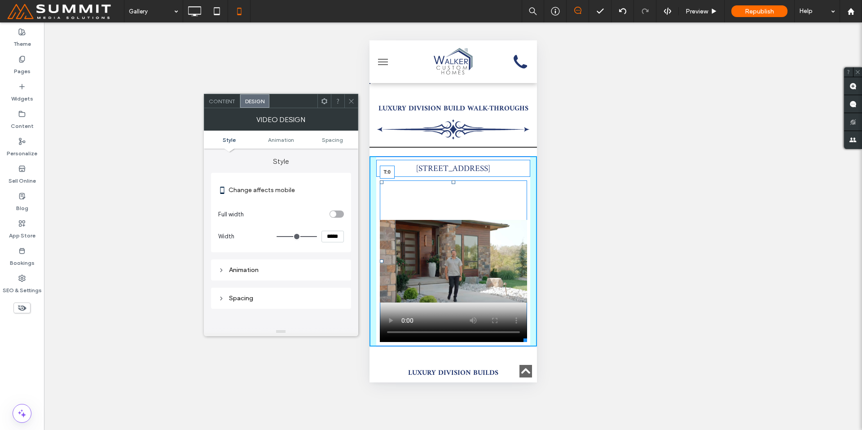
click at [450, 164] on div "29501 E Major Rd, Blue Springs, MO 64029 T:0 Click To Paste" at bounding box center [452, 251] width 167 height 190
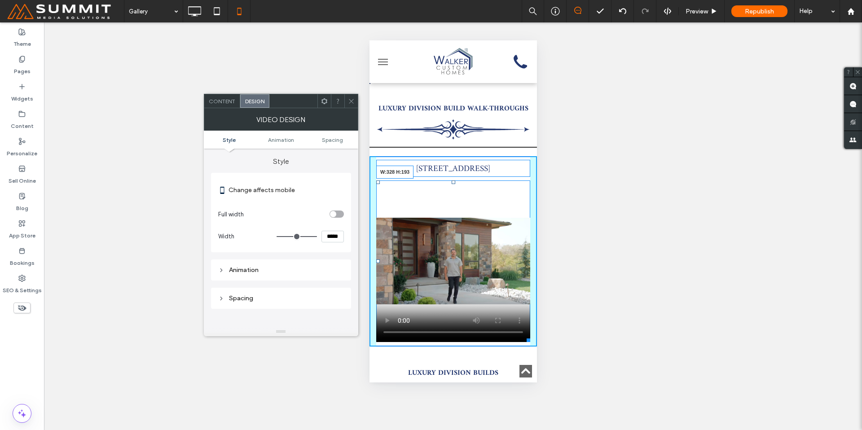
drag, startPoint x: 519, startPoint y: 323, endPoint x: 964, endPoint y: 288, distance: 446.3
click at [536, 248] on html "Click To Paste Home About Meet Our Team Awards Gallery Luxury Division Builds A…" at bounding box center [452, 18] width 167 height 3533
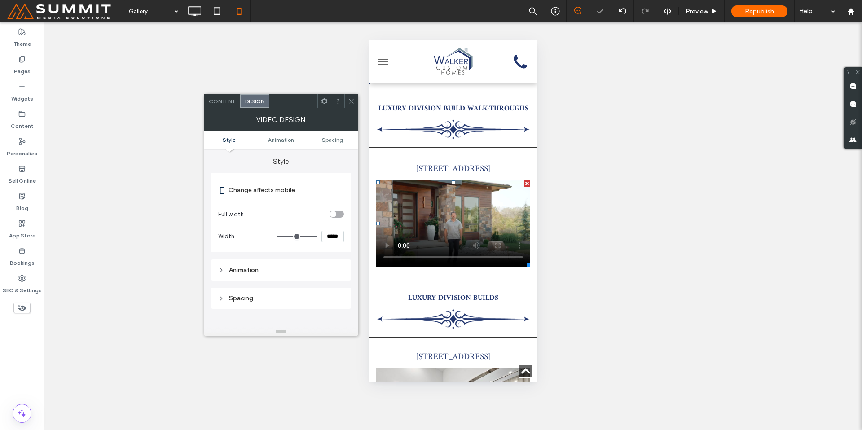
click at [347, 99] on div at bounding box center [350, 100] width 13 height 13
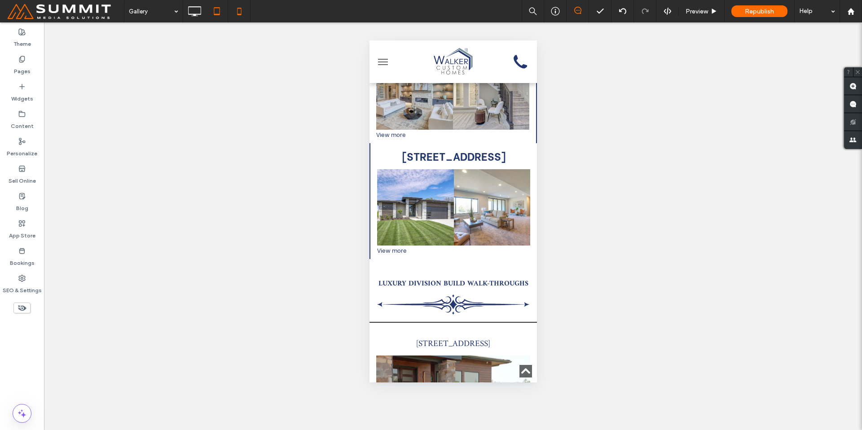
scroll to position [1611, 0]
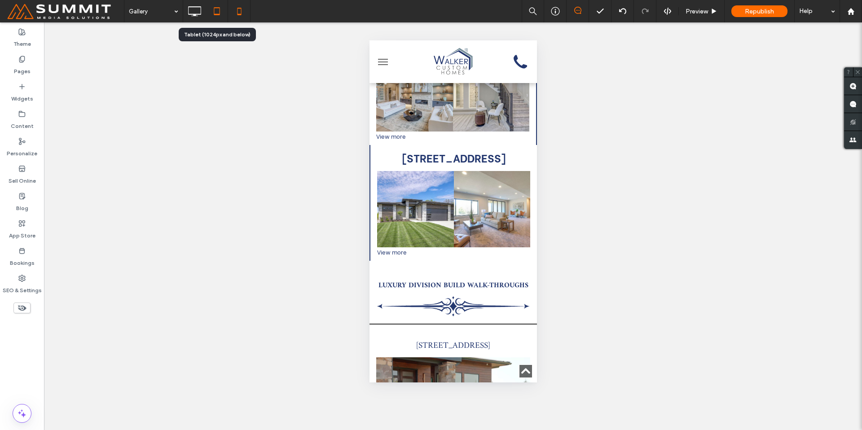
click at [216, 15] on use at bounding box center [217, 11] width 6 height 8
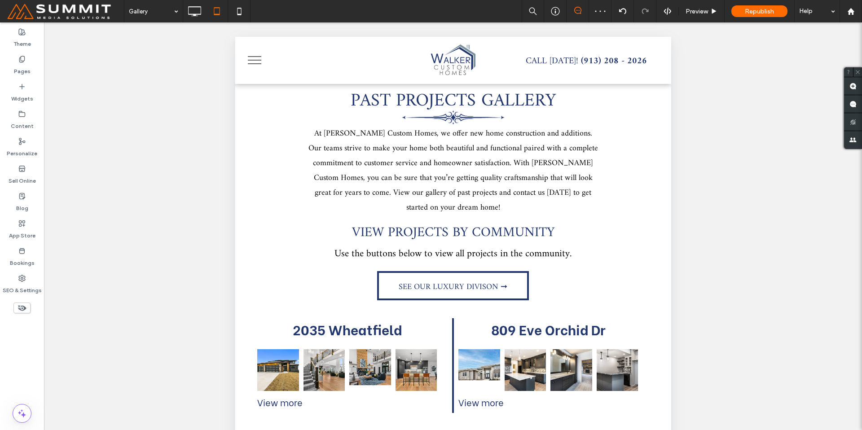
scroll to position [911, 0]
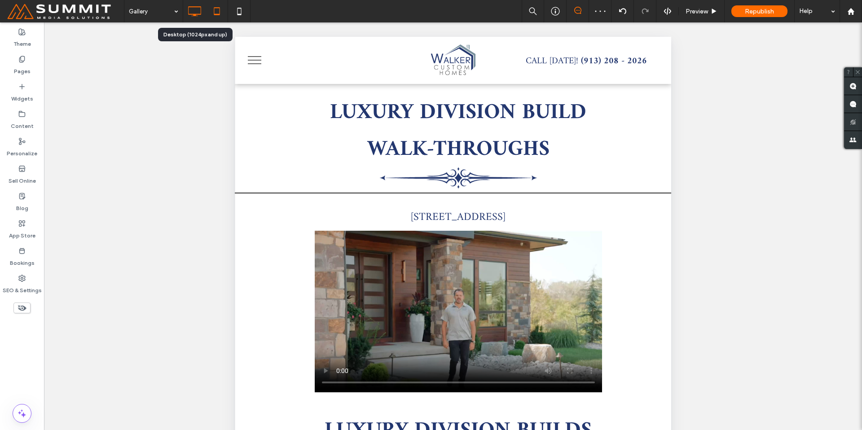
click at [200, 15] on icon at bounding box center [194, 11] width 18 height 18
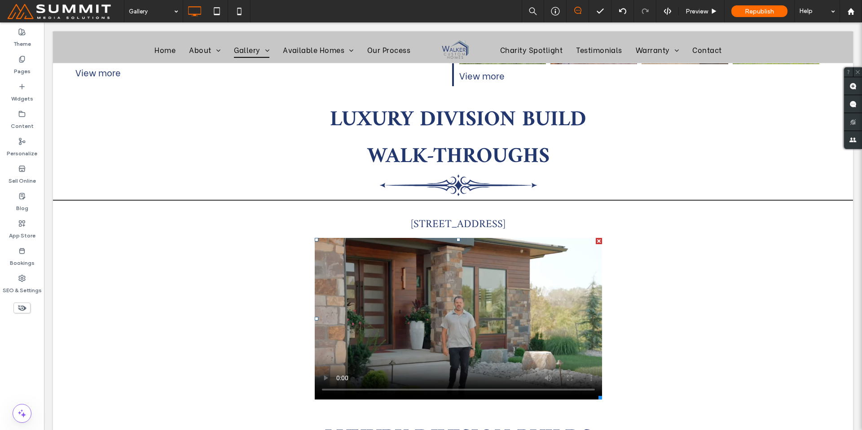
scroll to position [1201, 0]
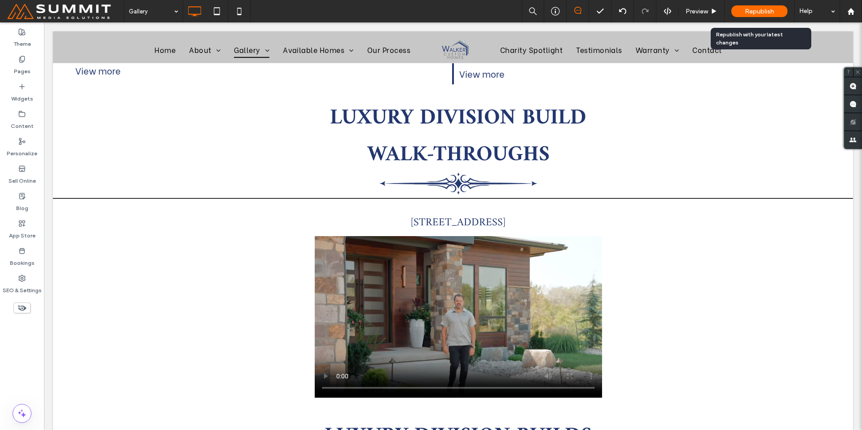
click at [752, 11] on span "Republish" at bounding box center [759, 12] width 29 height 8
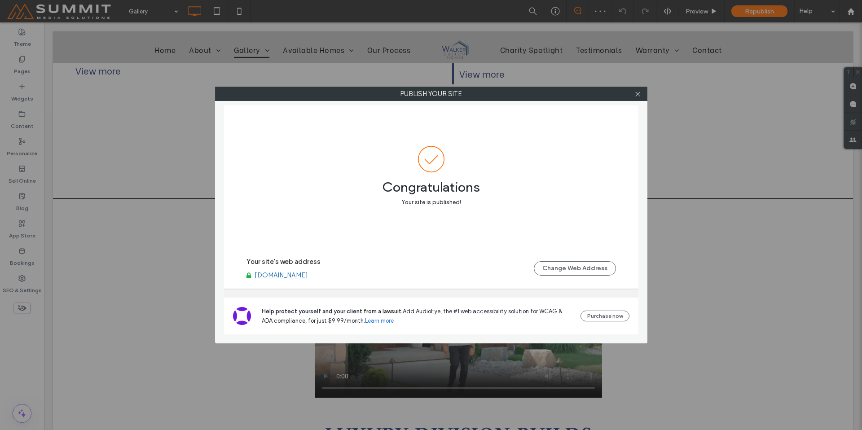
click at [297, 275] on link "www.walkercustomhomeskc.com" at bounding box center [281, 275] width 53 height 8
click at [638, 97] on icon at bounding box center [637, 94] width 7 height 7
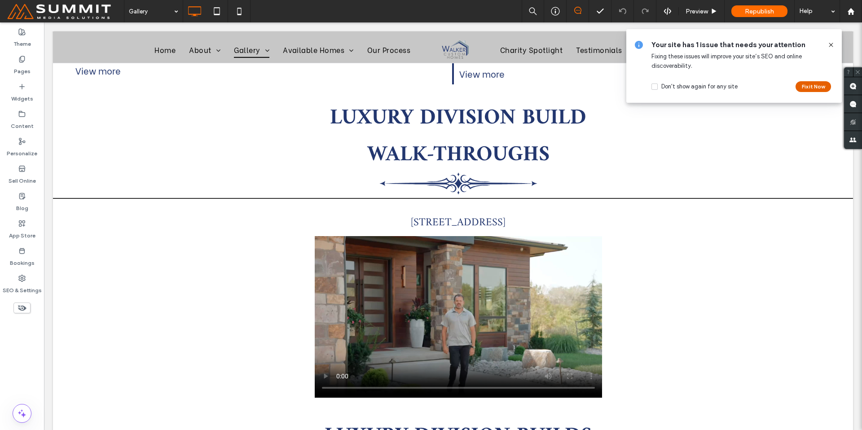
click at [821, 85] on button "Fix it Now" at bounding box center [812, 86] width 35 height 11
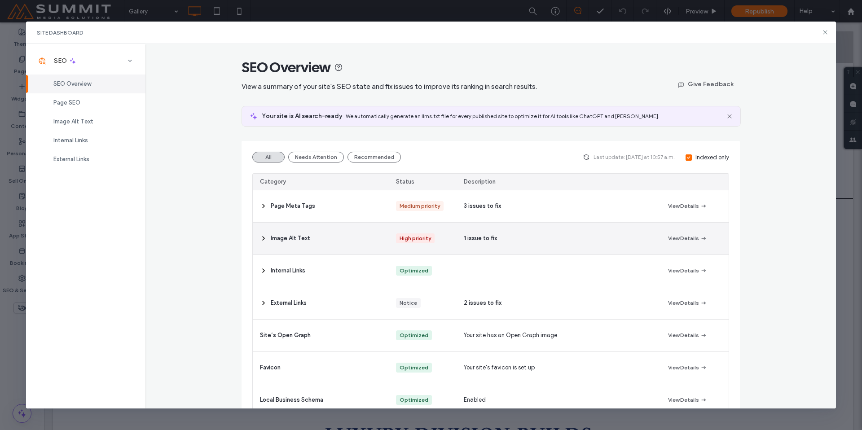
click at [339, 253] on div "Image Alt Text" at bounding box center [321, 239] width 136 height 32
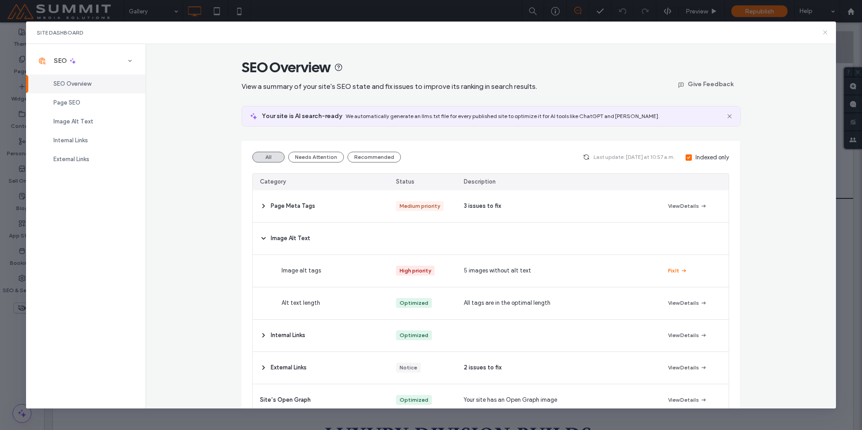
click at [826, 32] on icon at bounding box center [824, 32] width 7 height 7
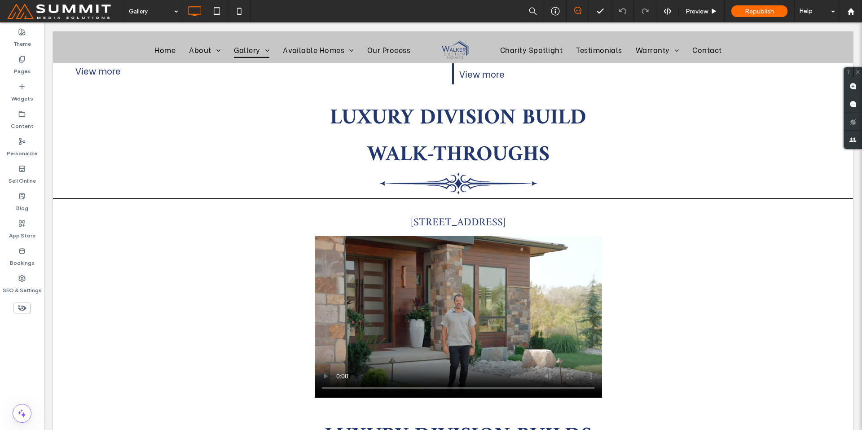
click at [24, 9] on span at bounding box center [65, 11] width 117 height 18
